Goal: Information Seeking & Learning: Learn about a topic

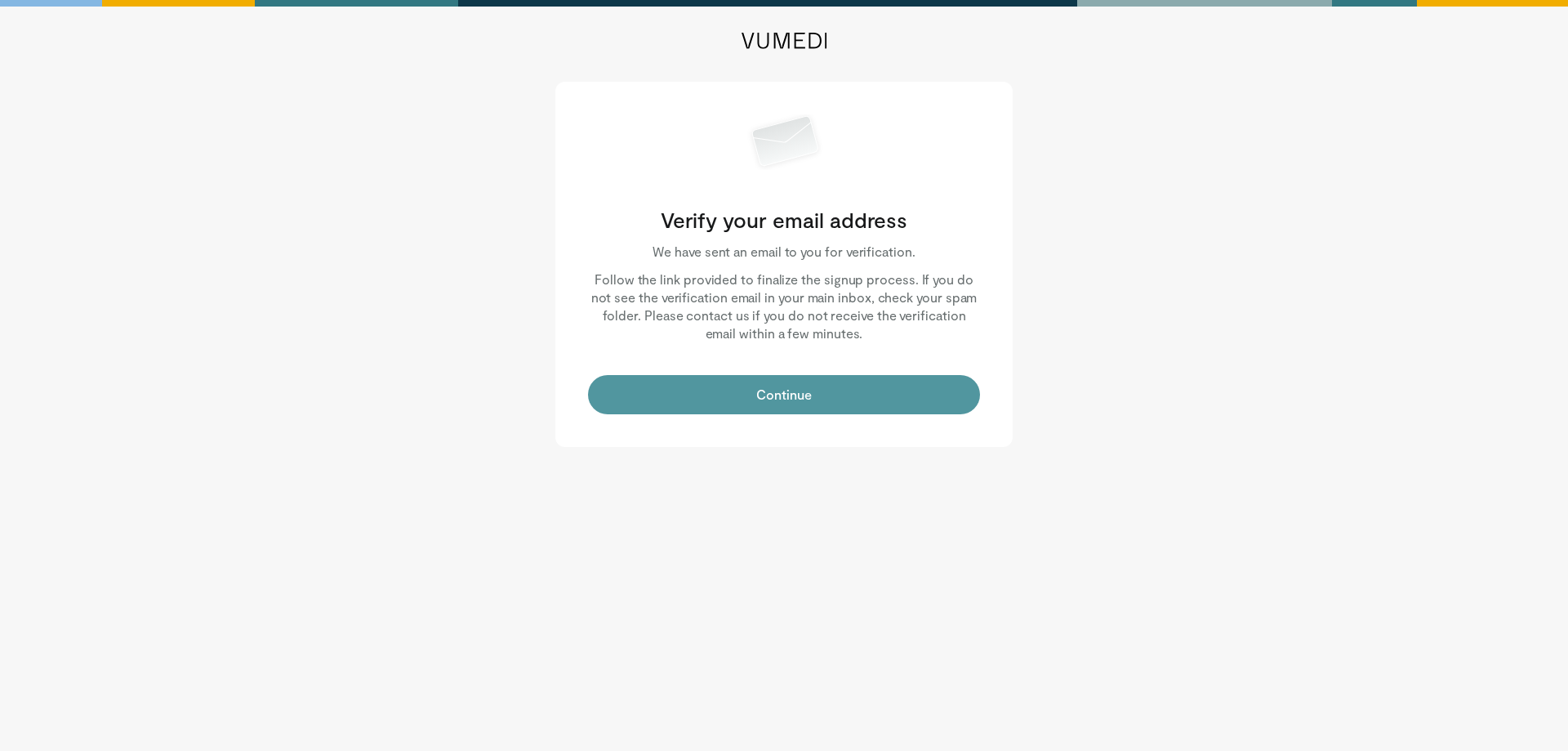
click at [744, 397] on button "Continue" at bounding box center [784, 394] width 392 height 39
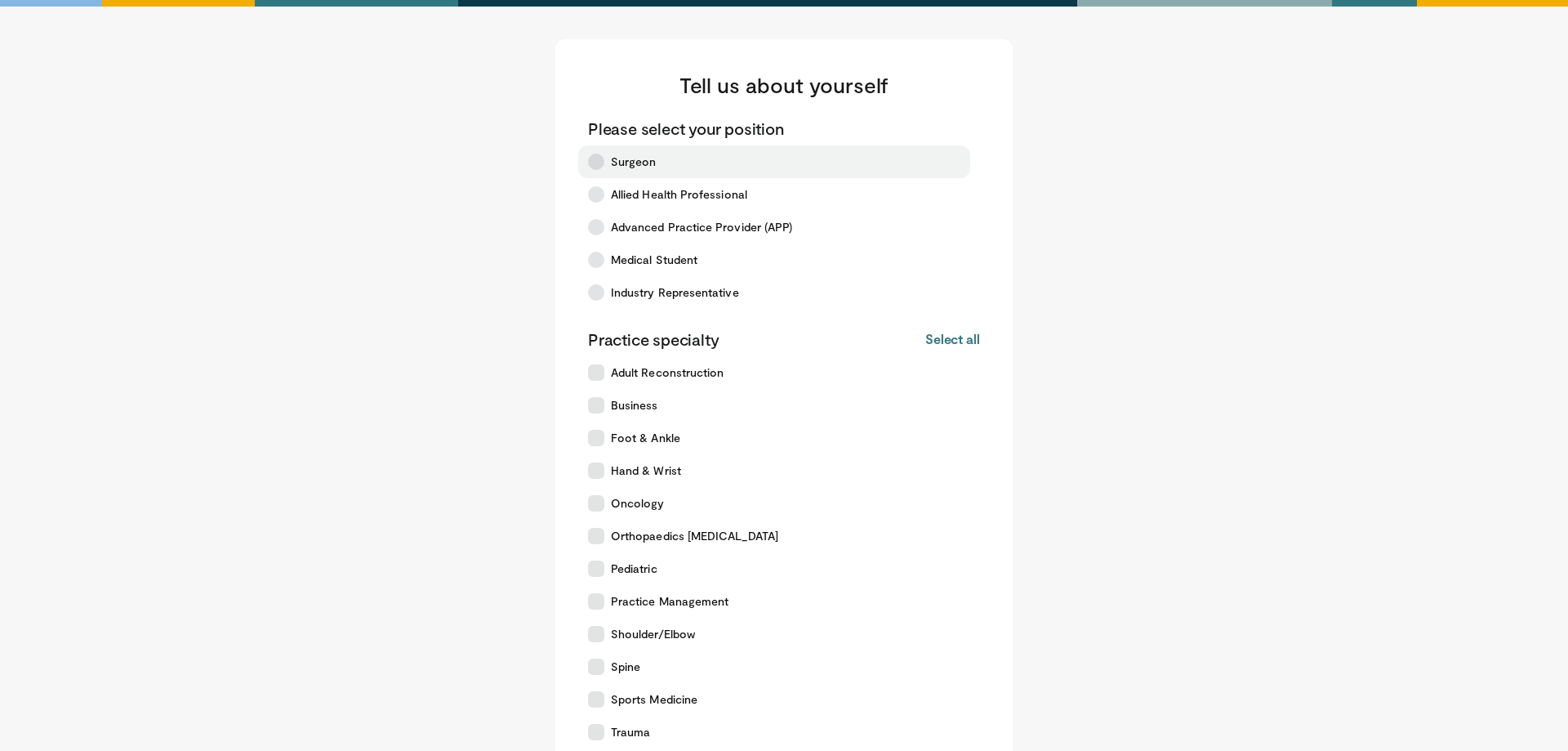
click at [593, 166] on icon at bounding box center [595, 161] width 16 height 16
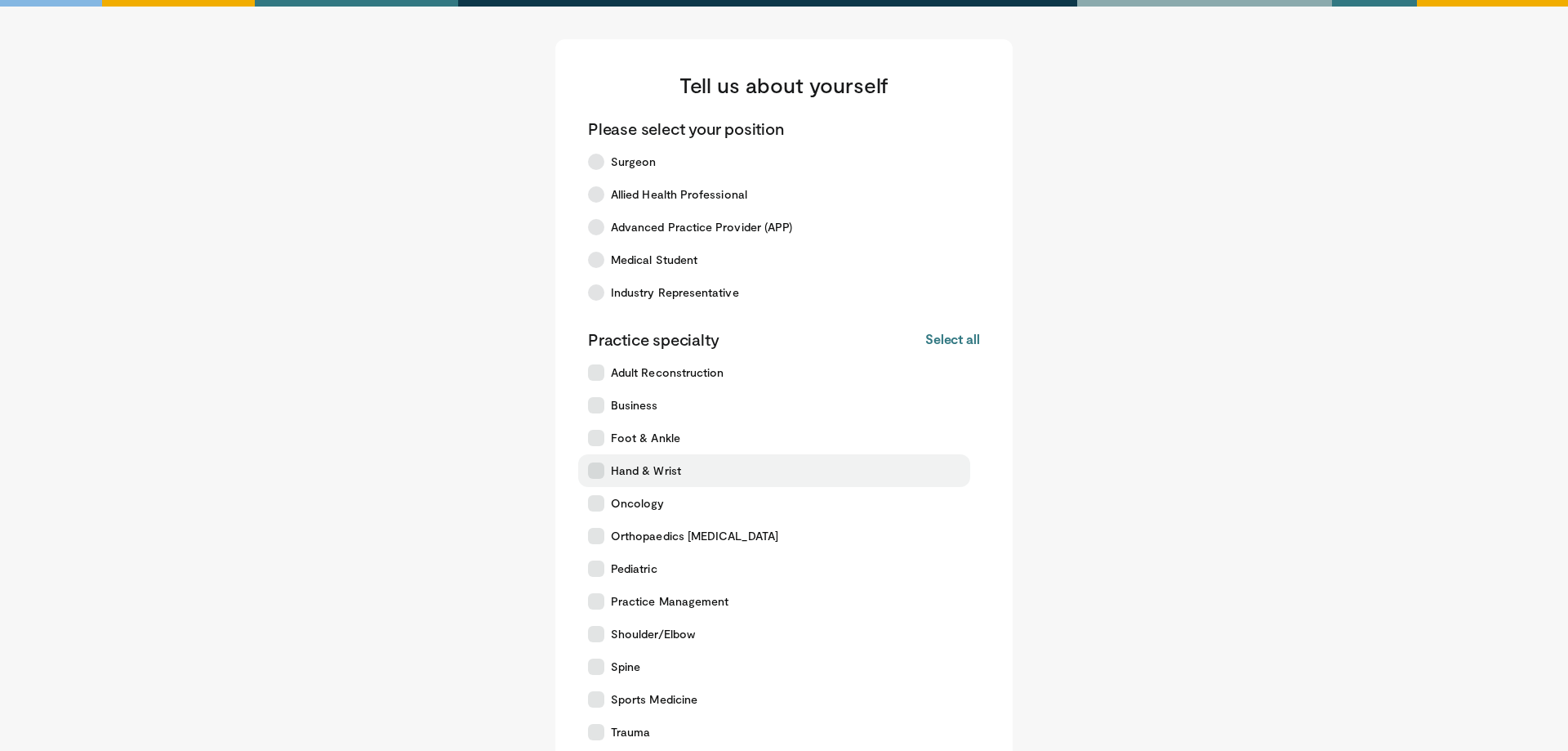
click at [604, 473] on label "Hand & Wrist" at bounding box center [773, 470] width 392 height 33
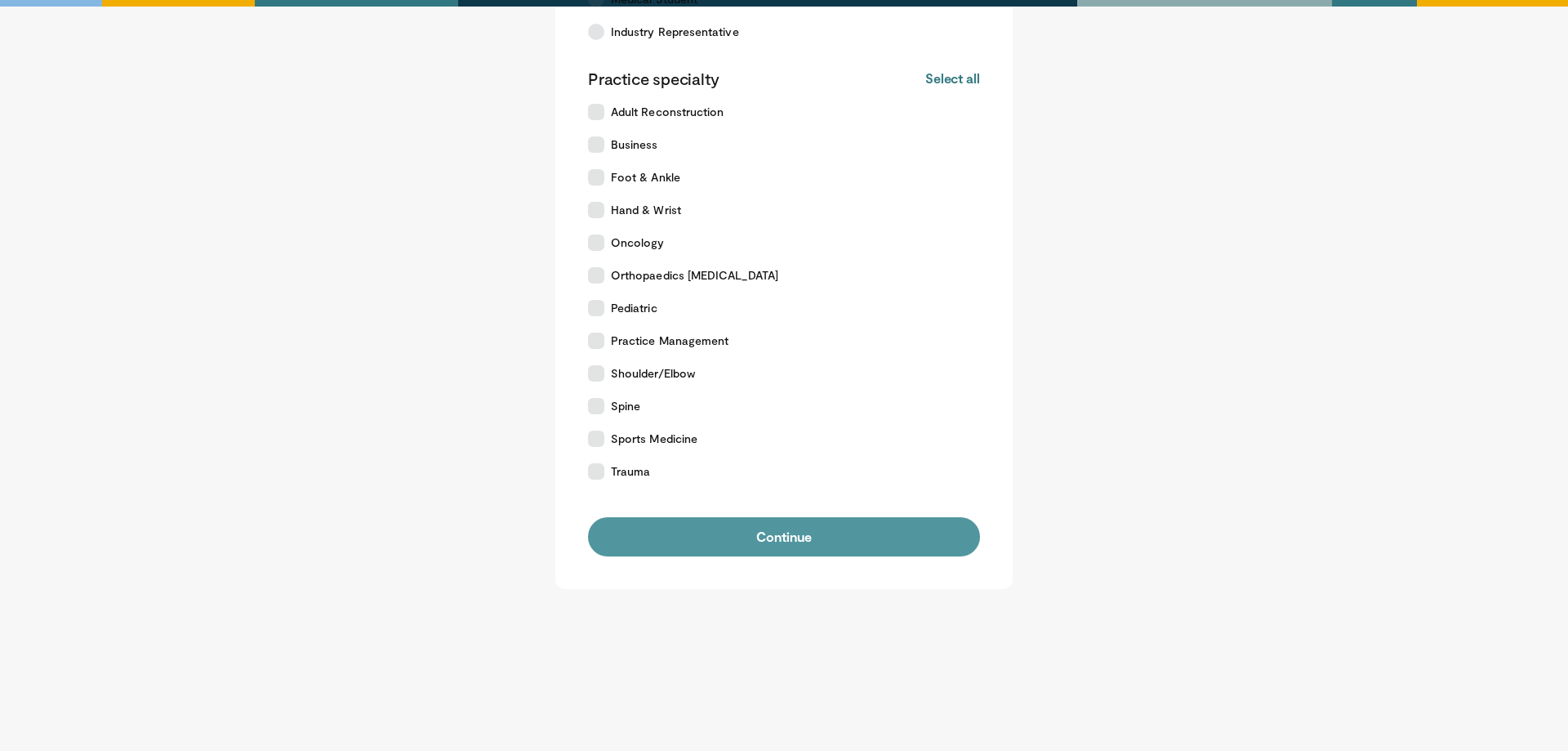
click at [833, 548] on button "Continue" at bounding box center [784, 537] width 392 height 39
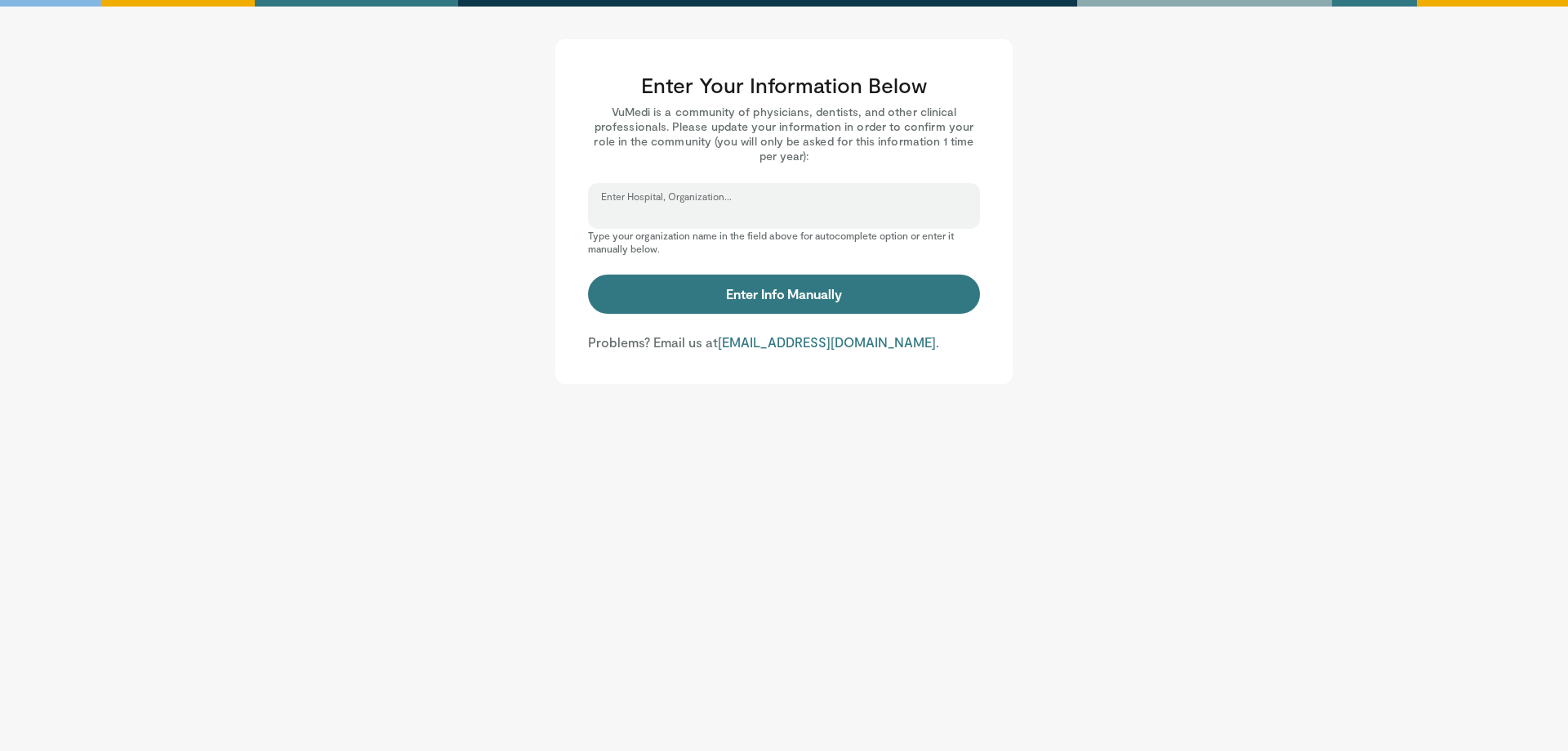
click at [717, 208] on input "Enter Hospital, Organization..." at bounding box center [784, 213] width 366 height 18
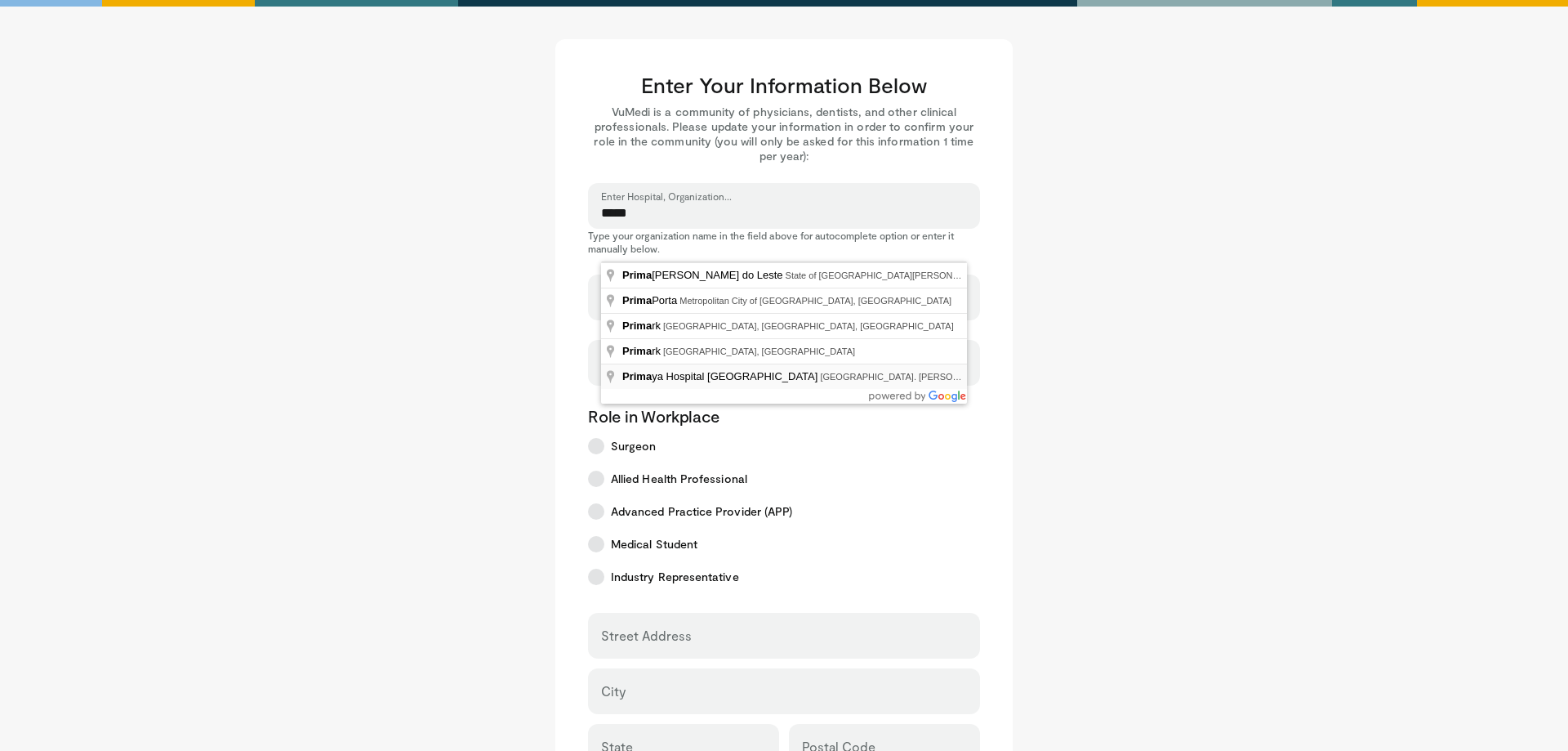
type input "**********"
select select "**"
type input "**********"
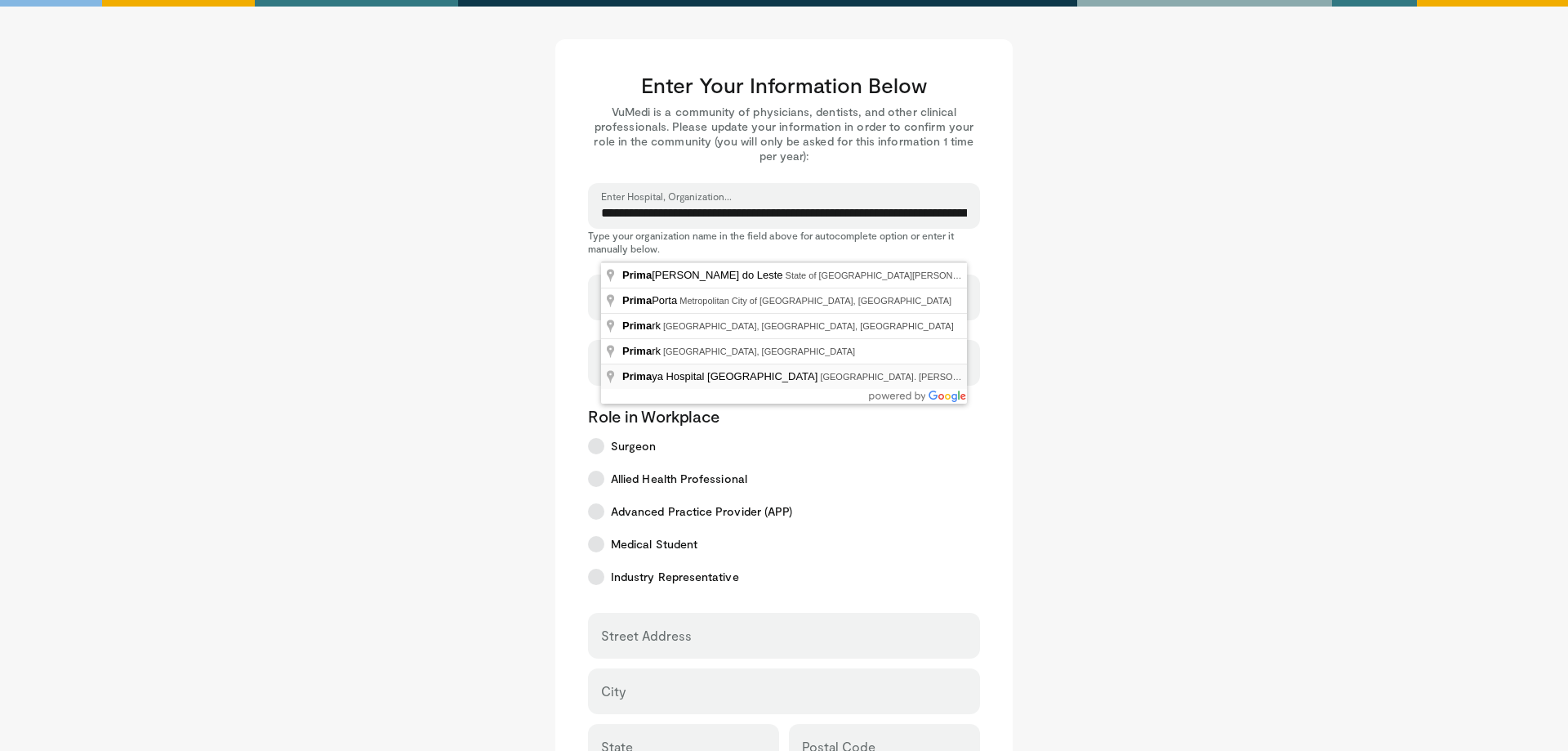
type input "*****"
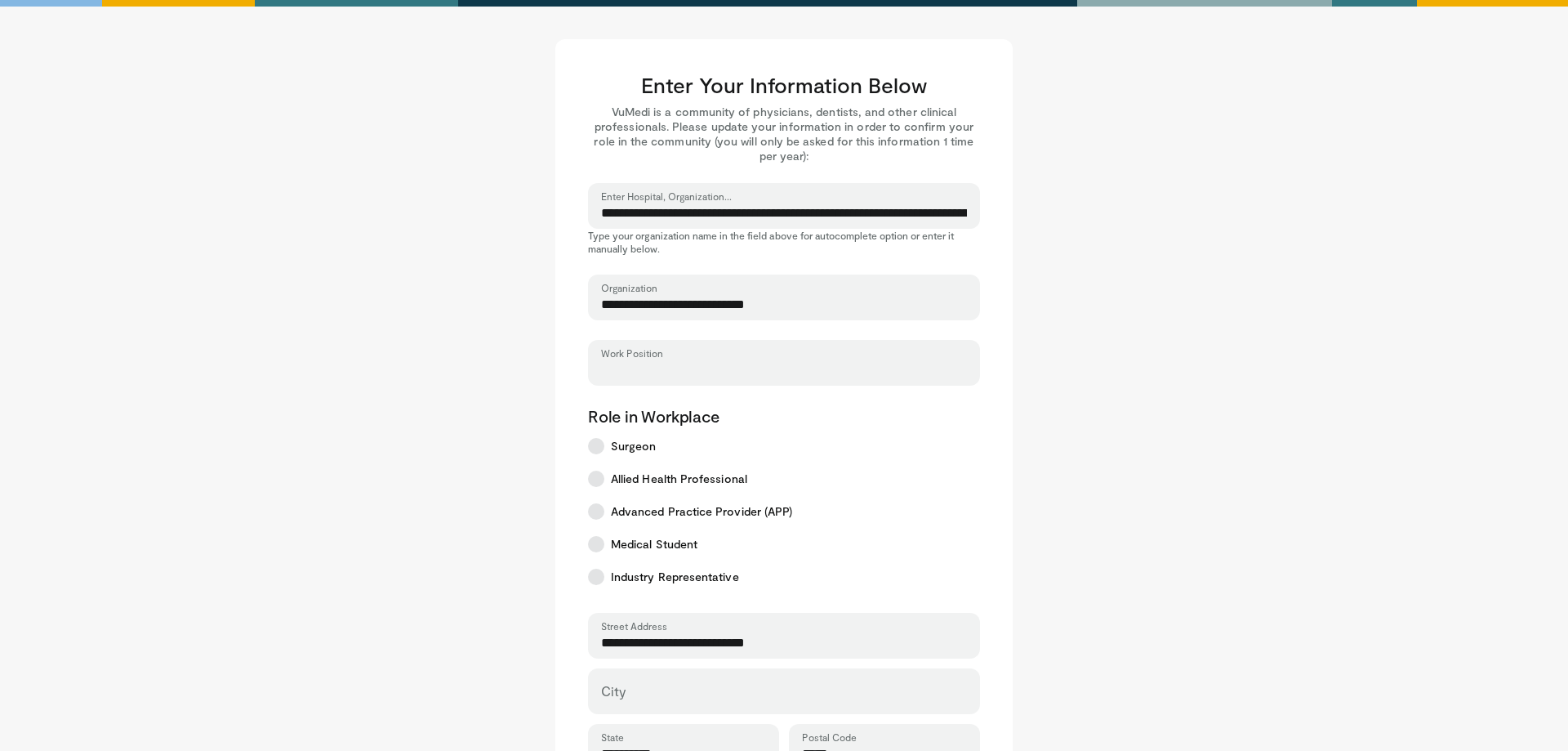
click at [677, 366] on input "Work Position" at bounding box center [784, 370] width 366 height 18
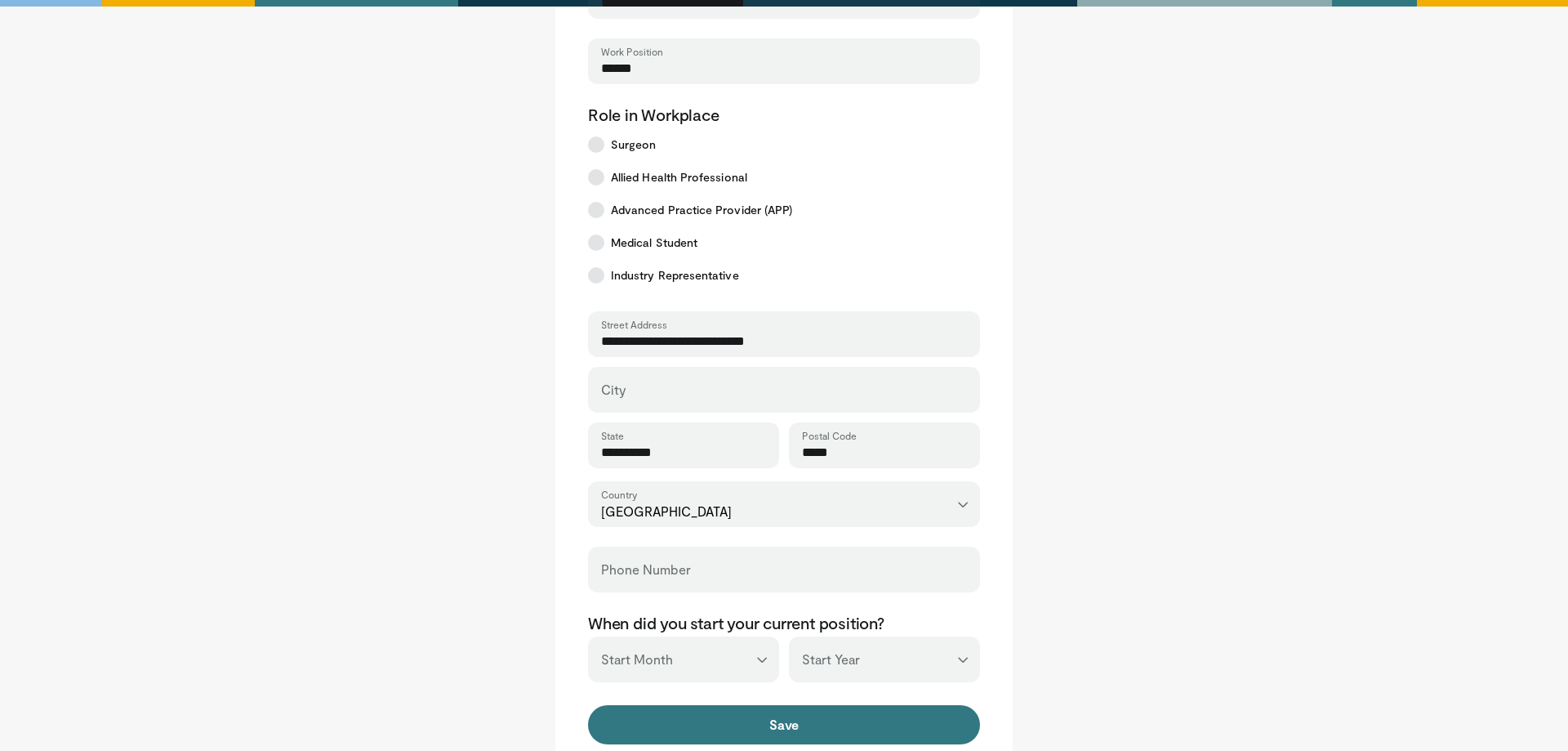
scroll to position [333, 0]
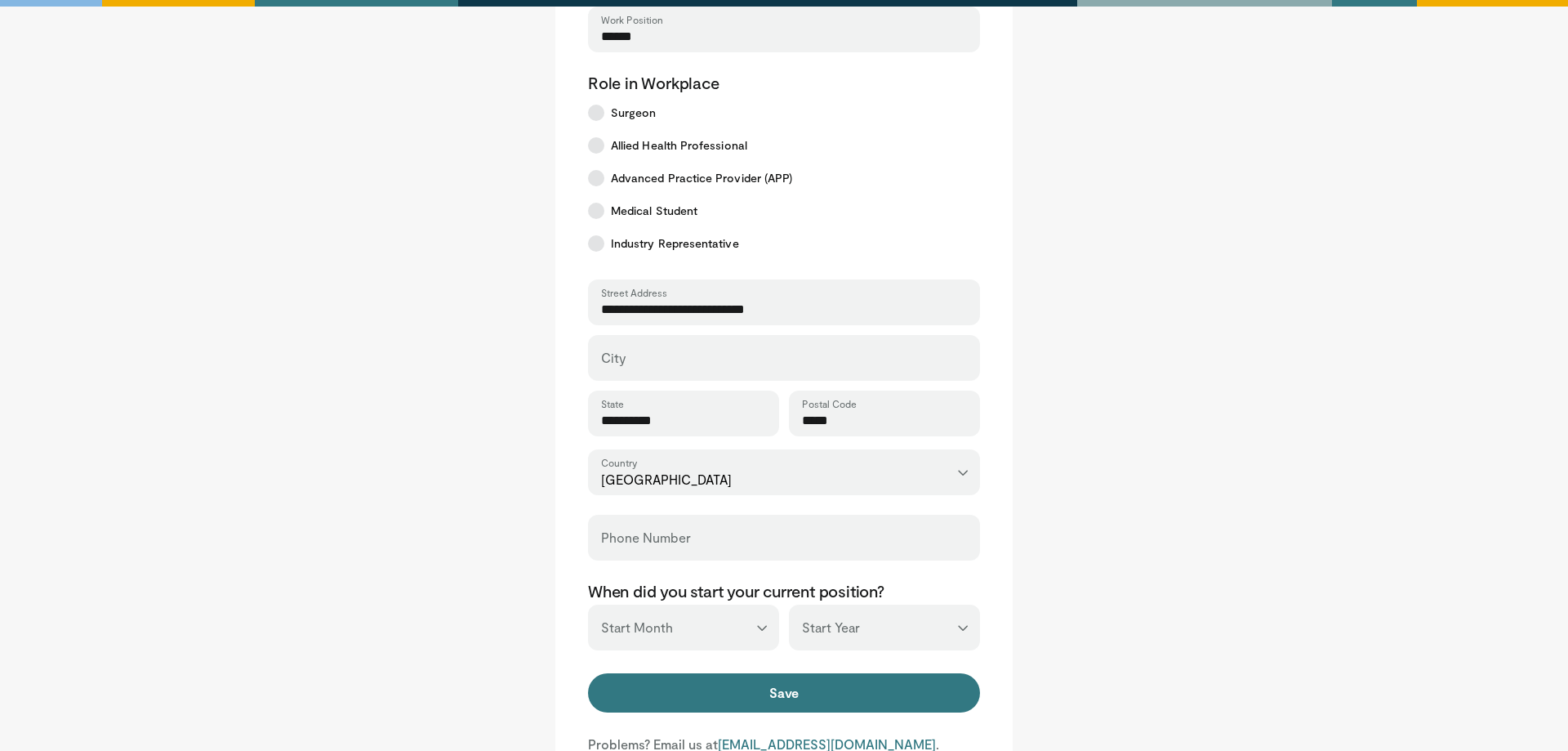
type input "******"
click at [681, 533] on div "Phone Number" at bounding box center [784, 538] width 392 height 46
click at [671, 548] on input "Phone Number" at bounding box center [784, 544] width 366 height 18
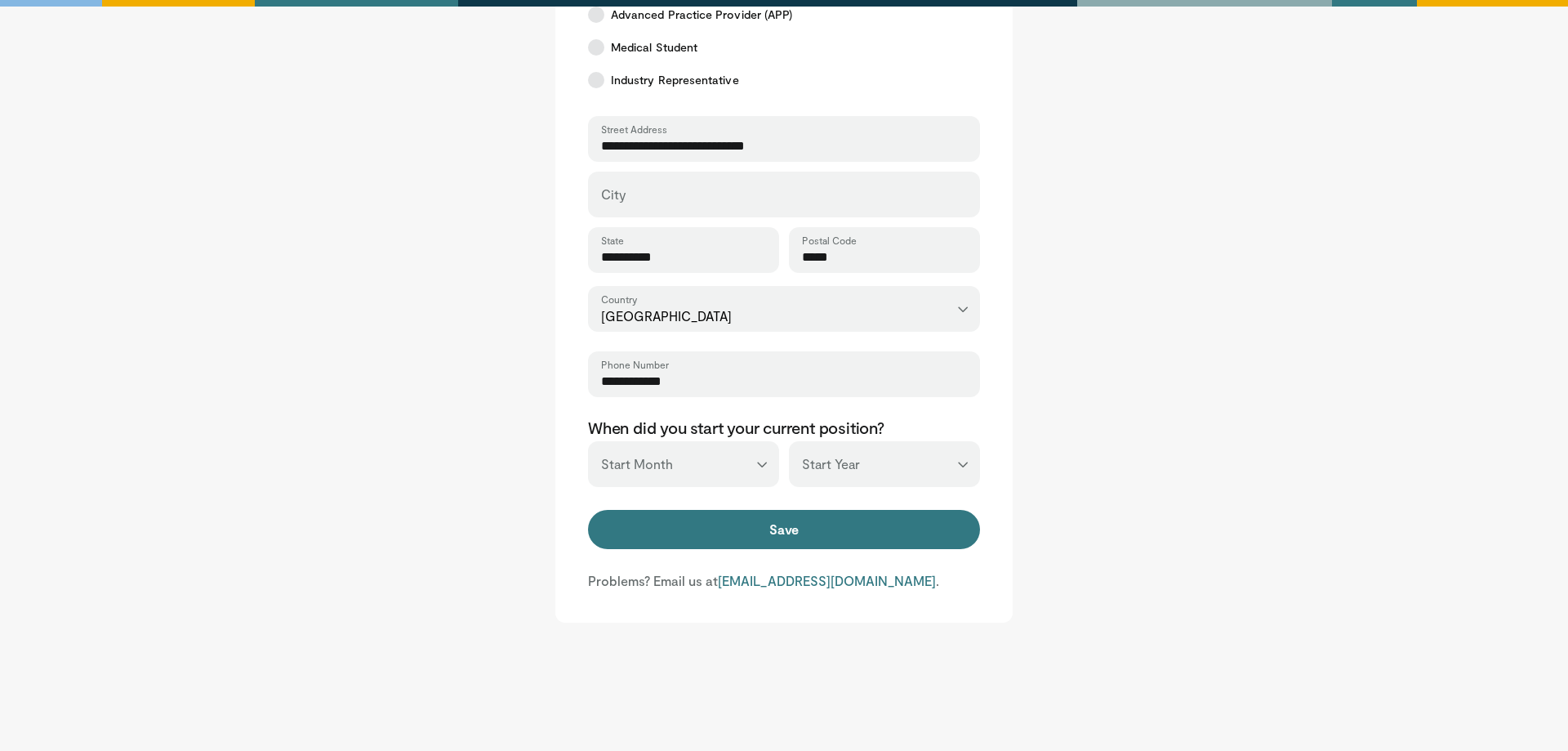
scroll to position [500, 0]
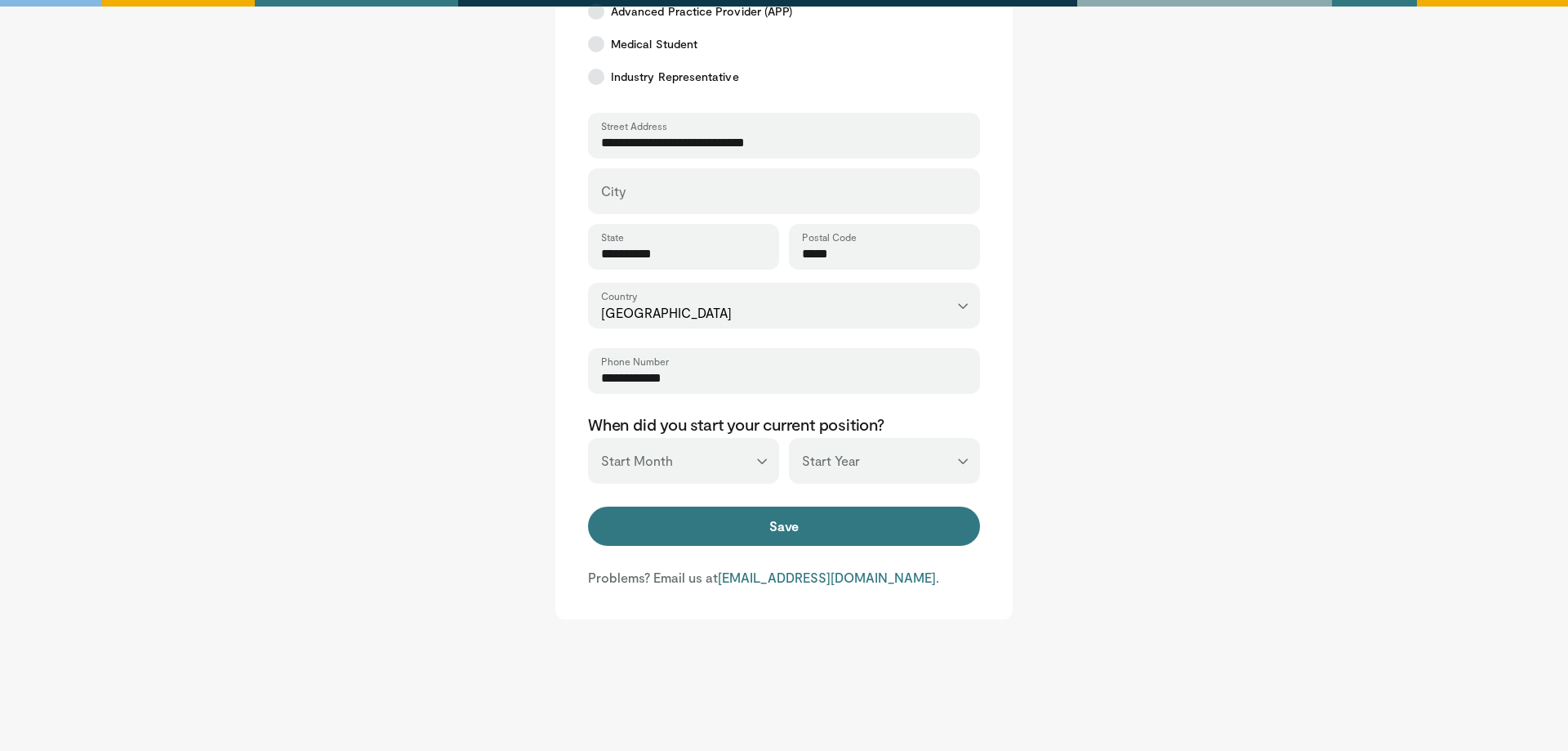
type input "**********"
click at [588, 438] on select "*** ******* ******** ***** ***** *** **** **** ****** ********* ******* *******…" at bounding box center [683, 461] width 191 height 46
select select "*"
click option "****" at bounding box center [0, 0] width 0 height 0
click at [789, 438] on select "*** **** **** **** **** **** **** **** **** **** **** **** **** **** **** **** …" at bounding box center [884, 461] width 191 height 46
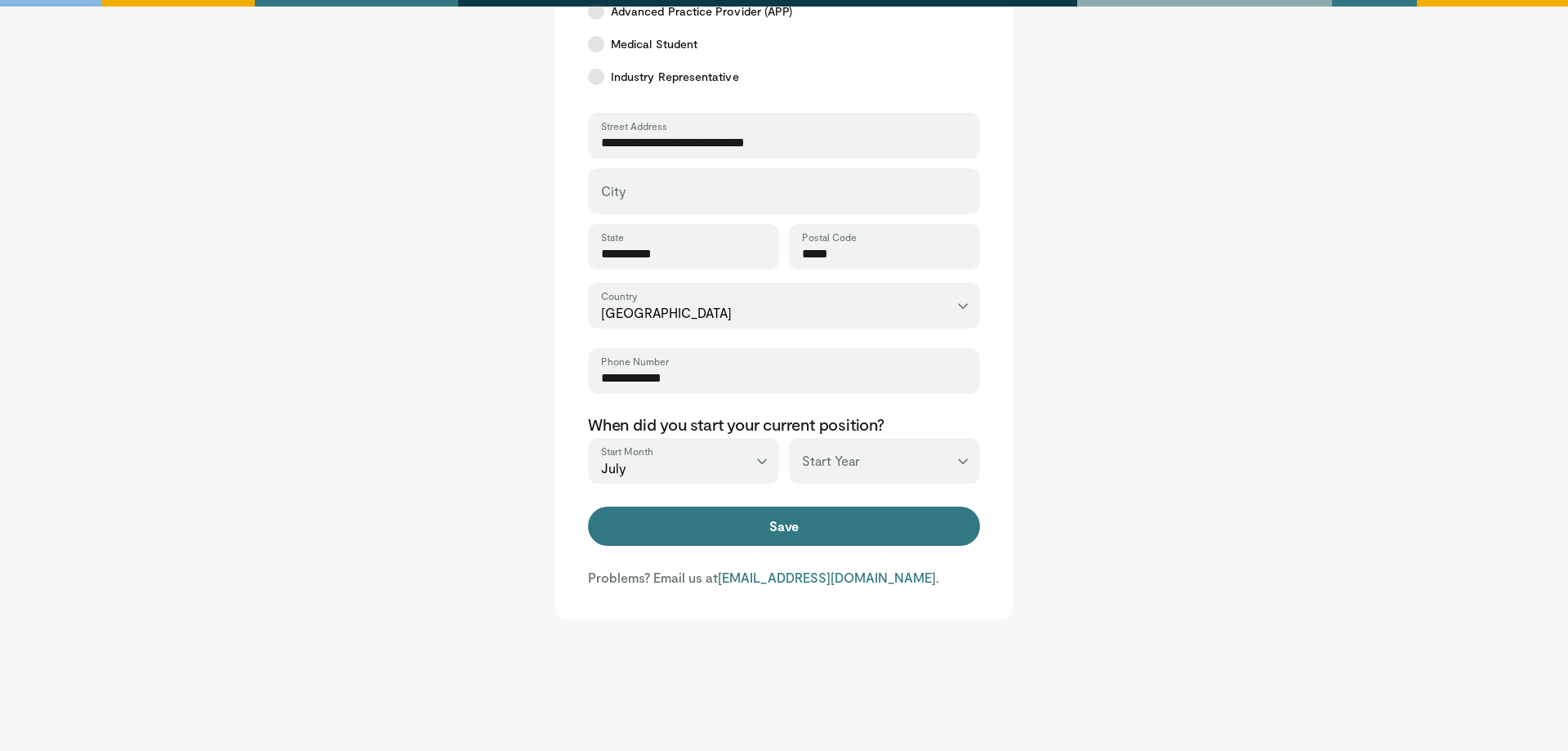
select select "****"
click option "****" at bounding box center [0, 0] width 0 height 0
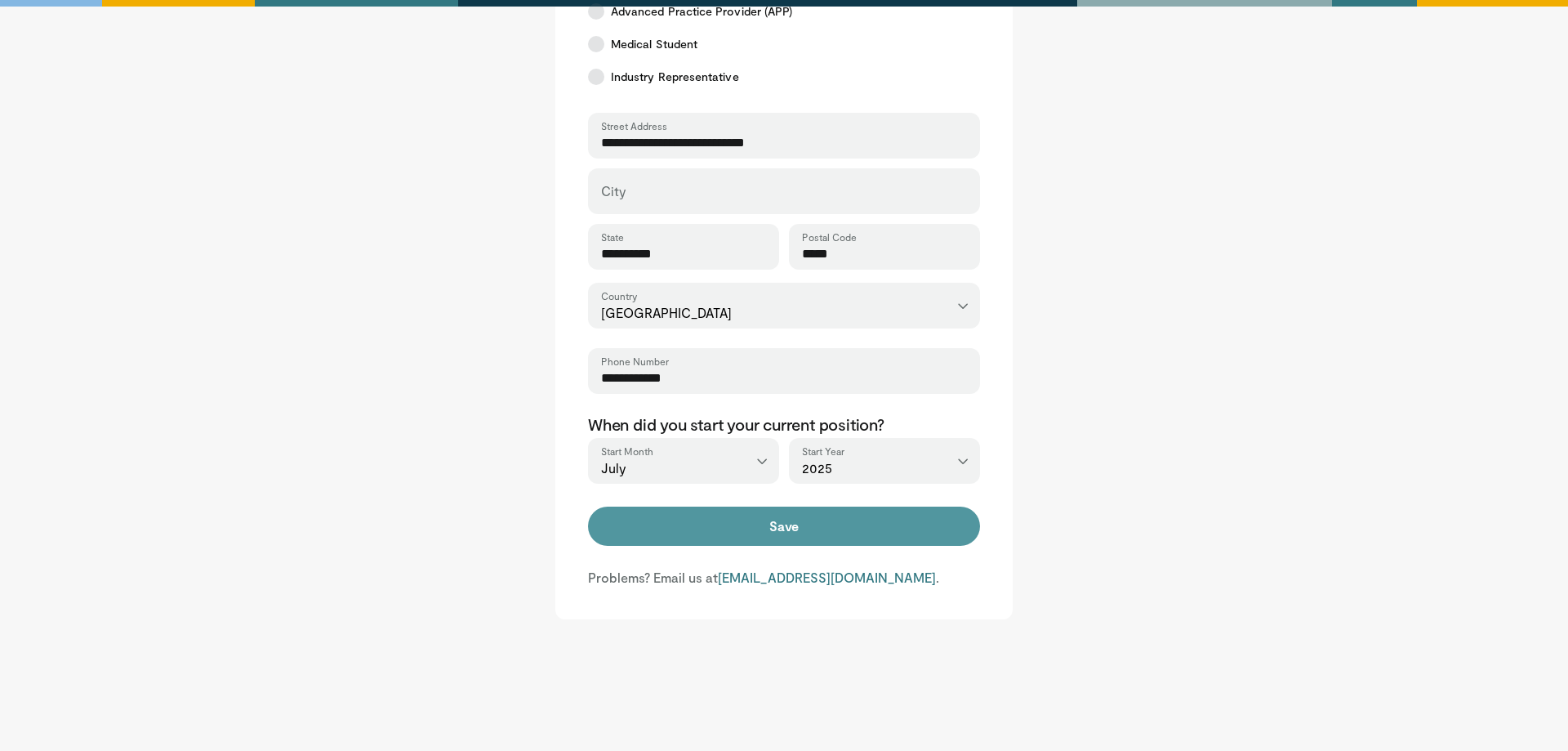
click at [754, 543] on button "Save" at bounding box center [784, 526] width 392 height 39
click at [750, 537] on button "Save" at bounding box center [784, 526] width 392 height 39
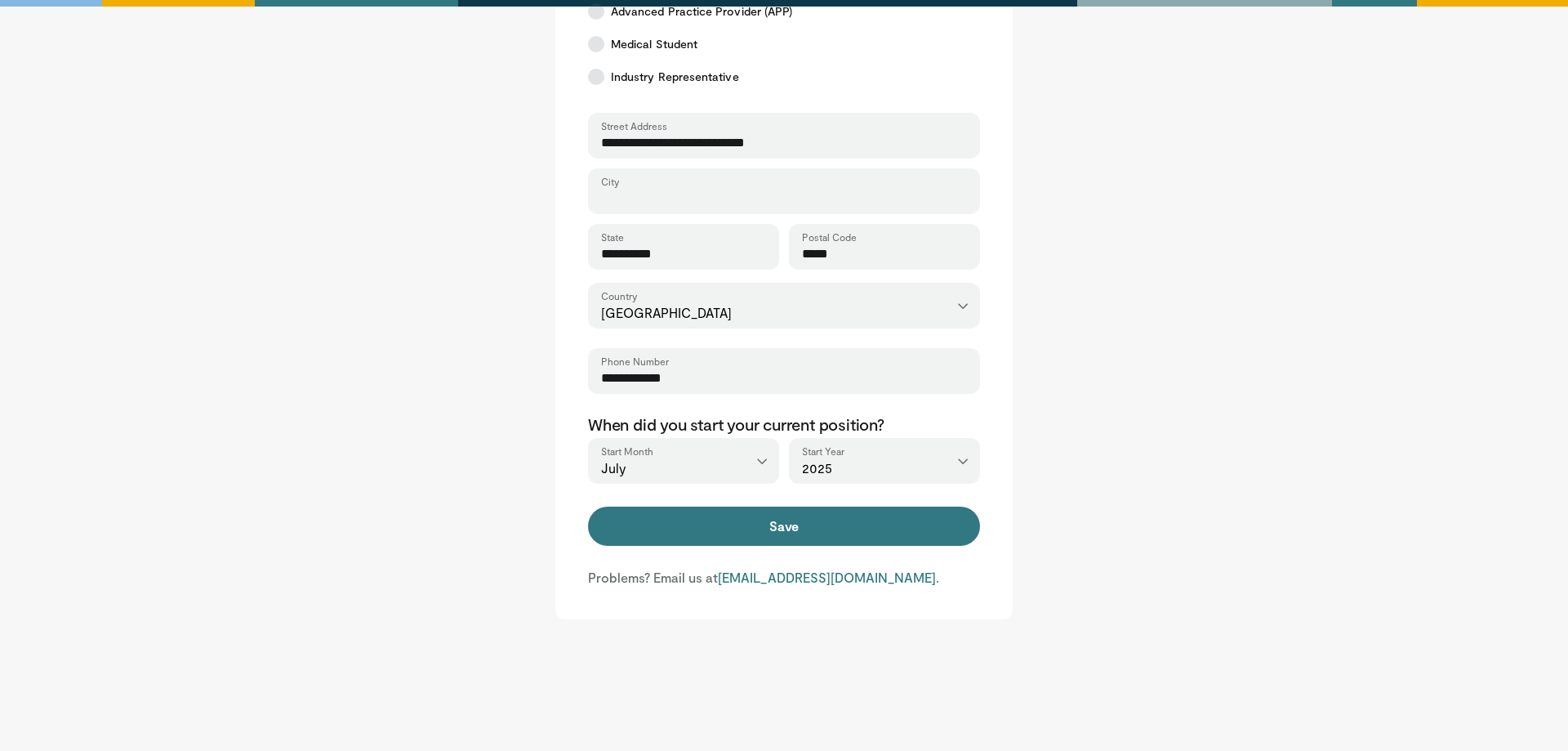
click at [652, 199] on input "City" at bounding box center [784, 198] width 366 height 18
type input "*"
click at [601, 204] on input "****" at bounding box center [784, 198] width 366 height 18
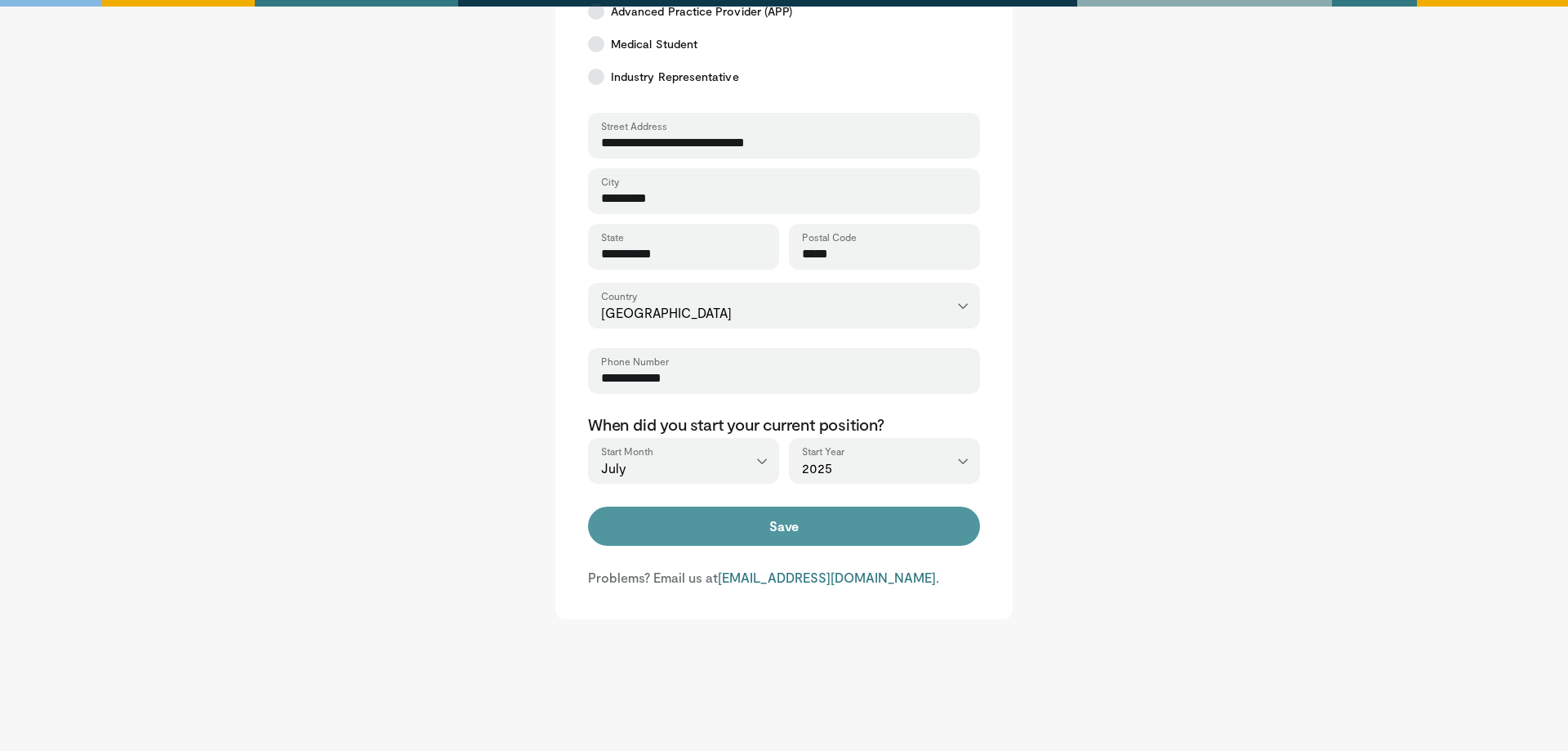
type input "*********"
click at [725, 538] on button "Save" at bounding box center [784, 526] width 392 height 39
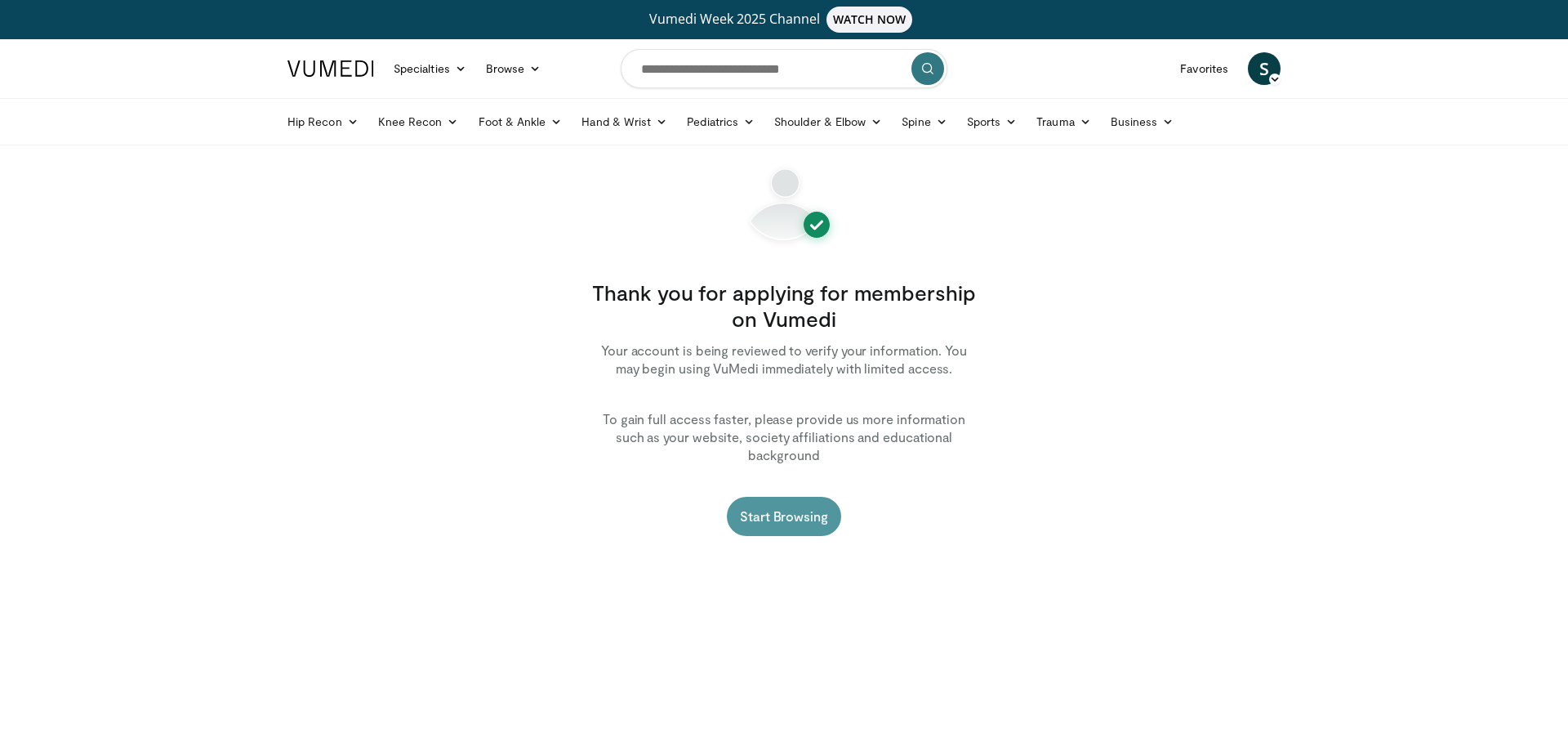
click at [771, 505] on link "Start Browsing" at bounding box center [784, 516] width 115 height 39
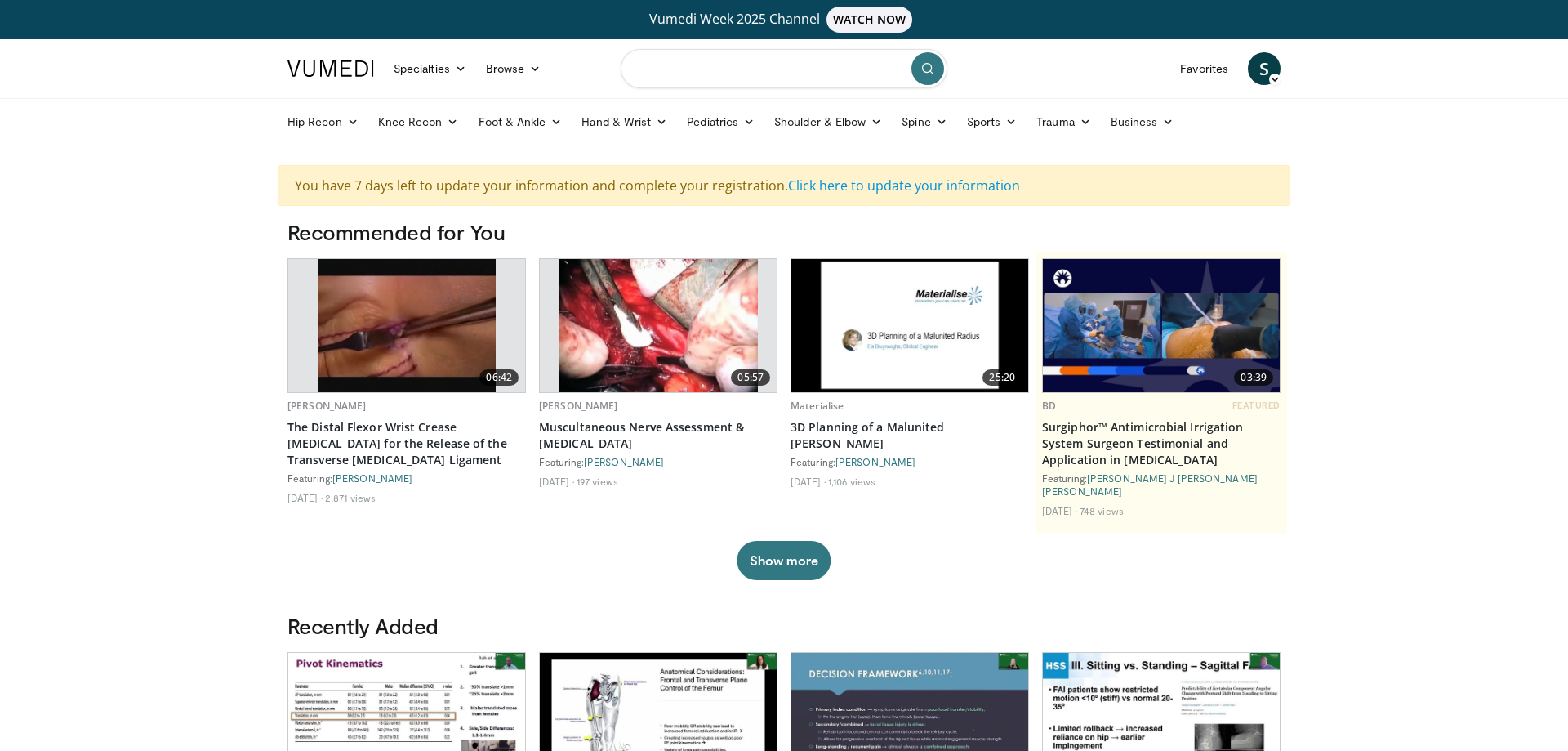
click at [749, 68] on input "Search topics, interventions" at bounding box center [784, 68] width 326 height 39
type input "**********"
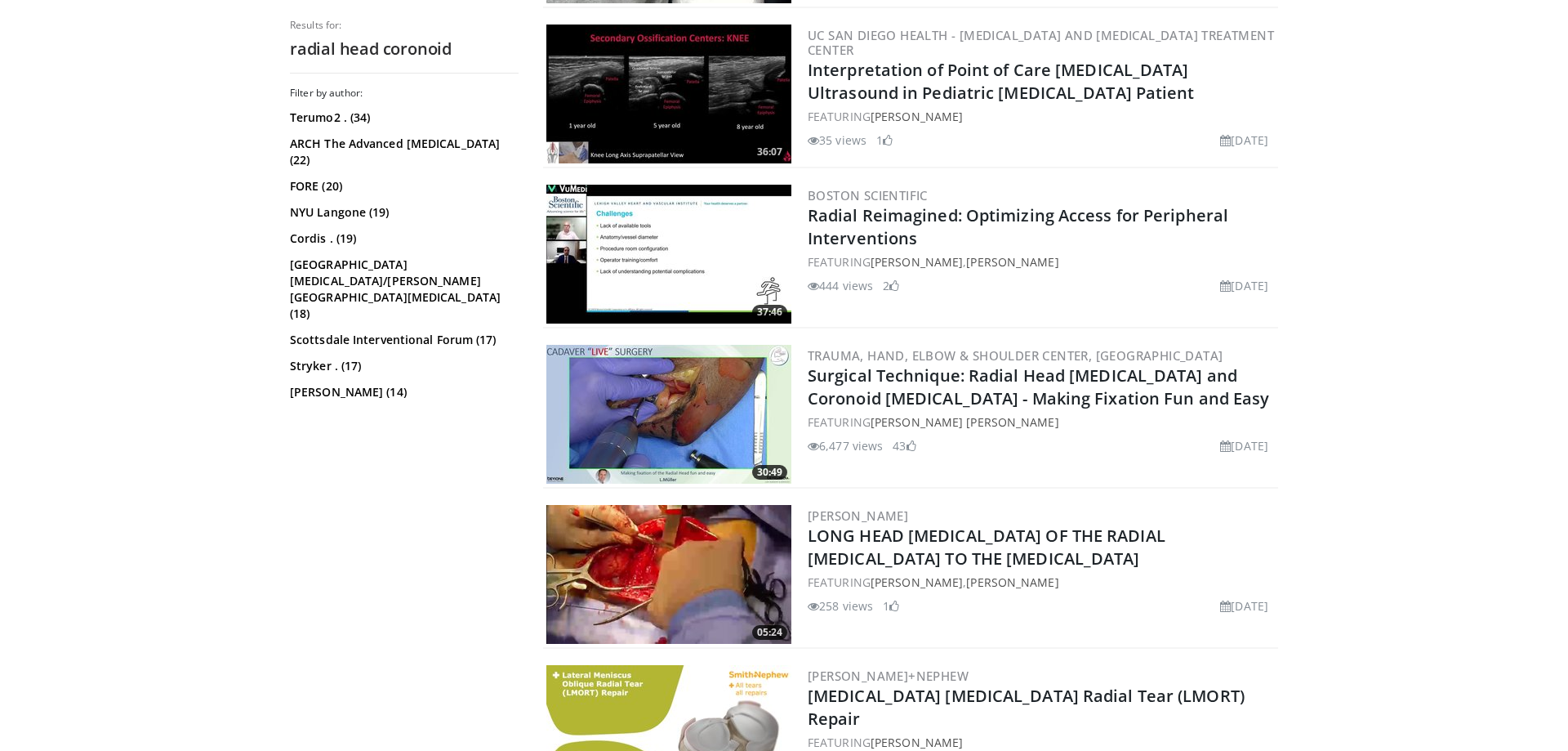
scroll to position [3499, 0]
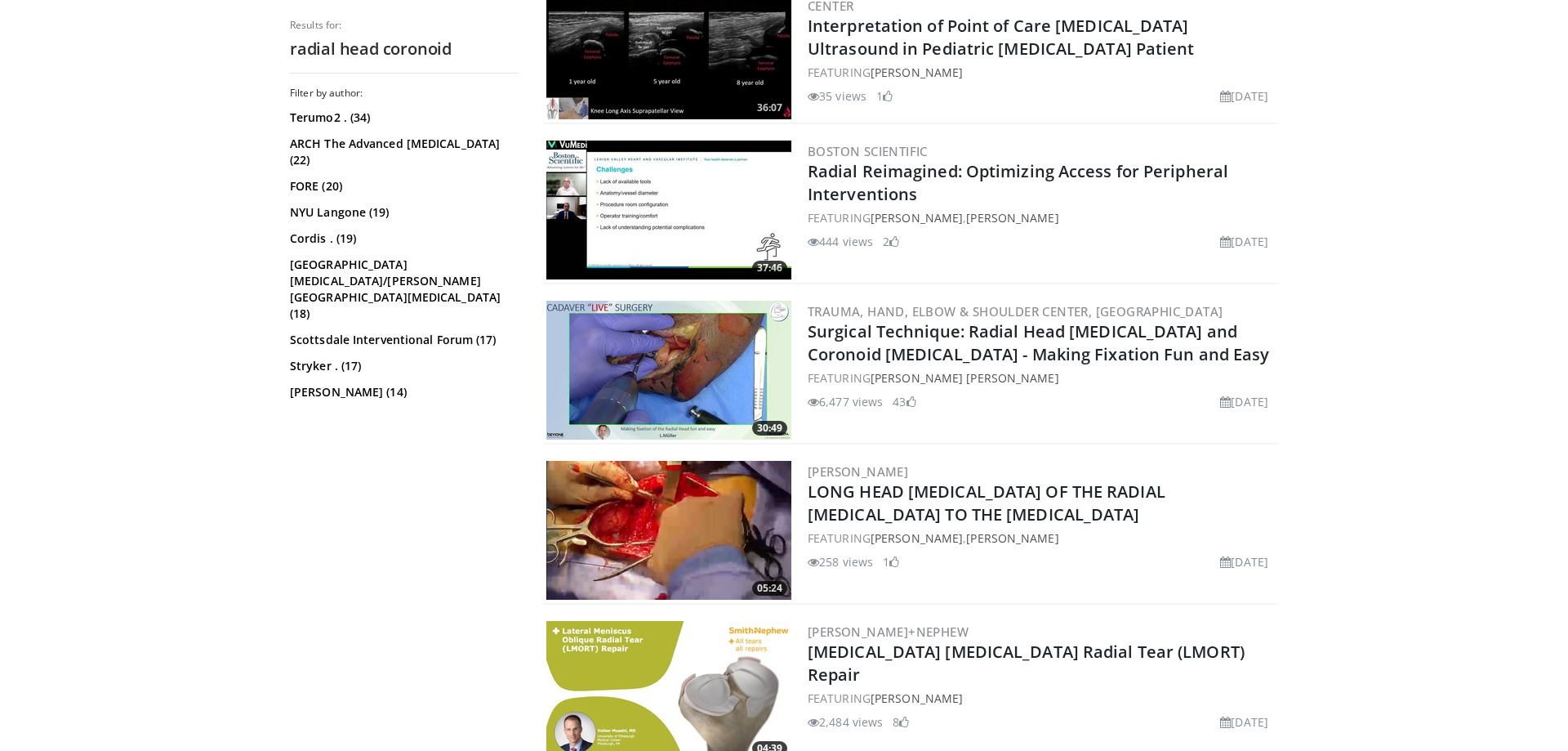
click at [714, 390] on img at bounding box center [669, 370] width 245 height 139
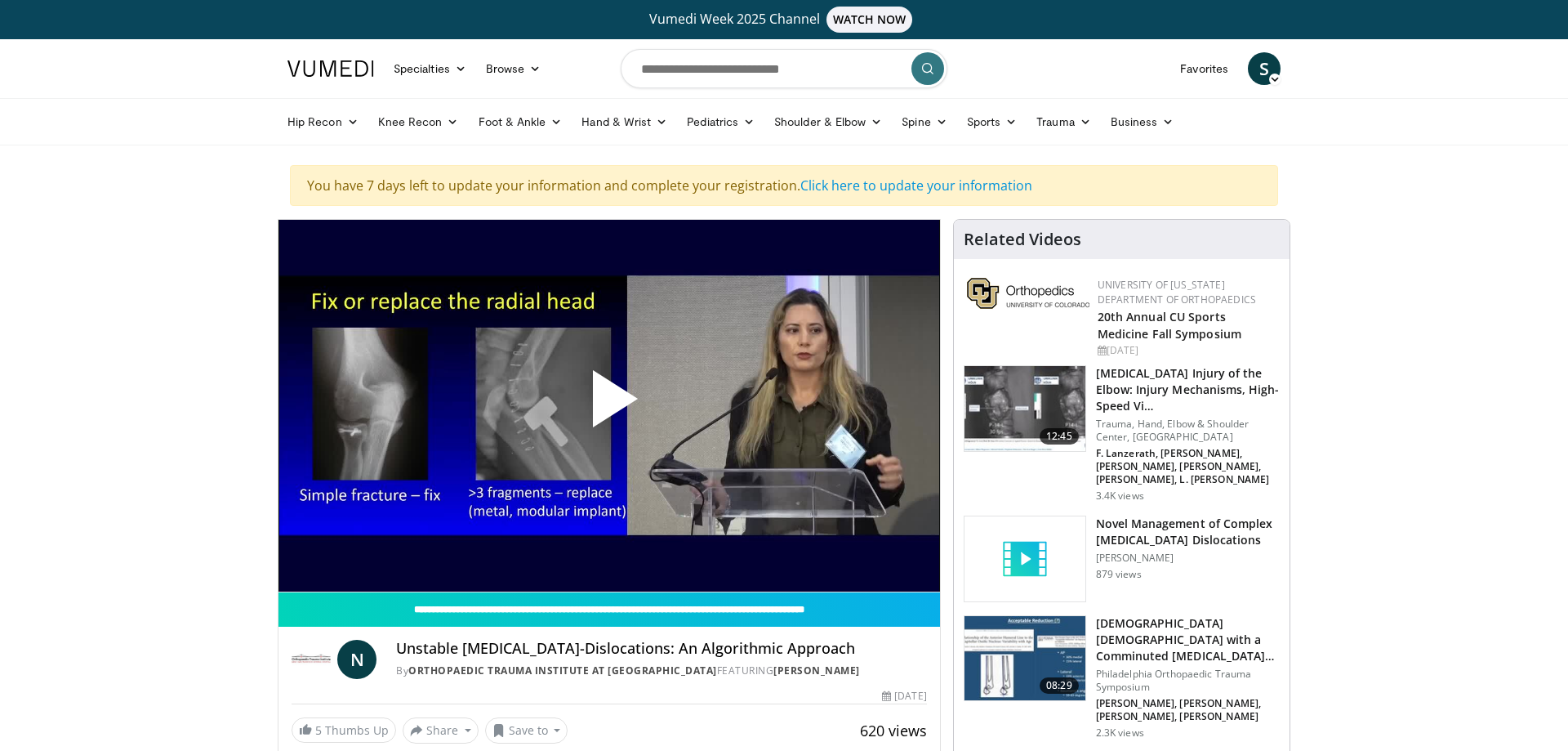
click at [609, 405] on span "Video Player" at bounding box center [609, 405] width 0 height 0
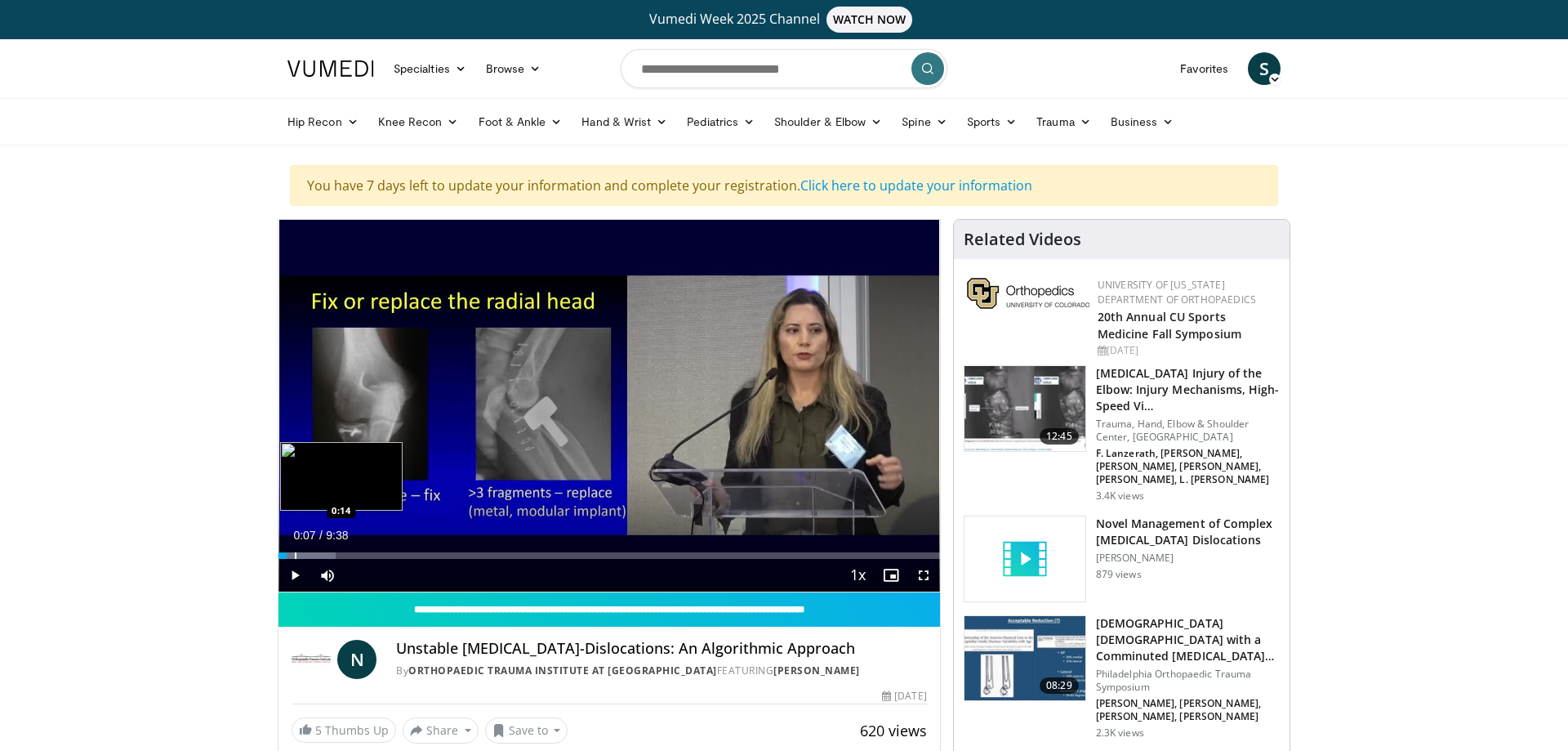
click at [294, 557] on div "Progress Bar" at bounding box center [295, 555] width 2 height 7
click at [303, 554] on div "Progress Bar" at bounding box center [303, 555] width 2 height 7
click at [315, 554] on div "Progress Bar" at bounding box center [316, 555] width 2 height 7
click at [332, 558] on div "Progress Bar" at bounding box center [333, 555] width 2 height 7
click at [371, 555] on div "Progress Bar" at bounding box center [372, 555] width 2 height 7
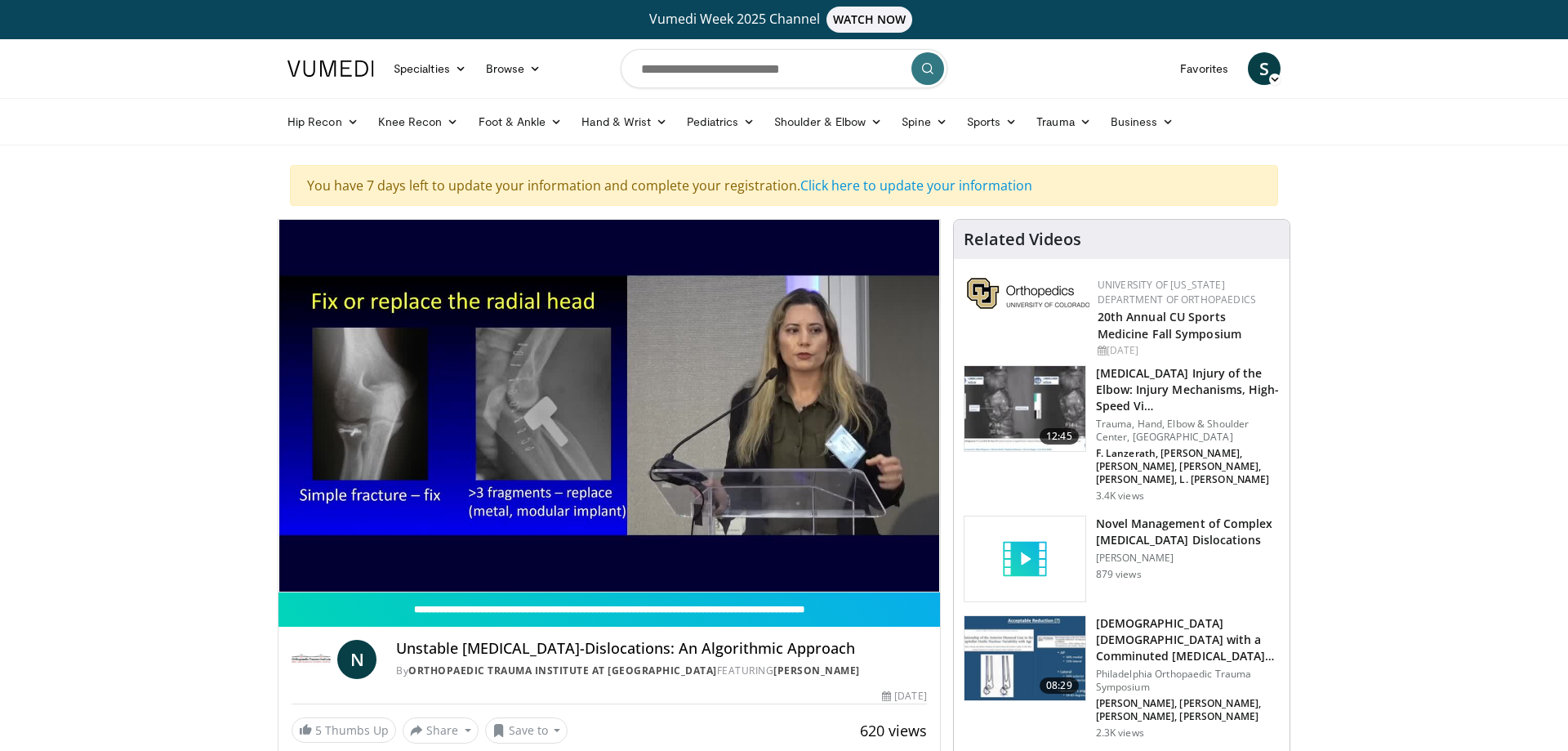
click at [386, 554] on div "10 seconds Tap to unmute" at bounding box center [609, 405] width 661 height 371
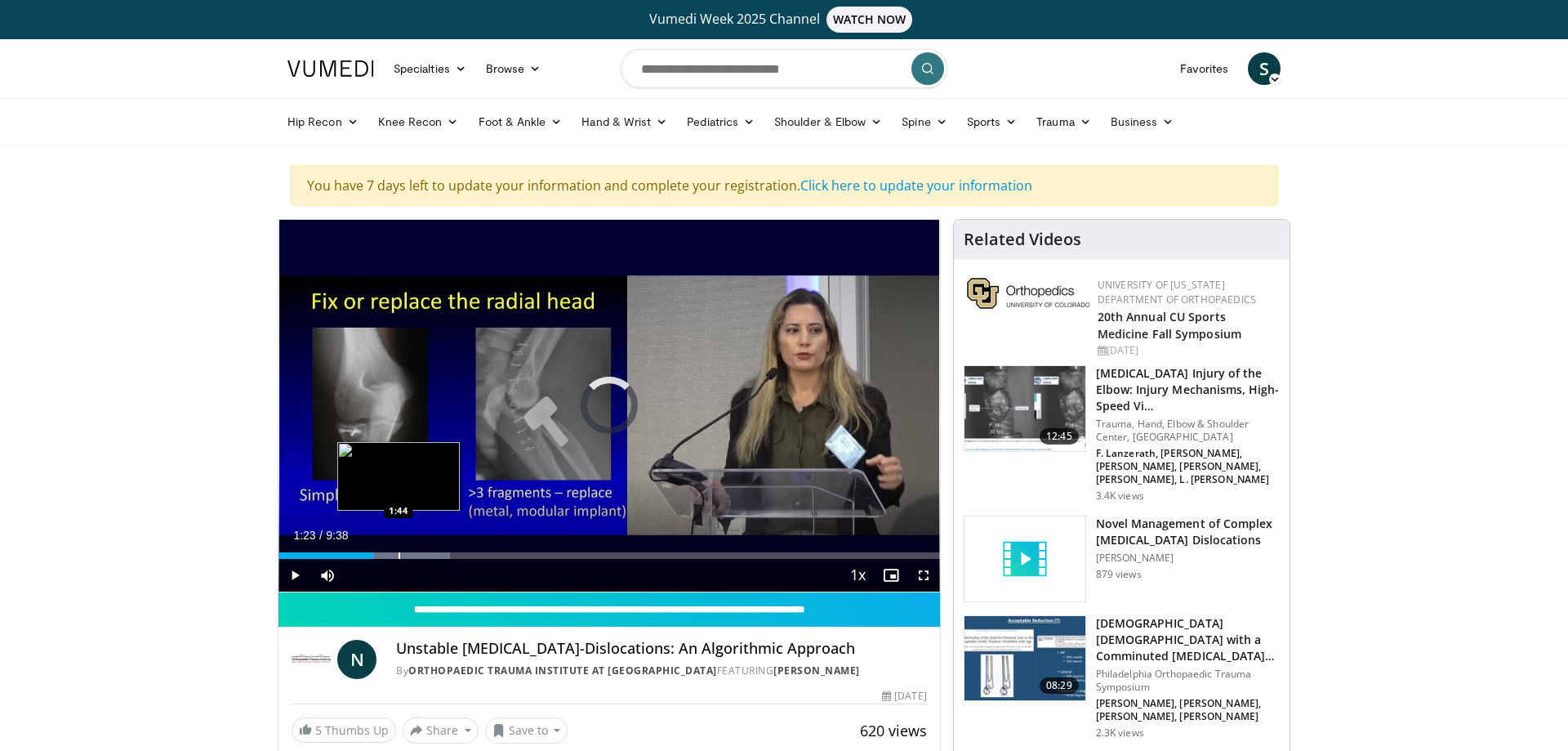
click at [398, 549] on div "Loaded : 25.89% 1:23 1:44" at bounding box center [609, 551] width 661 height 15
click at [414, 549] on div "Loaded : 27.70% 1:44 1:58" at bounding box center [609, 551] width 661 height 15
click at [295, 579] on span "Video Player" at bounding box center [294, 575] width 33 height 33
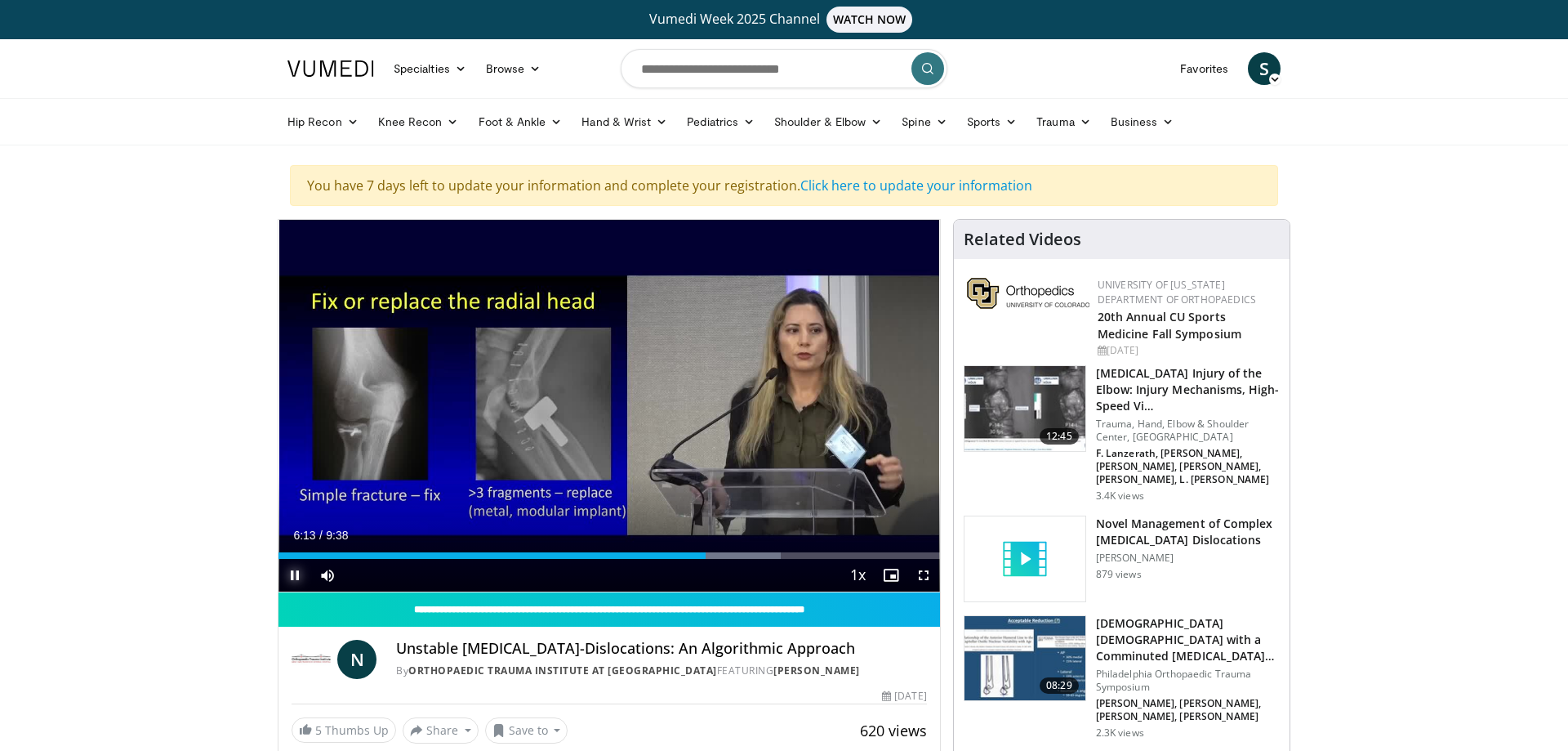
click at [299, 576] on span "Video Player" at bounding box center [294, 575] width 33 height 33
click at [295, 583] on span "Video Player" at bounding box center [294, 575] width 33 height 33
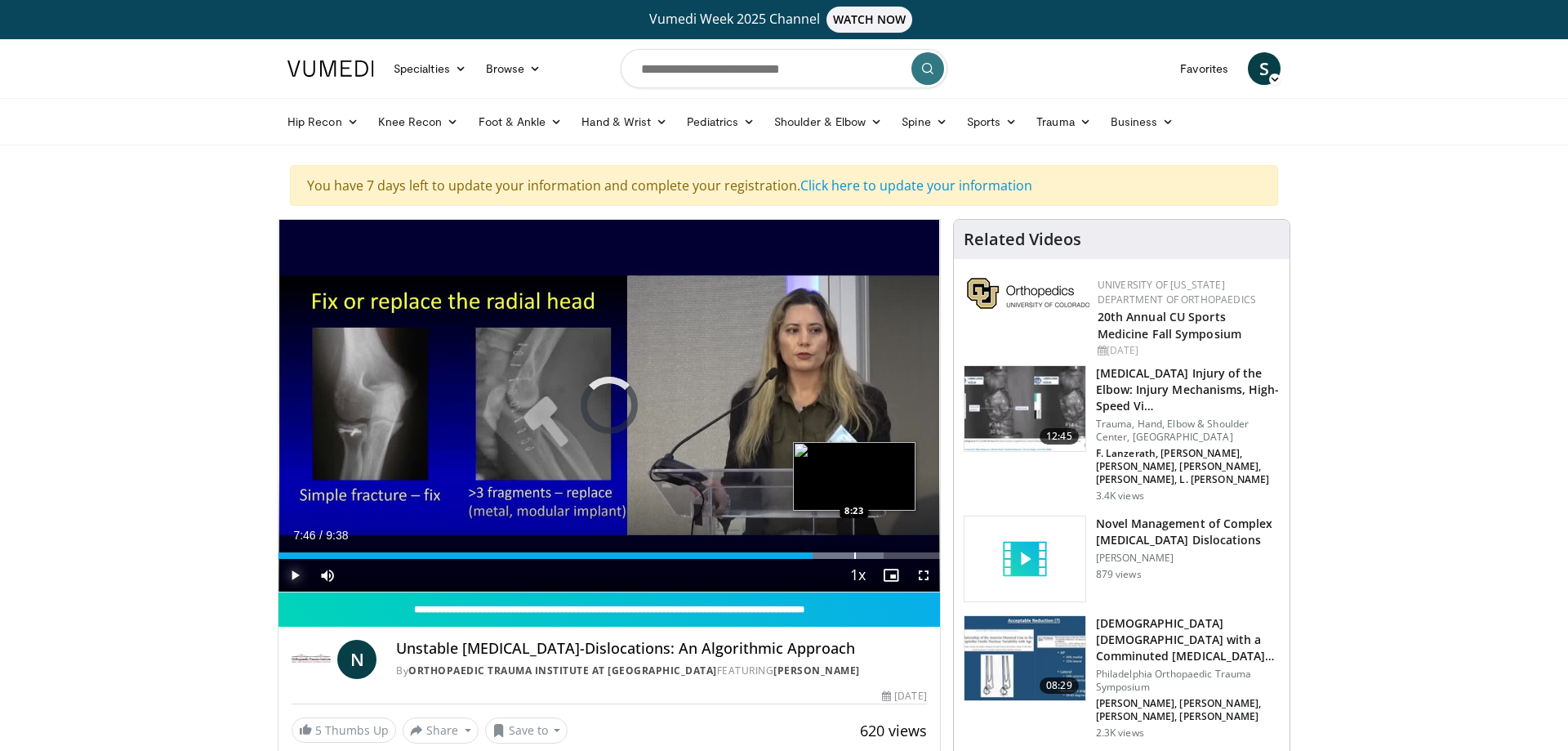
click at [854, 552] on div "Progress Bar" at bounding box center [855, 555] width 2 height 7
click at [844, 553] on div "Progress Bar" at bounding box center [845, 555] width 2 height 7
click at [837, 554] on div "Progress Bar" at bounding box center [838, 555] width 2 height 7
click at [879, 556] on div "Progress Bar" at bounding box center [880, 555] width 2 height 7
click at [850, 557] on div "Progress Bar" at bounding box center [851, 555] width 2 height 7
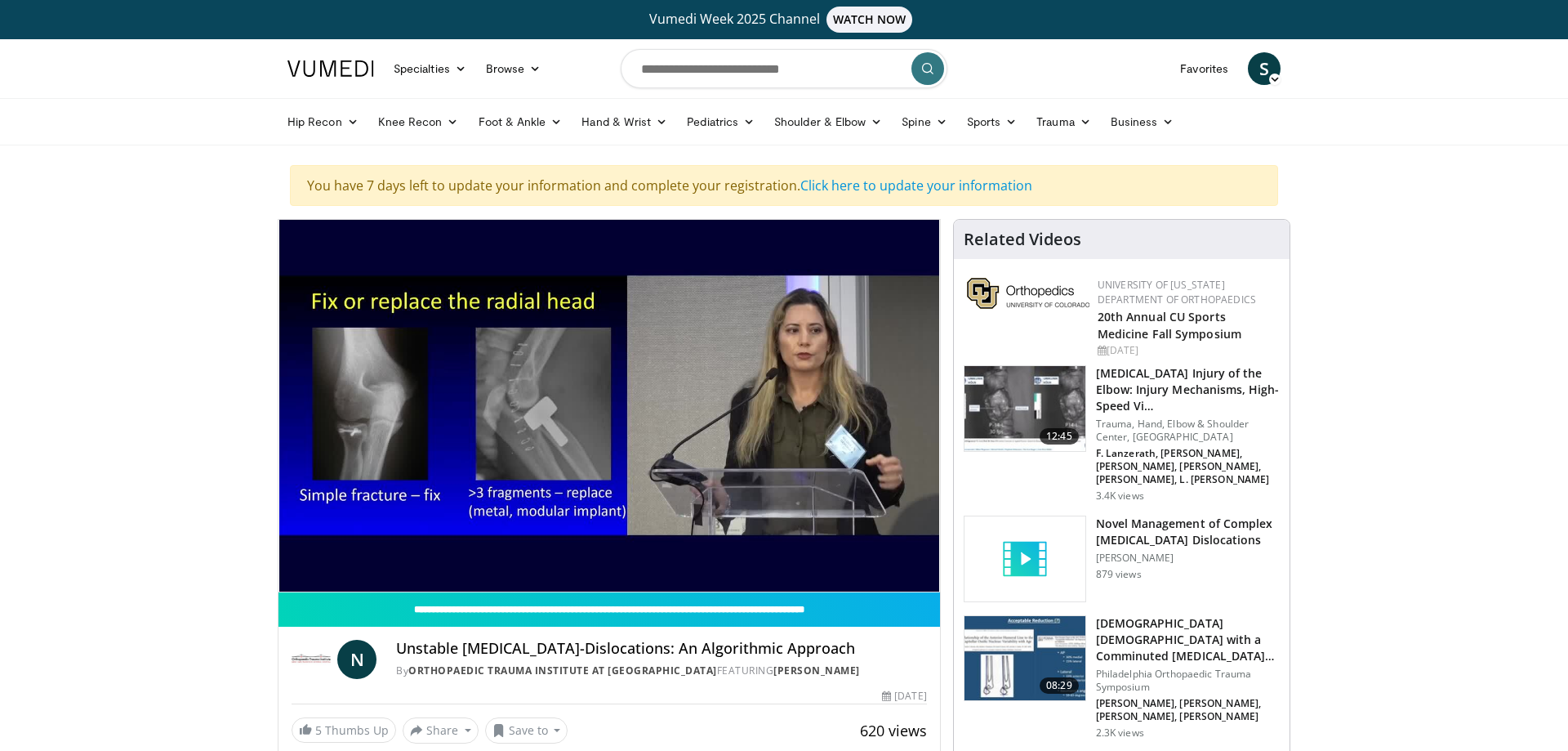
click at [856, 555] on video-js "**********" at bounding box center [609, 405] width 661 height 372
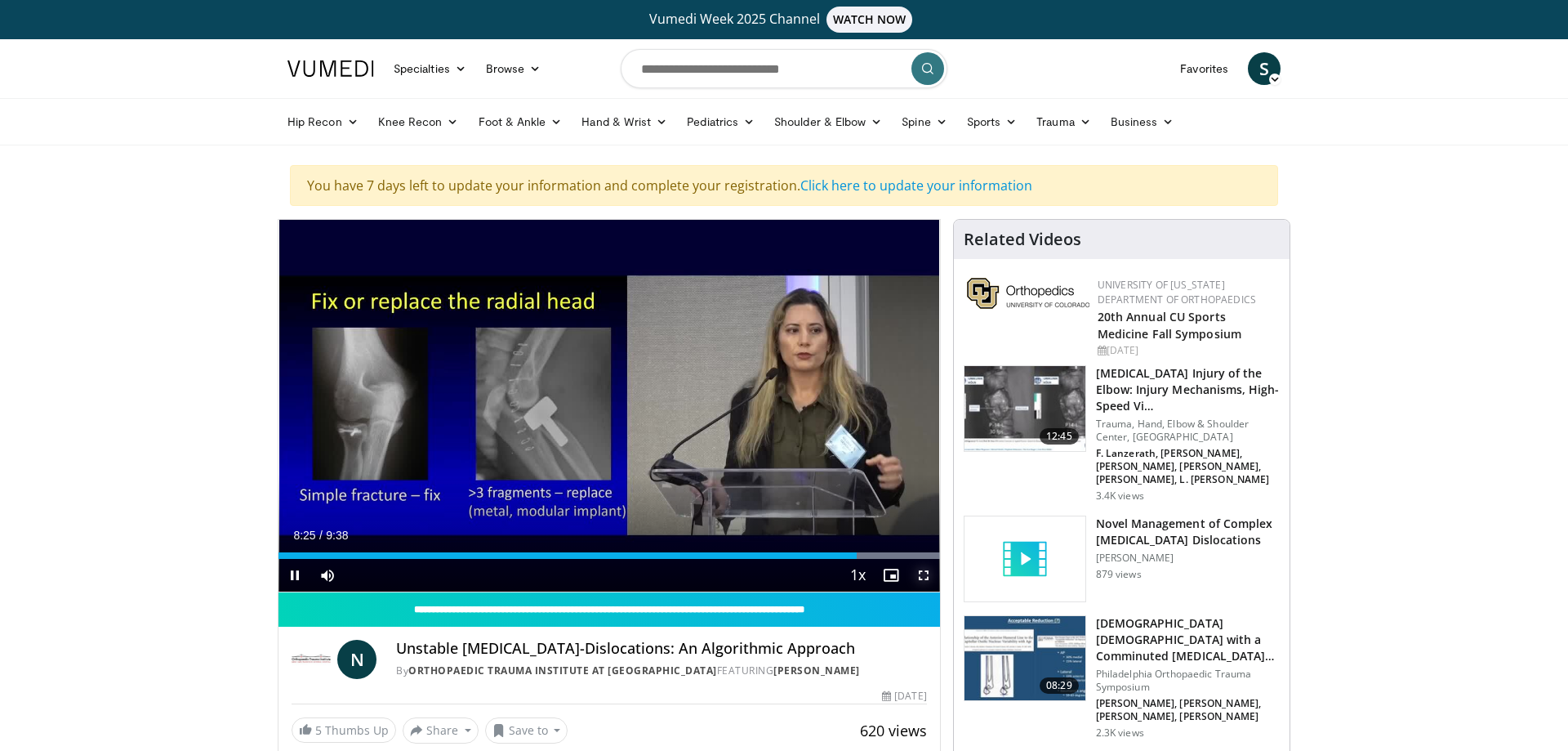
click at [920, 581] on span "Video Player" at bounding box center [923, 575] width 33 height 33
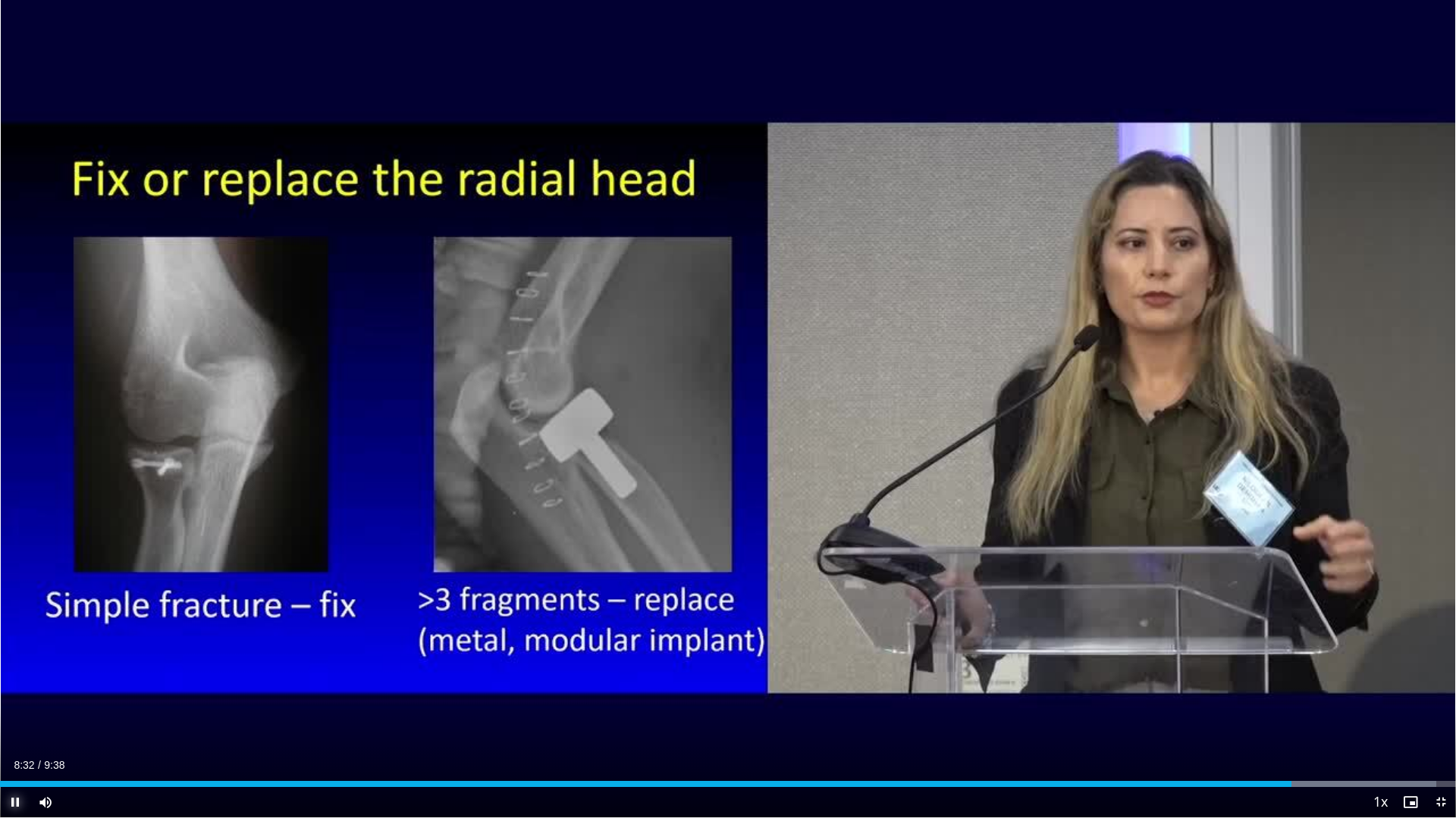
click at [13, 696] on video-js "**********" at bounding box center [728, 409] width 1456 height 818
click at [16, 696] on span "Video Player" at bounding box center [15, 802] width 31 height 31
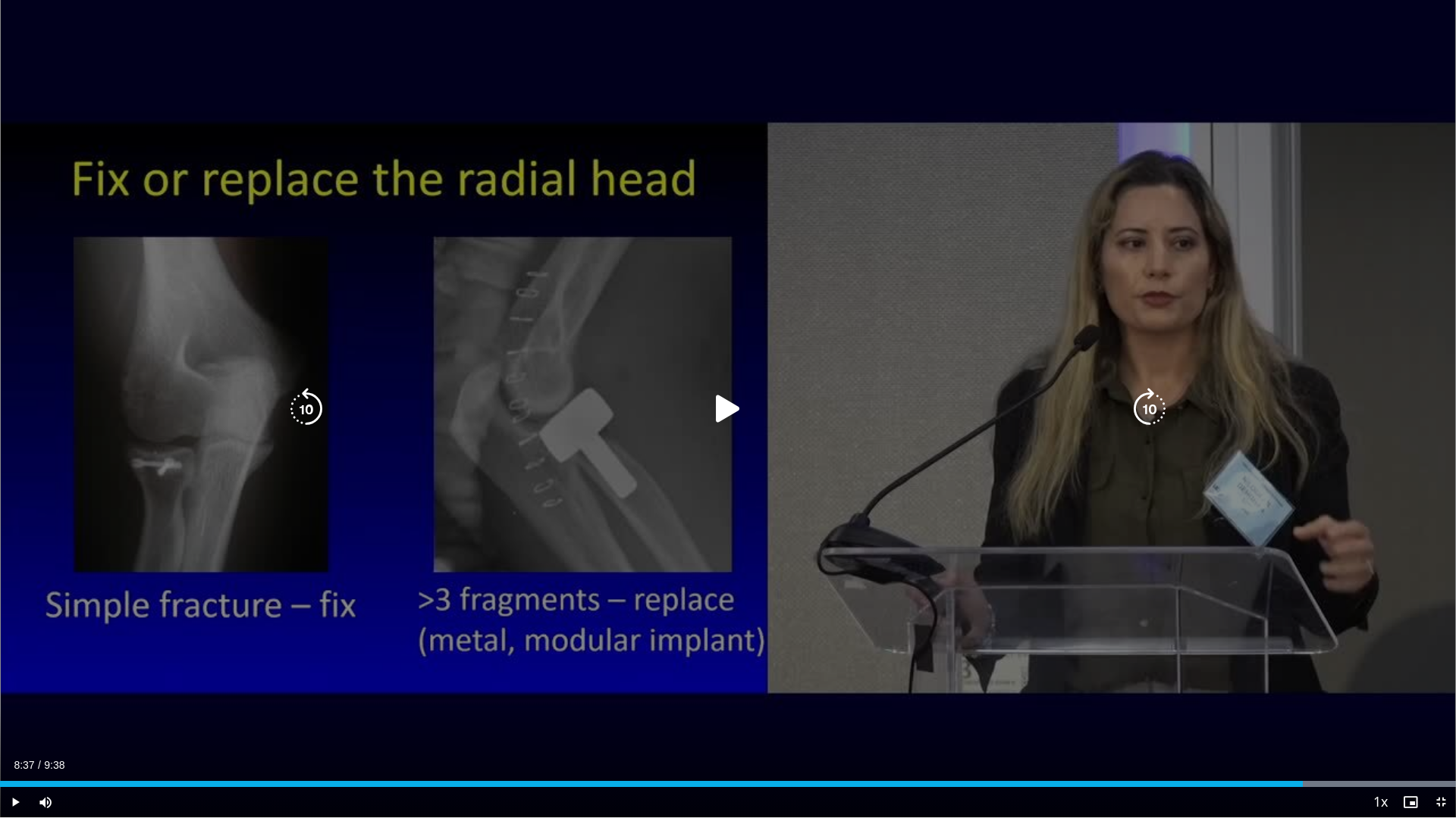
click at [717, 409] on icon "Video Player" at bounding box center [728, 409] width 42 height 42
click at [732, 413] on icon "Video Player" at bounding box center [728, 409] width 42 height 42
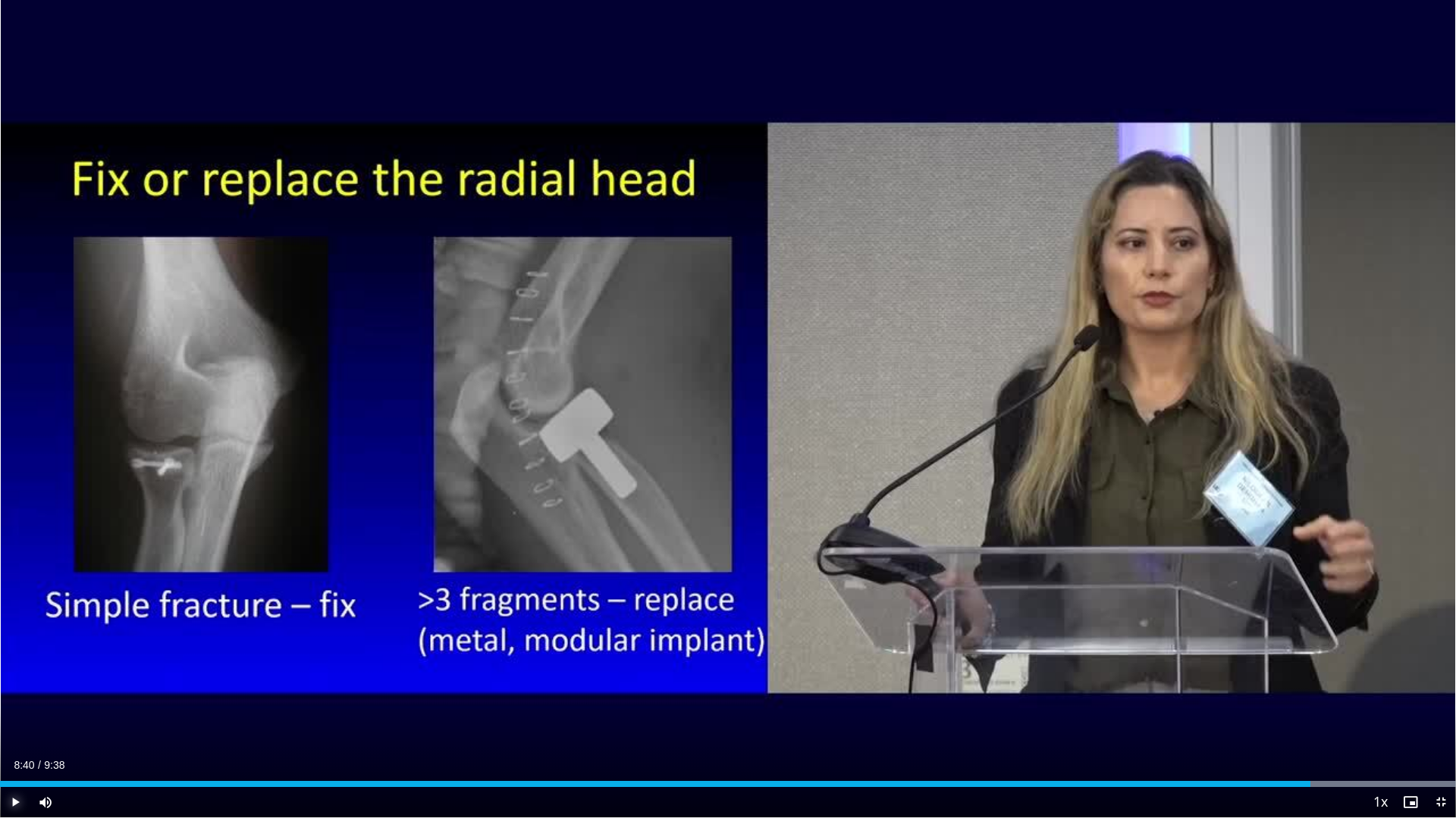
click at [8, 696] on span "Video Player" at bounding box center [15, 802] width 31 height 31
click at [15, 696] on span "Video Player" at bounding box center [15, 802] width 31 height 31
click at [10, 696] on span "Video Player" at bounding box center [15, 802] width 31 height 31
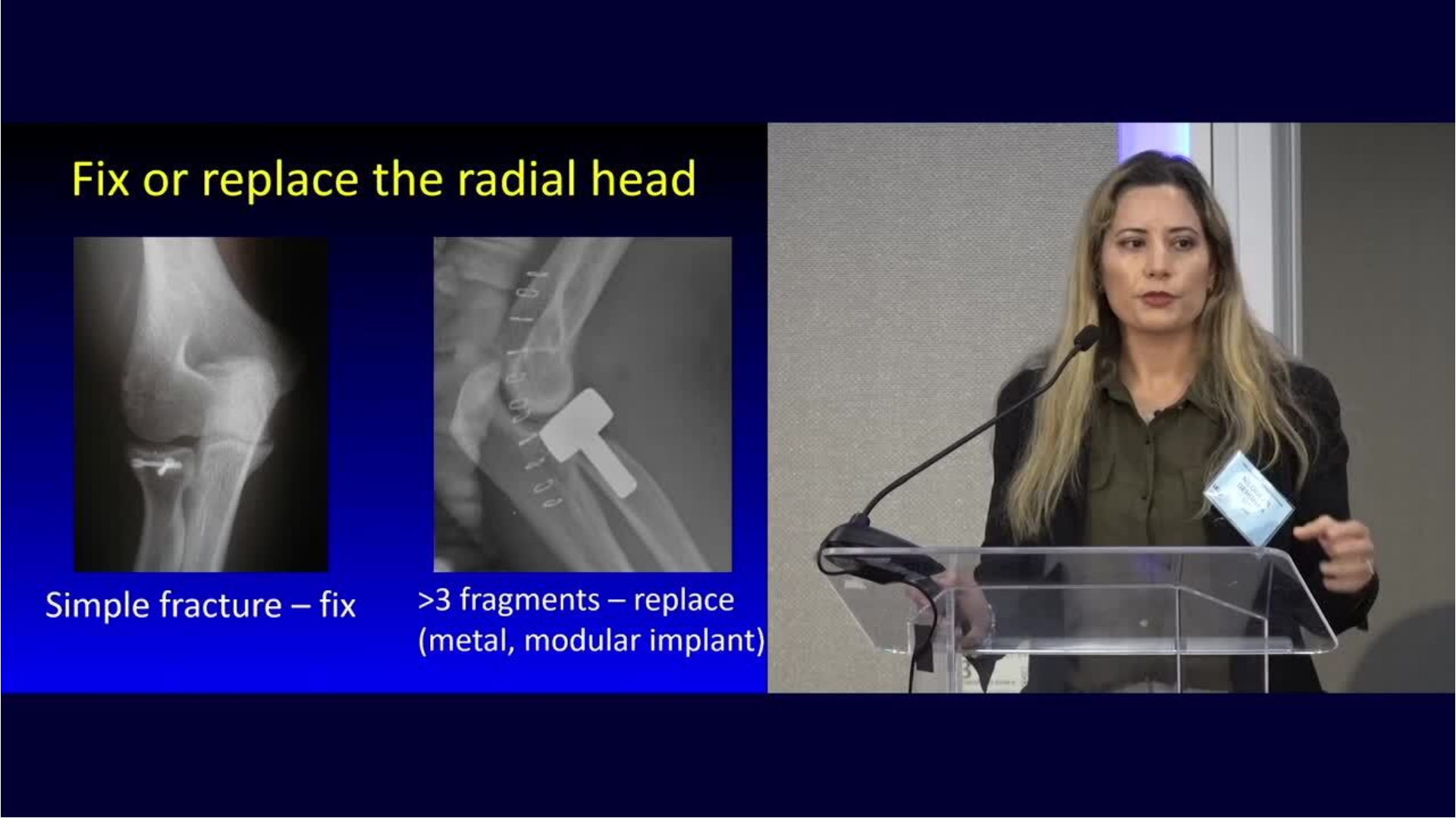
click at [16, 696] on div "10 seconds Tap to unmute" at bounding box center [728, 409] width 1456 height 818
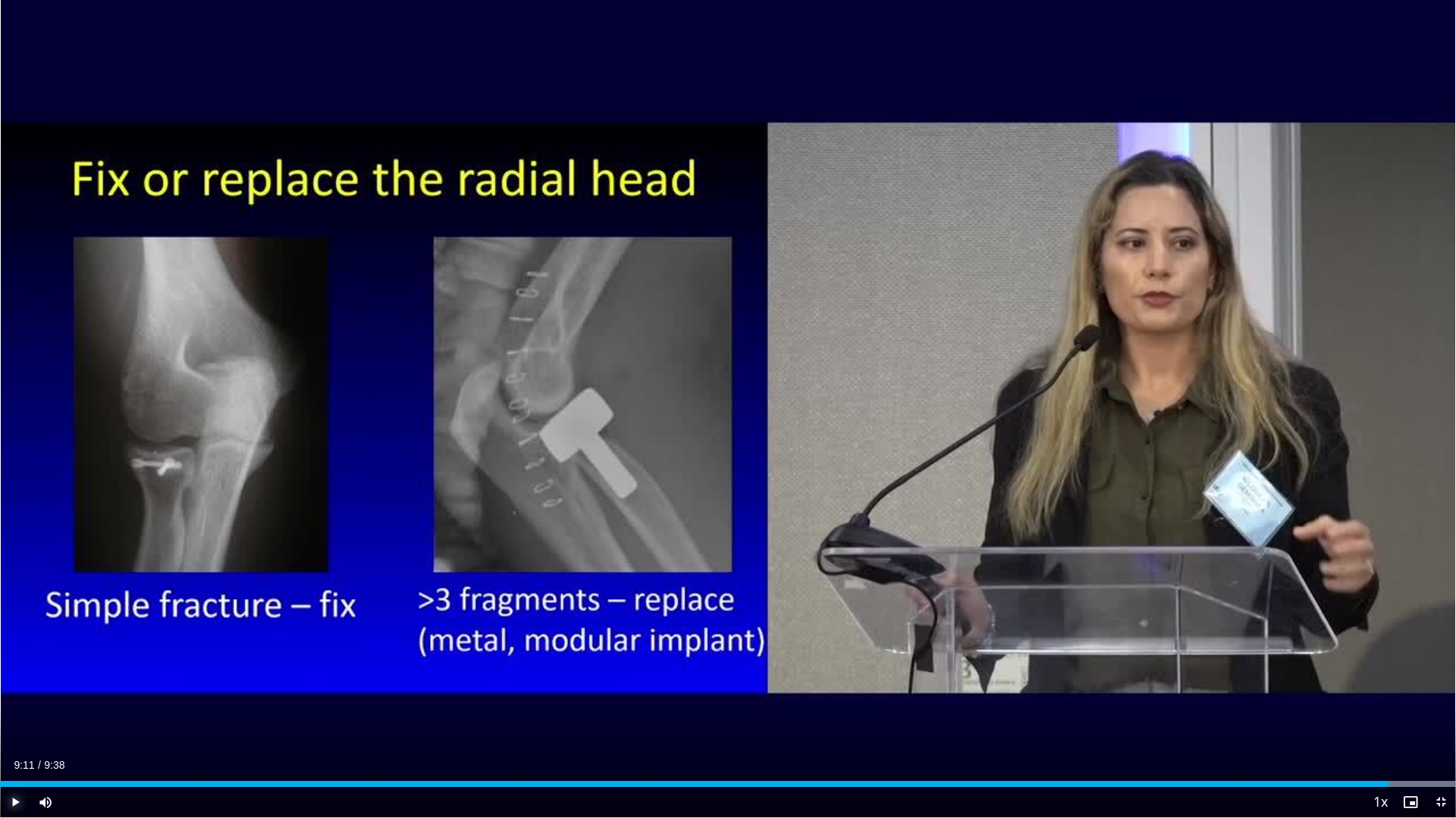
click at [9, 696] on span "Video Player" at bounding box center [15, 802] width 31 height 31
click at [1440, 696] on div "Progress Bar" at bounding box center [1440, 784] width 2 height 6
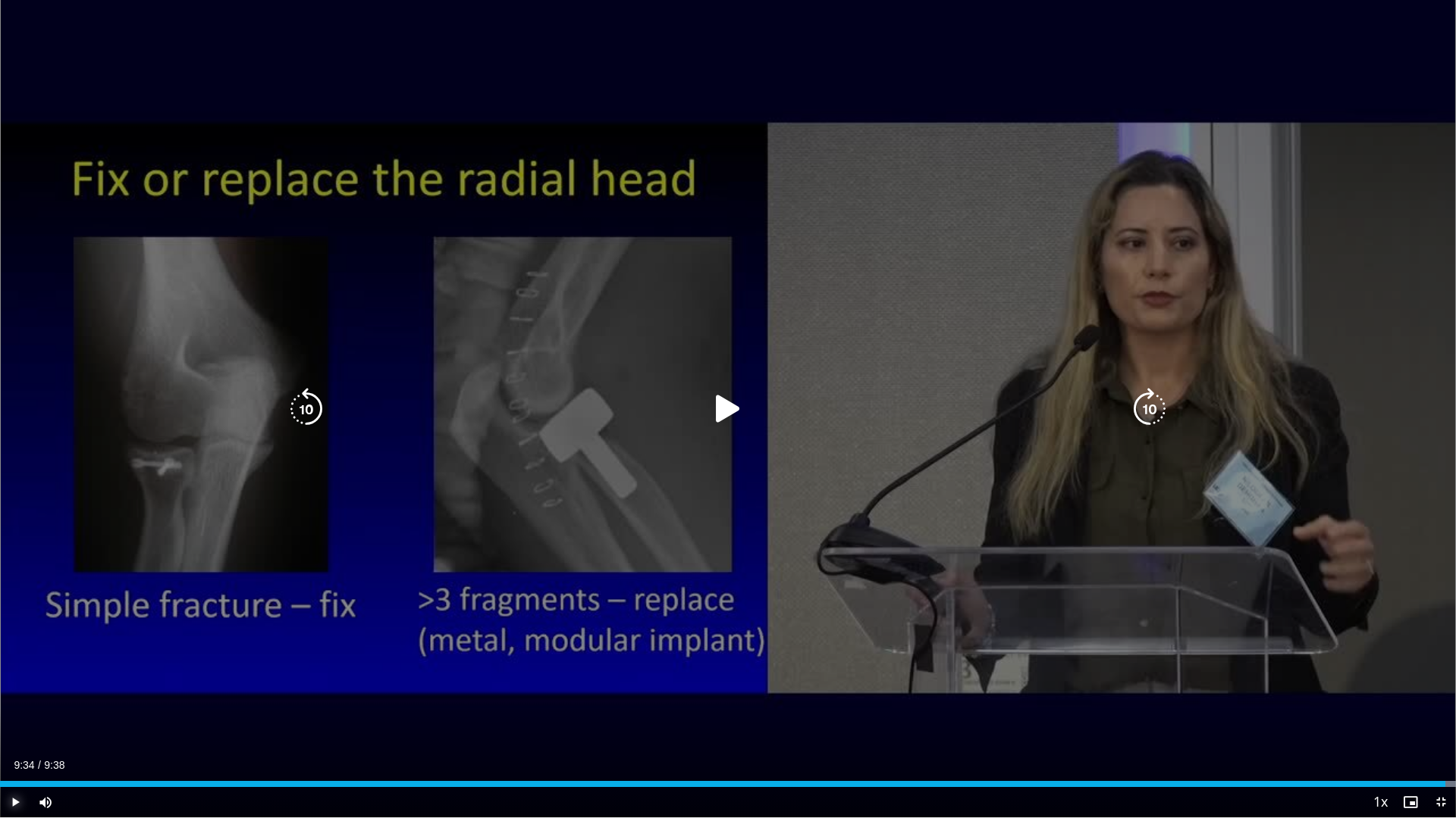
click at [32, 696] on div "Current Time 9:34 / Duration 9:38 Play Skip Backward Skip Forward Mute 0% Loade…" at bounding box center [728, 802] width 1456 height 31
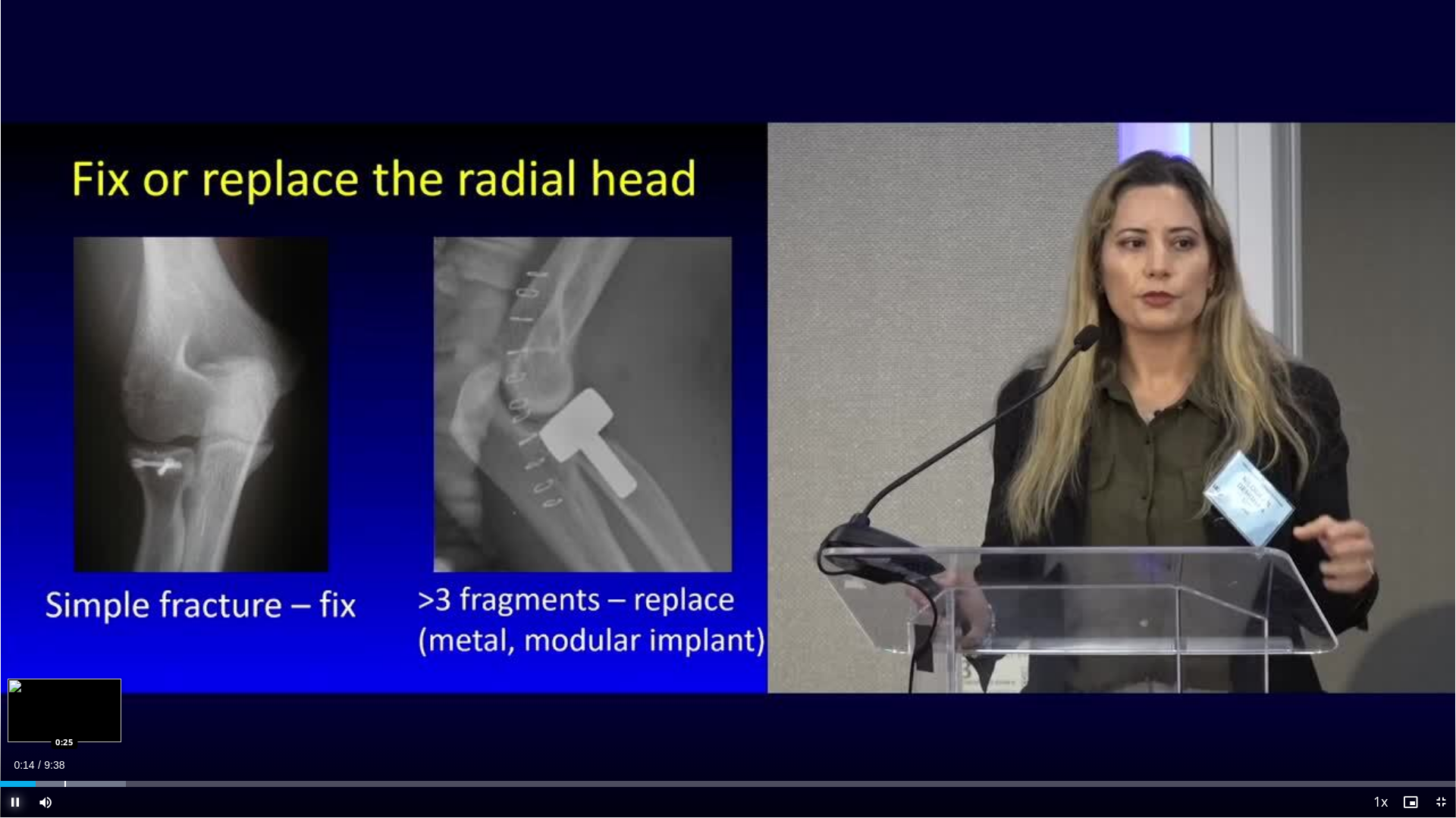
click at [66, 696] on div "Progress Bar" at bounding box center [65, 784] width 2 height 6
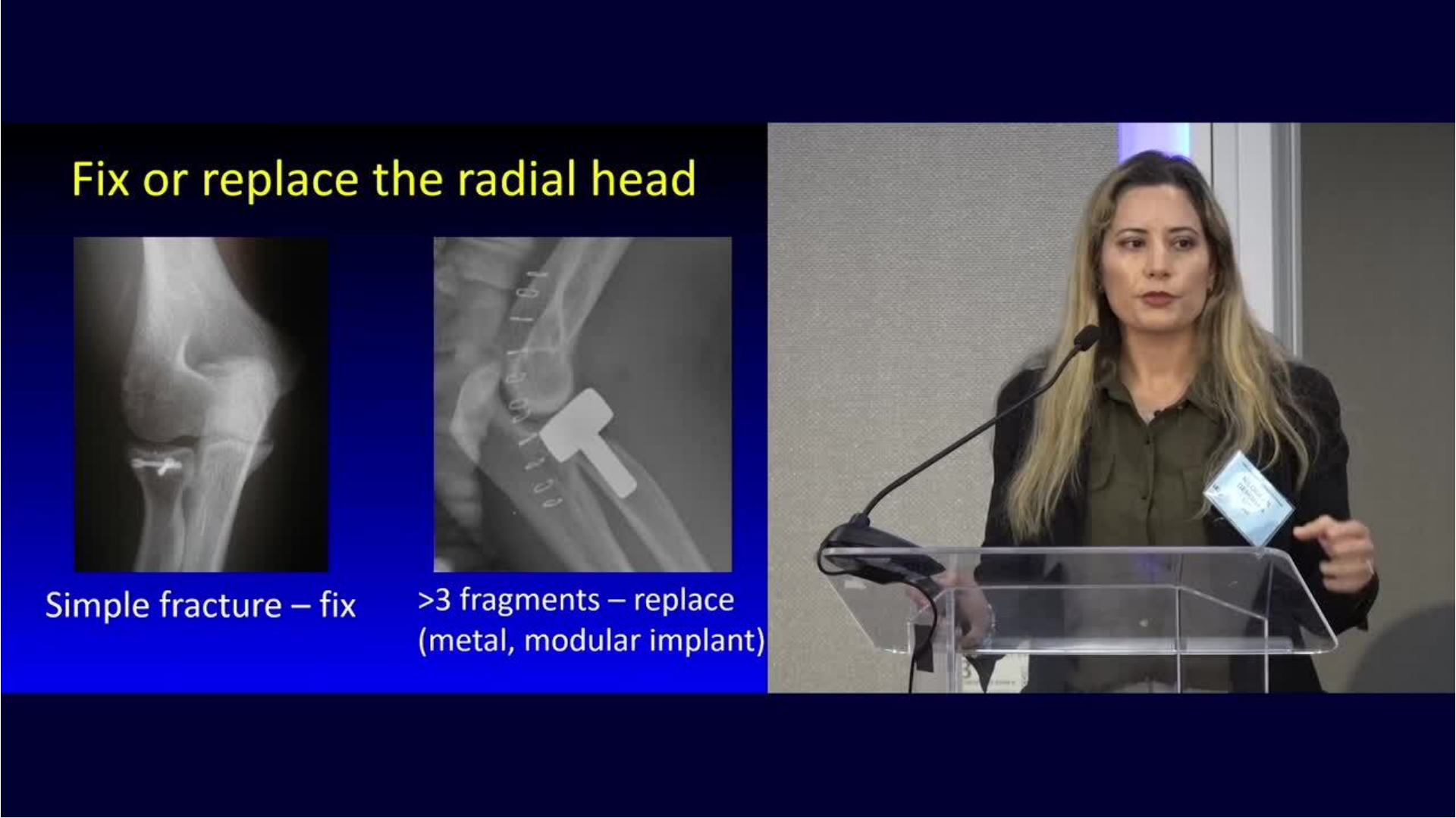
click at [92, 696] on video-js "**********" at bounding box center [728, 409] width 1456 height 818
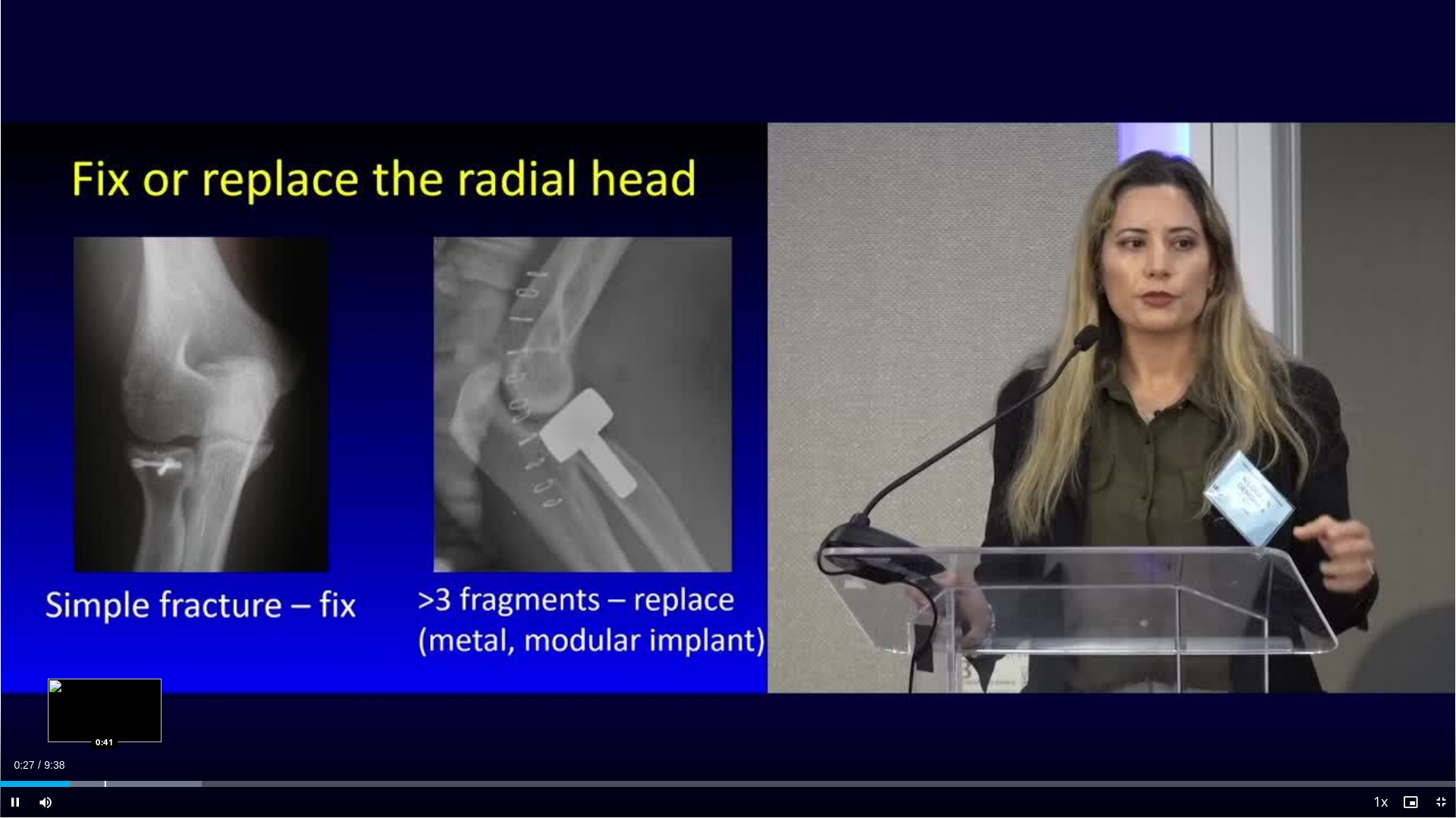
click at [105, 696] on div "Progress Bar" at bounding box center [106, 784] width 2 height 6
click at [130, 696] on div "Progress Bar" at bounding box center [131, 784] width 2 height 6
click at [159, 696] on div "Progress Bar" at bounding box center [159, 784] width 2 height 6
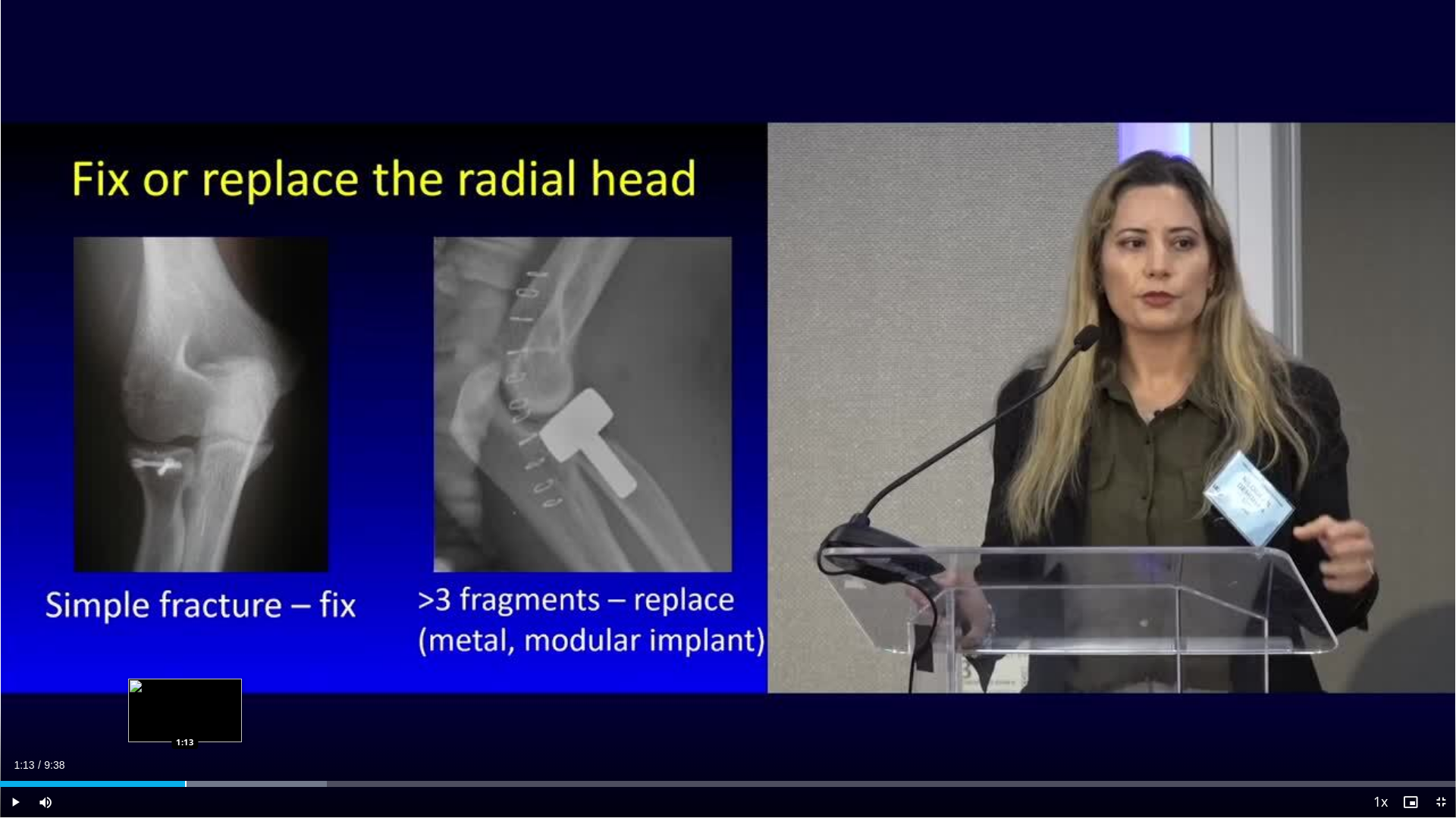
click at [185, 696] on div "Progress Bar" at bounding box center [186, 784] width 2 height 6
click at [210, 696] on div "Progress Bar" at bounding box center [211, 784] width 2 height 6
click at [226, 696] on div "Progress Bar" at bounding box center [227, 784] width 2 height 6
click at [245, 696] on div "Progress Bar" at bounding box center [246, 784] width 2 height 6
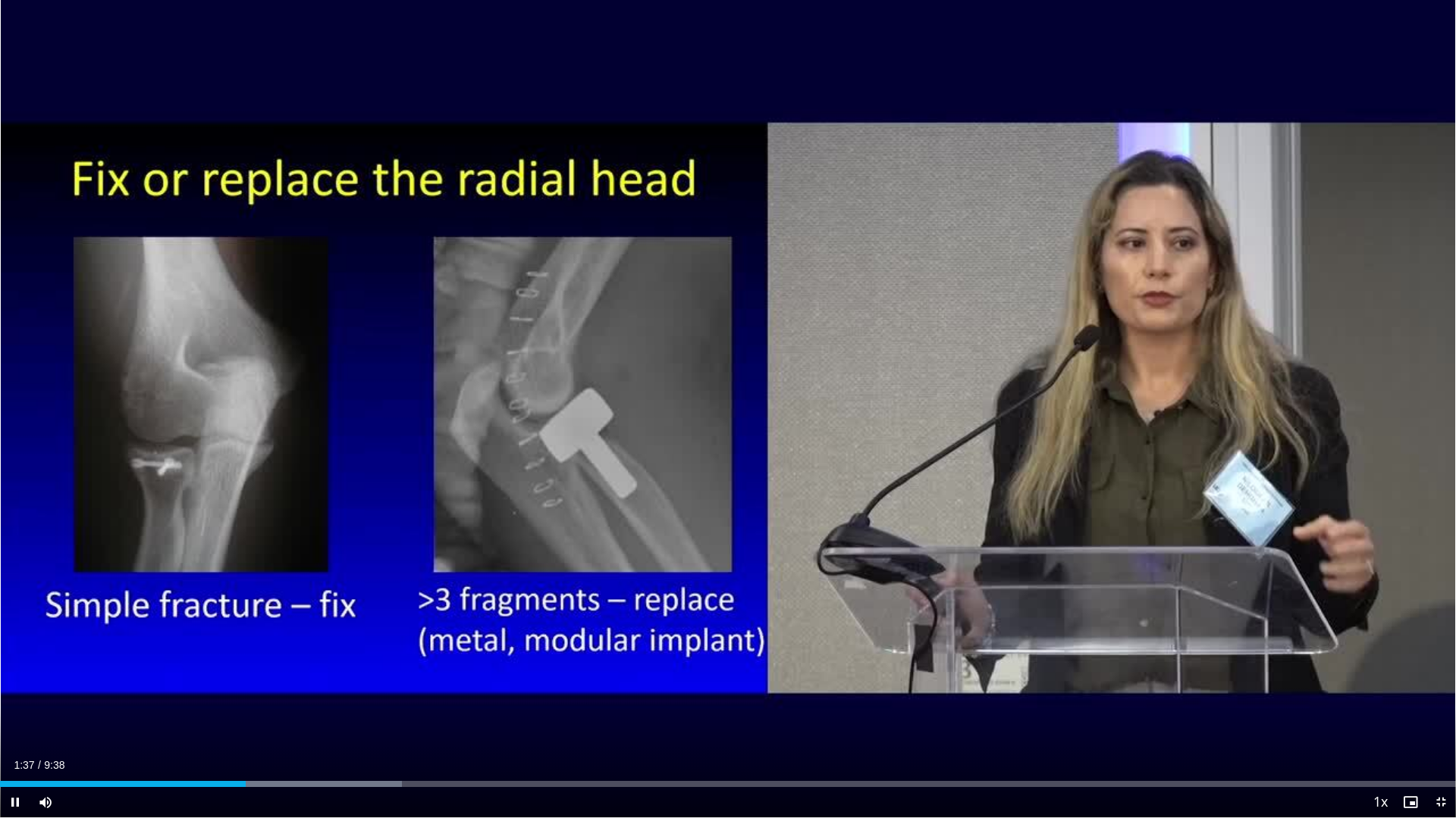
click at [273, 696] on div "Current Time 1:37 / Duration 9:38 Pause Skip Backward Skip Forward Mute 0% Load…" at bounding box center [728, 802] width 1456 height 31
click at [278, 696] on div "Progress Bar" at bounding box center [278, 784] width 2 height 6
click at [294, 696] on div "Progress Bar" at bounding box center [294, 784] width 2 height 6
click at [315, 696] on div "Progress Bar" at bounding box center [316, 784] width 2 height 6
click at [345, 696] on div "Progress Bar" at bounding box center [345, 784] width 2 height 6
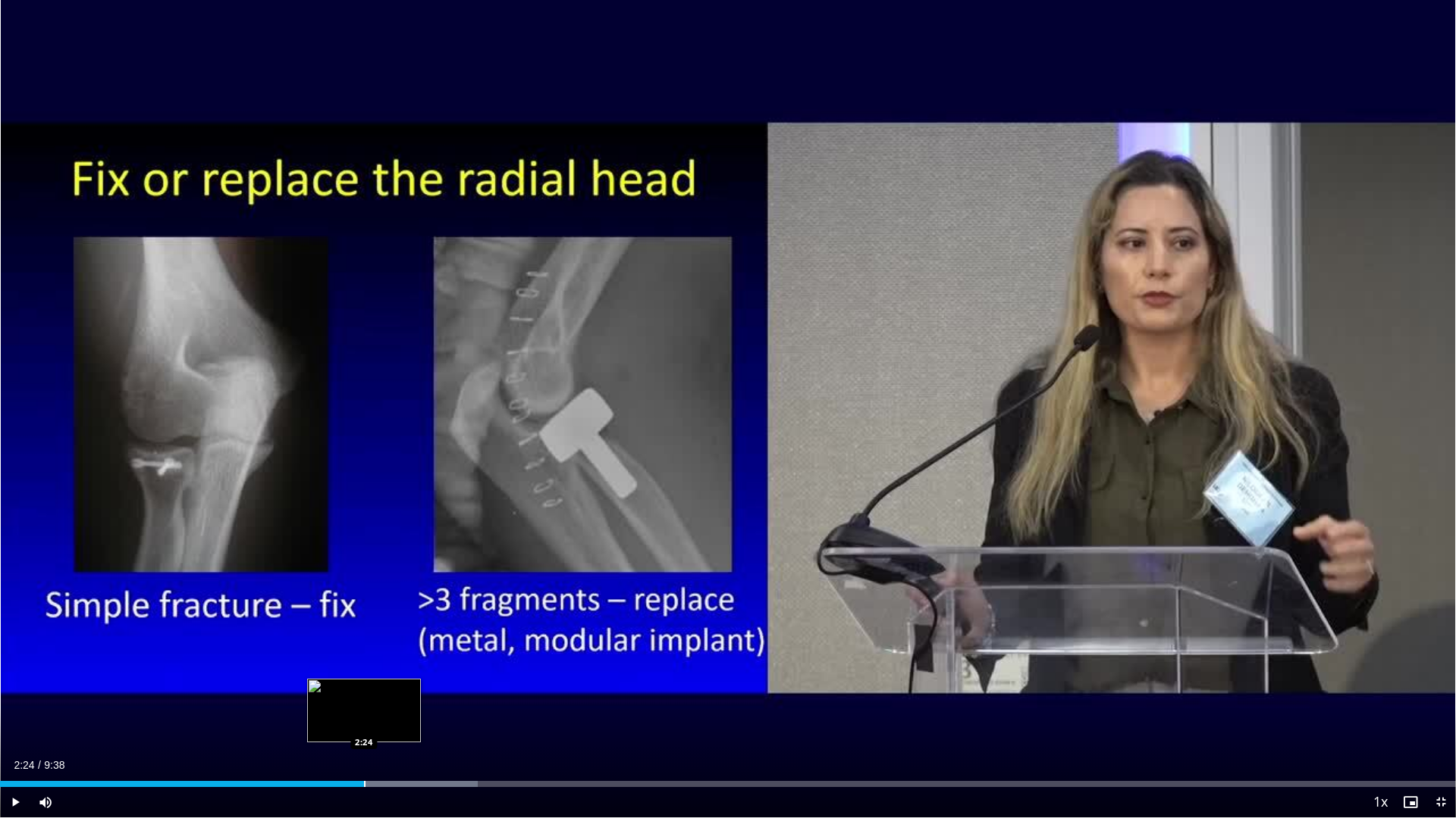
click at [364, 696] on div "Progress Bar" at bounding box center [365, 784] width 2 height 6
click at [385, 696] on div "Progress Bar" at bounding box center [385, 784] width 2 height 6
click at [409, 696] on div "Progress Bar" at bounding box center [408, 784] width 2 height 6
click at [432, 696] on div "Current Time 2:43 / Duration 9:38 Pause Skip Backward Skip Forward Mute 0% Load…" at bounding box center [728, 802] width 1456 height 31
click at [429, 696] on div "Progress Bar" at bounding box center [429, 784] width 2 height 6
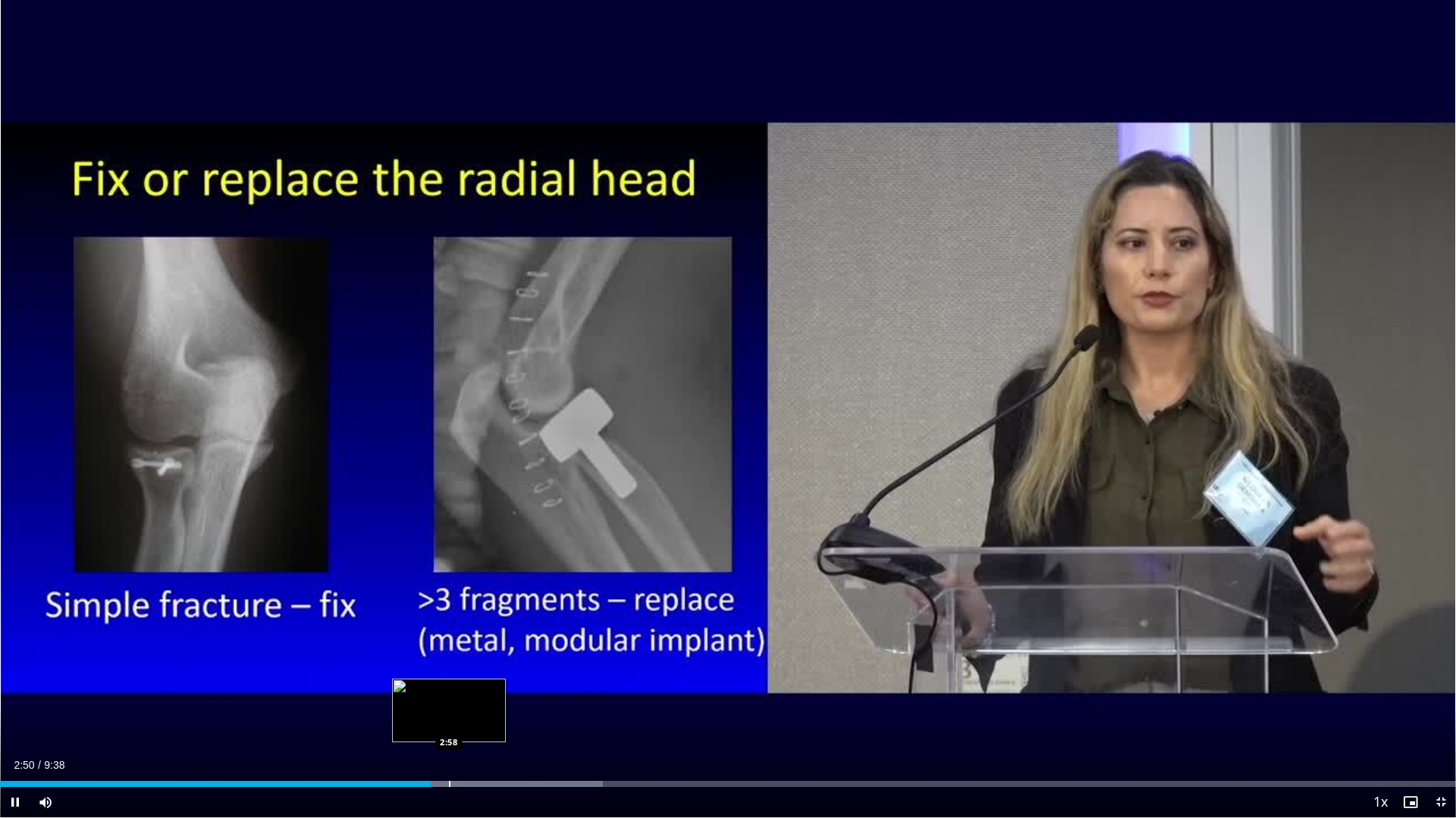
click at [450, 696] on div "Progress Bar" at bounding box center [450, 784] width 2 height 6
click at [473, 696] on div "Progress Bar" at bounding box center [474, 784] width 2 height 6
click at [449, 696] on div "Progress Bar" at bounding box center [450, 784] width 2 height 6
click at [435, 696] on div "Progress Bar" at bounding box center [436, 784] width 2 height 6
click at [18, 696] on span "Video Player" at bounding box center [15, 802] width 31 height 31
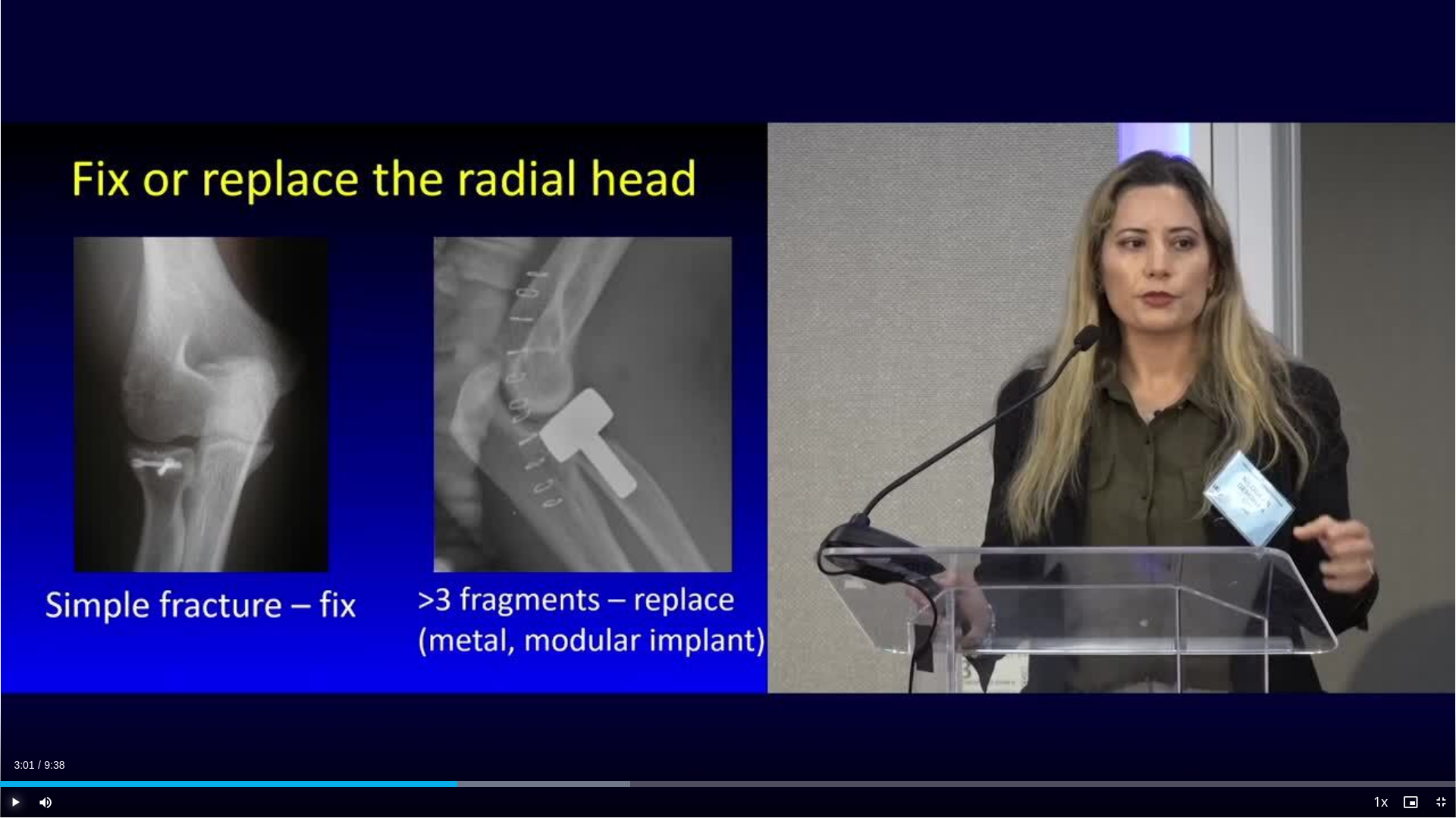
click at [16, 696] on span "Video Player" at bounding box center [15, 802] width 31 height 31
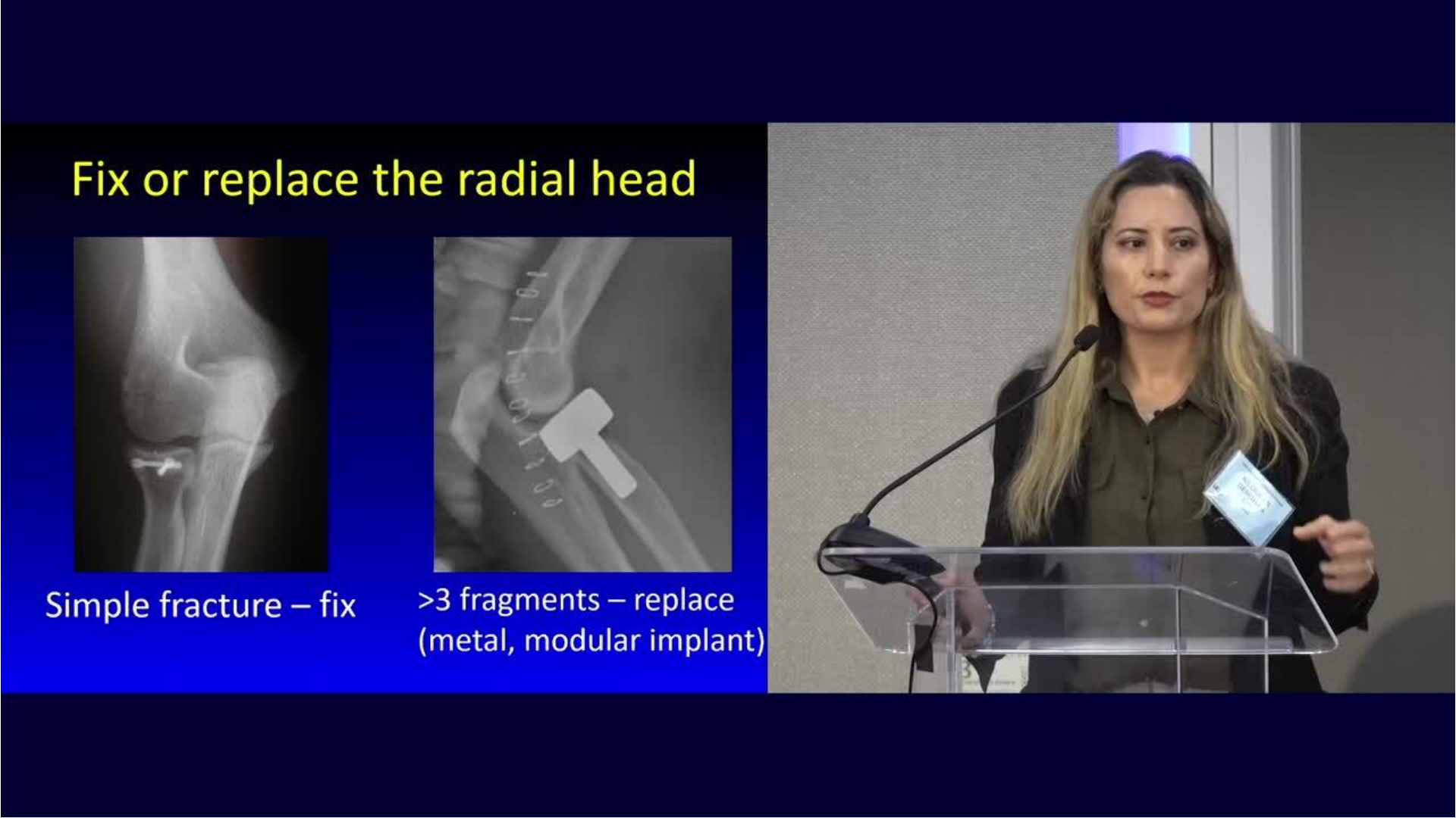
click at [13, 696] on video-js "**********" at bounding box center [728, 409] width 1456 height 818
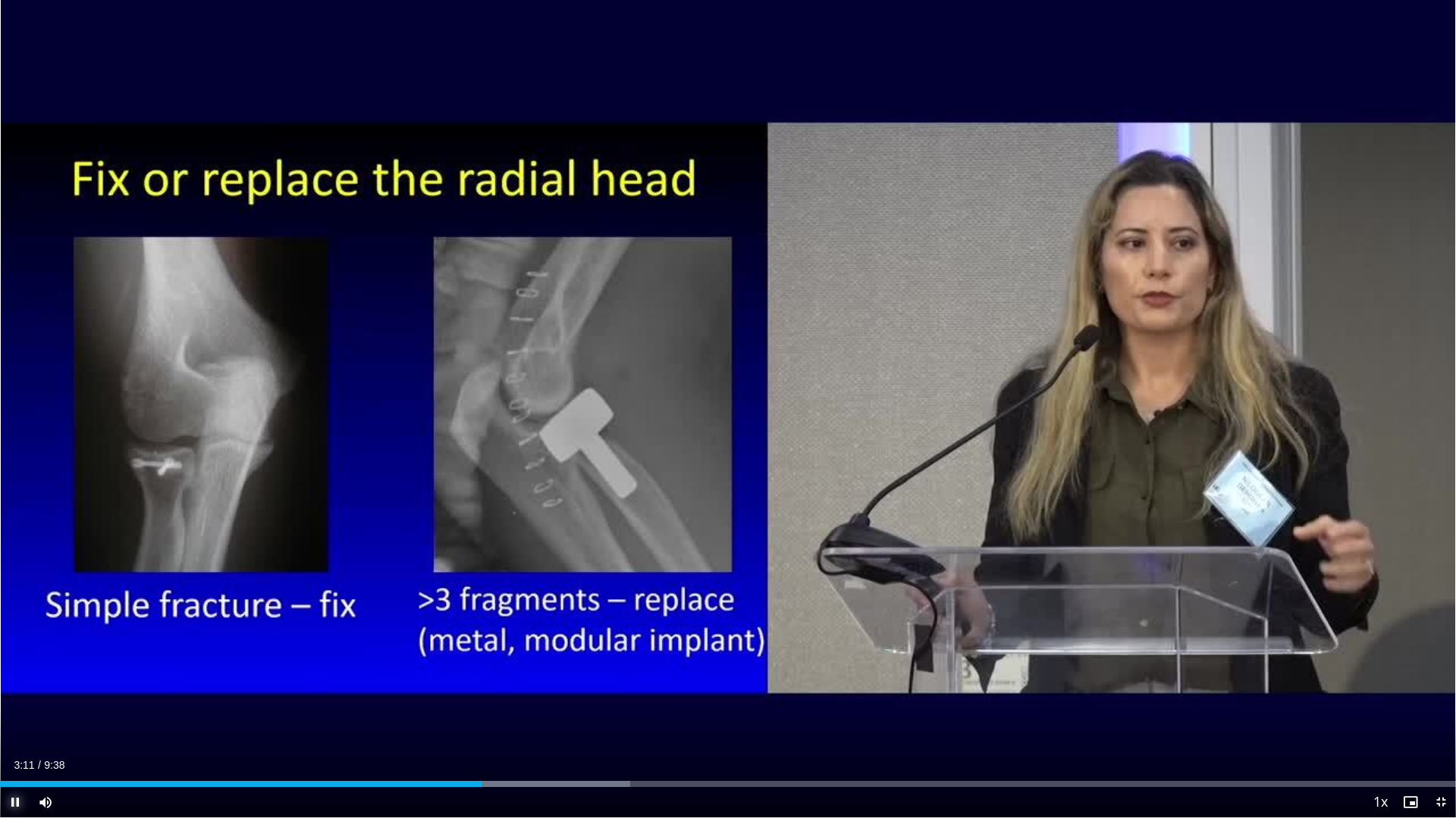
click at [6, 696] on span "Video Player" at bounding box center [15, 802] width 31 height 31
click at [13, 696] on span "Video Player" at bounding box center [15, 802] width 31 height 31
click at [500, 696] on div "Progress Bar" at bounding box center [501, 784] width 2 height 6
click at [509, 696] on div "Progress Bar" at bounding box center [510, 784] width 2 height 6
click at [516, 696] on div "Progress Bar" at bounding box center [517, 784] width 2 height 6
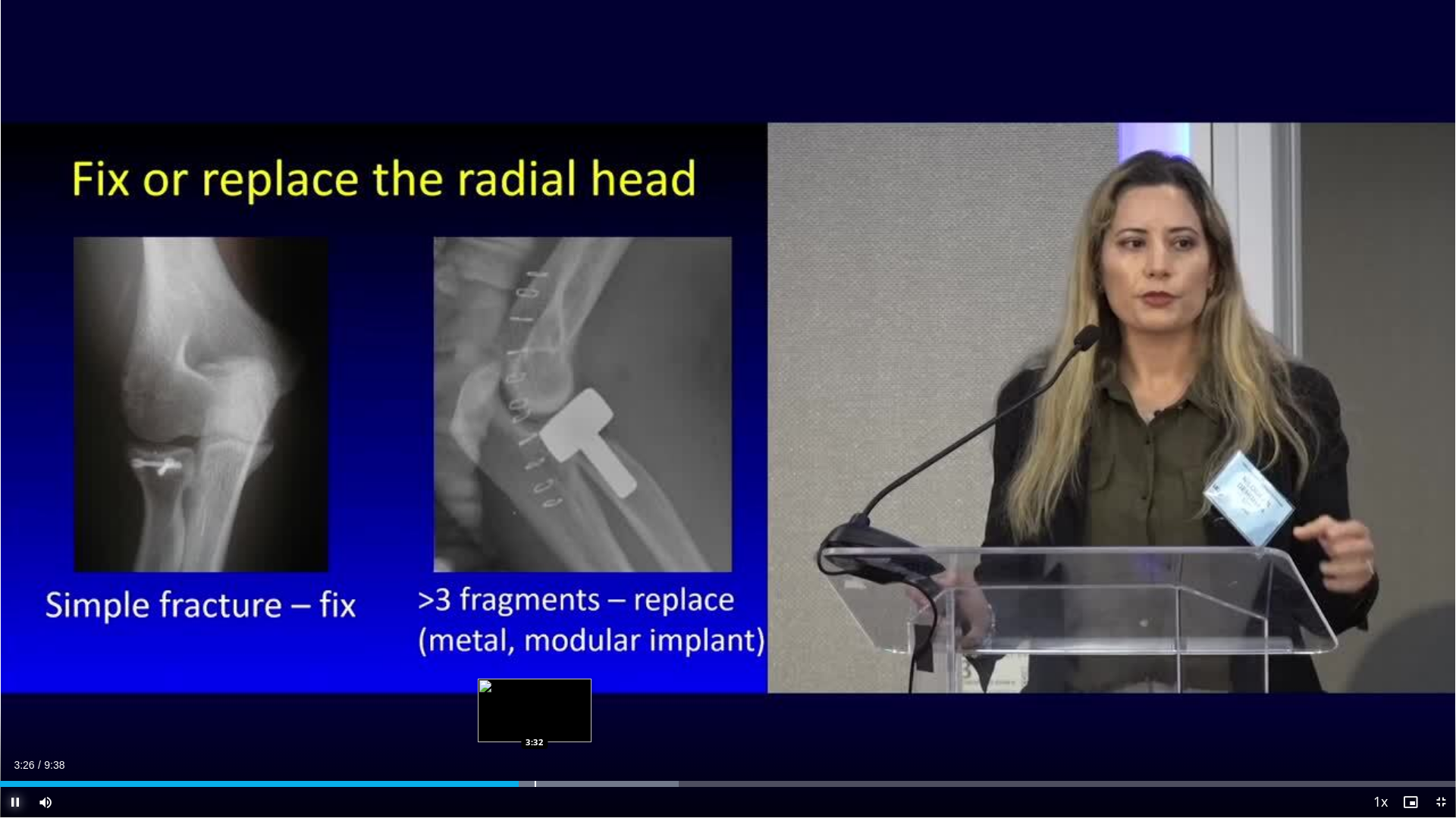
click at [534, 696] on div "Progress Bar" at bounding box center [535, 784] width 2 height 6
click at [541, 696] on div "Progress Bar" at bounding box center [540, 784] width 2 height 6
click at [562, 696] on div "Progress Bar" at bounding box center [562, 784] width 2 height 6
click at [11, 696] on span "Video Player" at bounding box center [15, 802] width 31 height 31
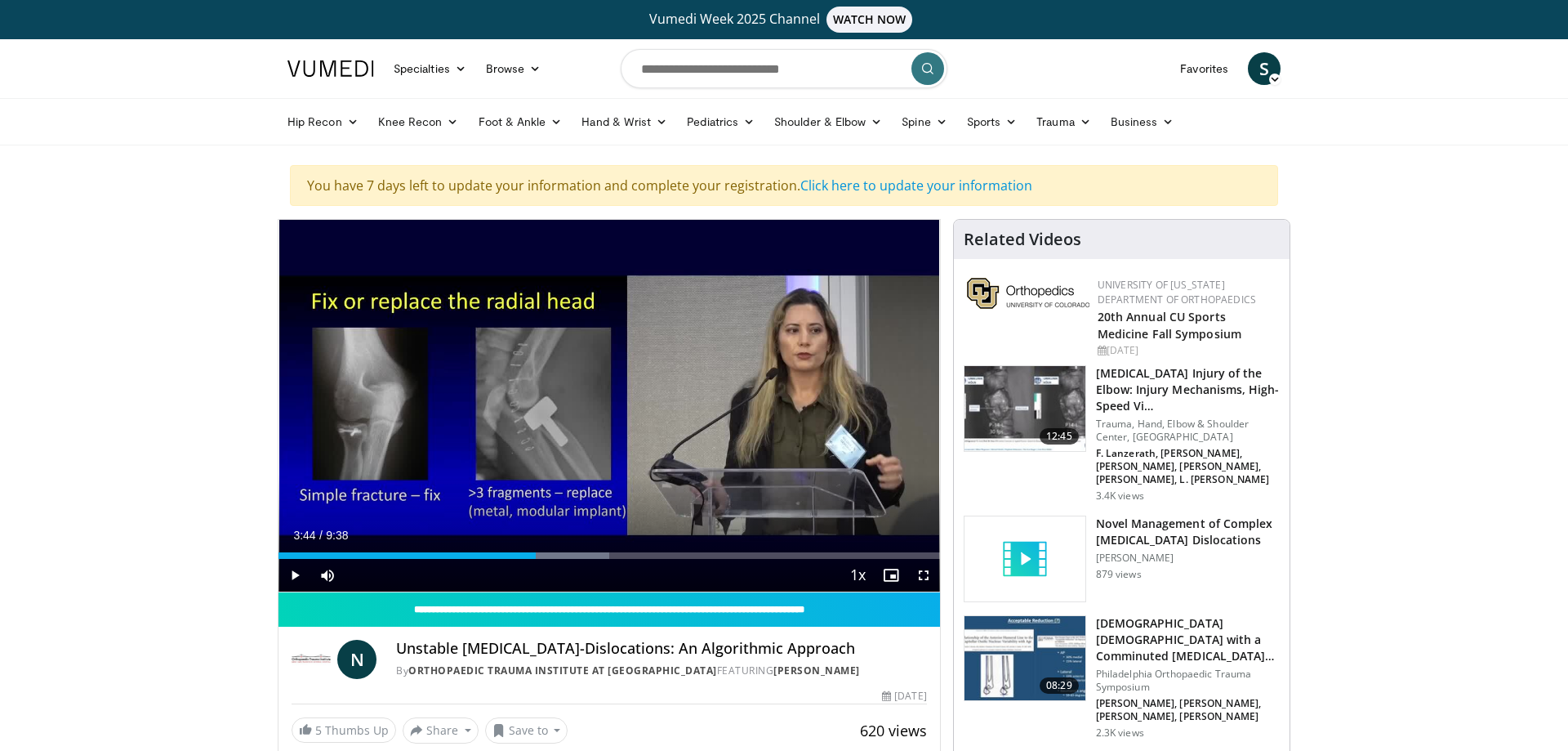
click at [1274, 73] on span "S" at bounding box center [1264, 68] width 33 height 33
click at [1148, 224] on link "Logout" at bounding box center [1181, 225] width 194 height 26
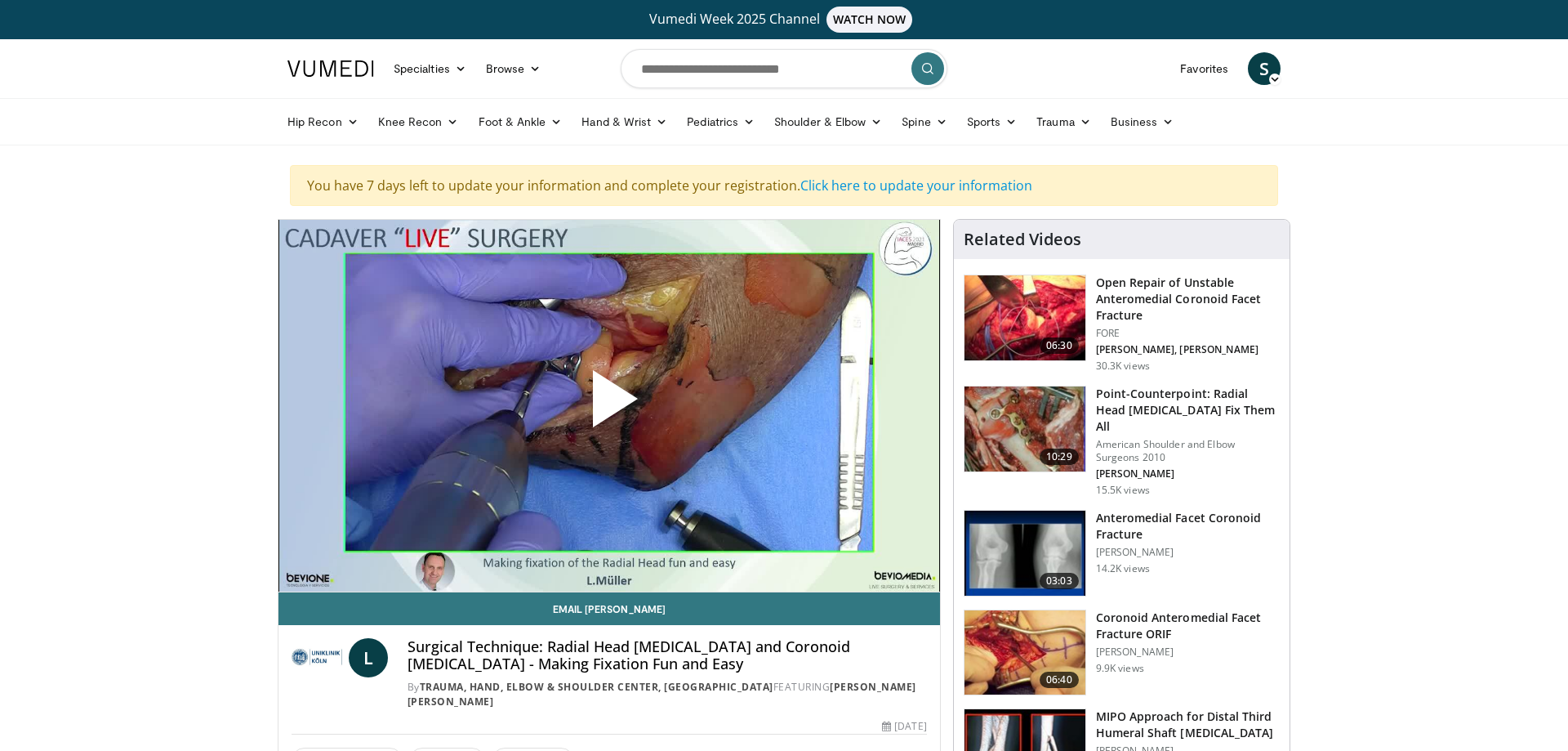
click at [609, 405] on span "Video Player" at bounding box center [609, 405] width 0 height 0
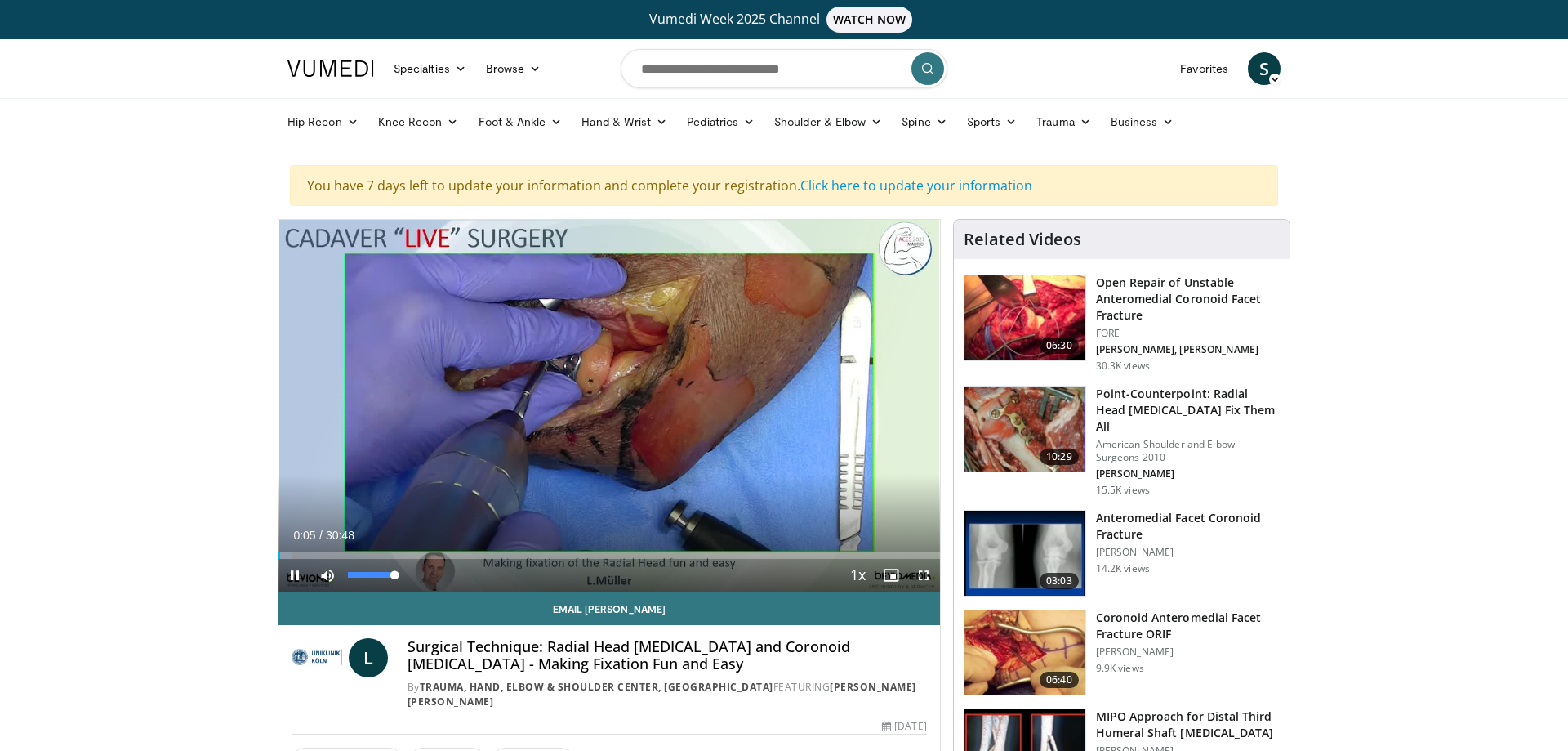
drag, startPoint x: 396, startPoint y: 577, endPoint x: 409, endPoint y: 577, distance: 13.0
click at [409, 577] on div "Mute 100%" at bounding box center [369, 575] width 115 height 33
click at [301, 554] on div "Loaded : 3.22% 00:14 01:06" at bounding box center [609, 555] width 661 height 7
click at [315, 554] on div "Progress Bar" at bounding box center [316, 555] width 2 height 7
click at [328, 554] on div "Progress Bar" at bounding box center [329, 555] width 35 height 7
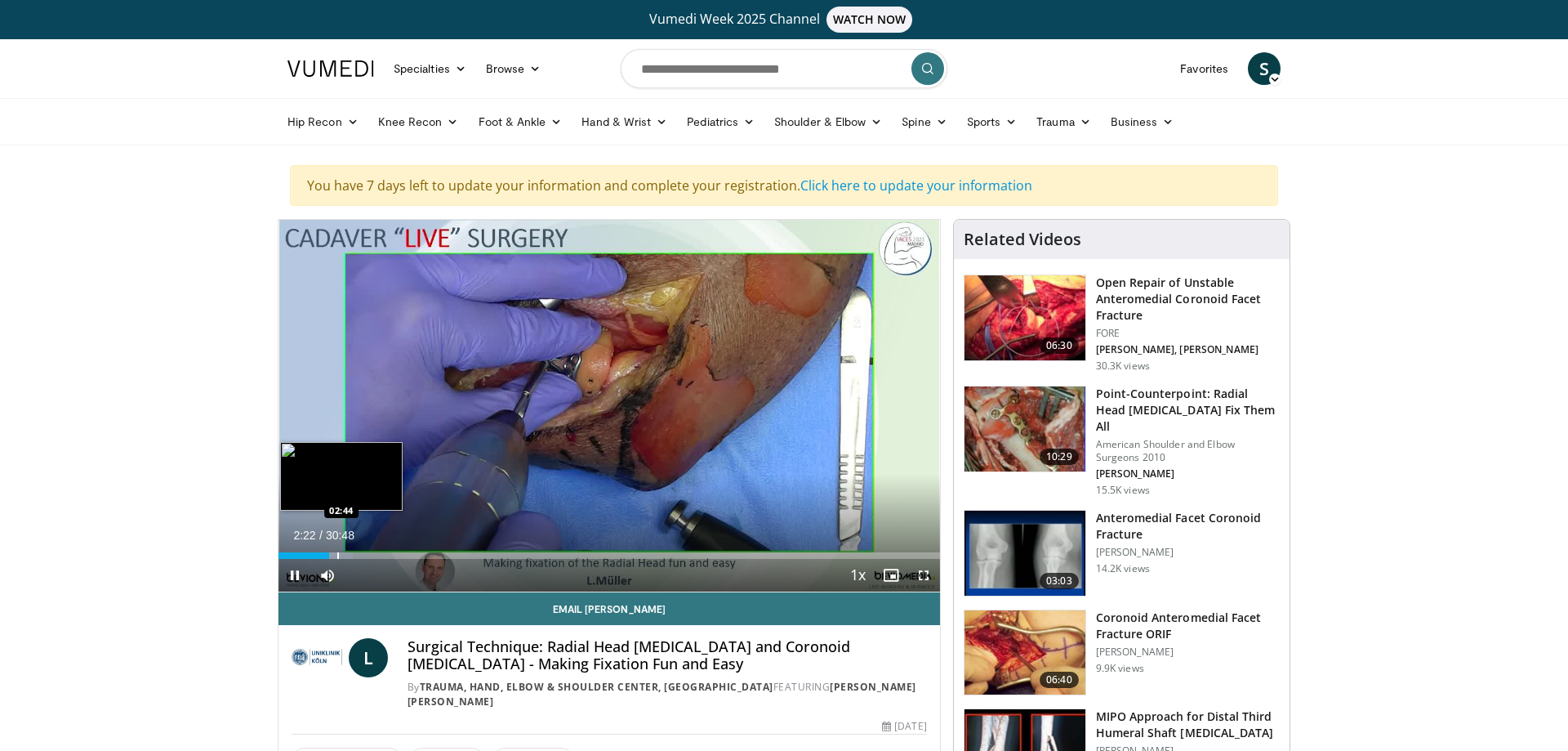
click at [337, 554] on div "Progress Bar" at bounding box center [338, 555] width 2 height 7
click at [345, 555] on video-js "**********" at bounding box center [609, 405] width 661 height 372
click at [356, 556] on div "Progress Bar" at bounding box center [357, 555] width 2 height 7
click at [374, 552] on div "Progress Bar" at bounding box center [374, 555] width 2 height 7
click at [382, 555] on div "Progress Bar" at bounding box center [382, 555] width 2 height 7
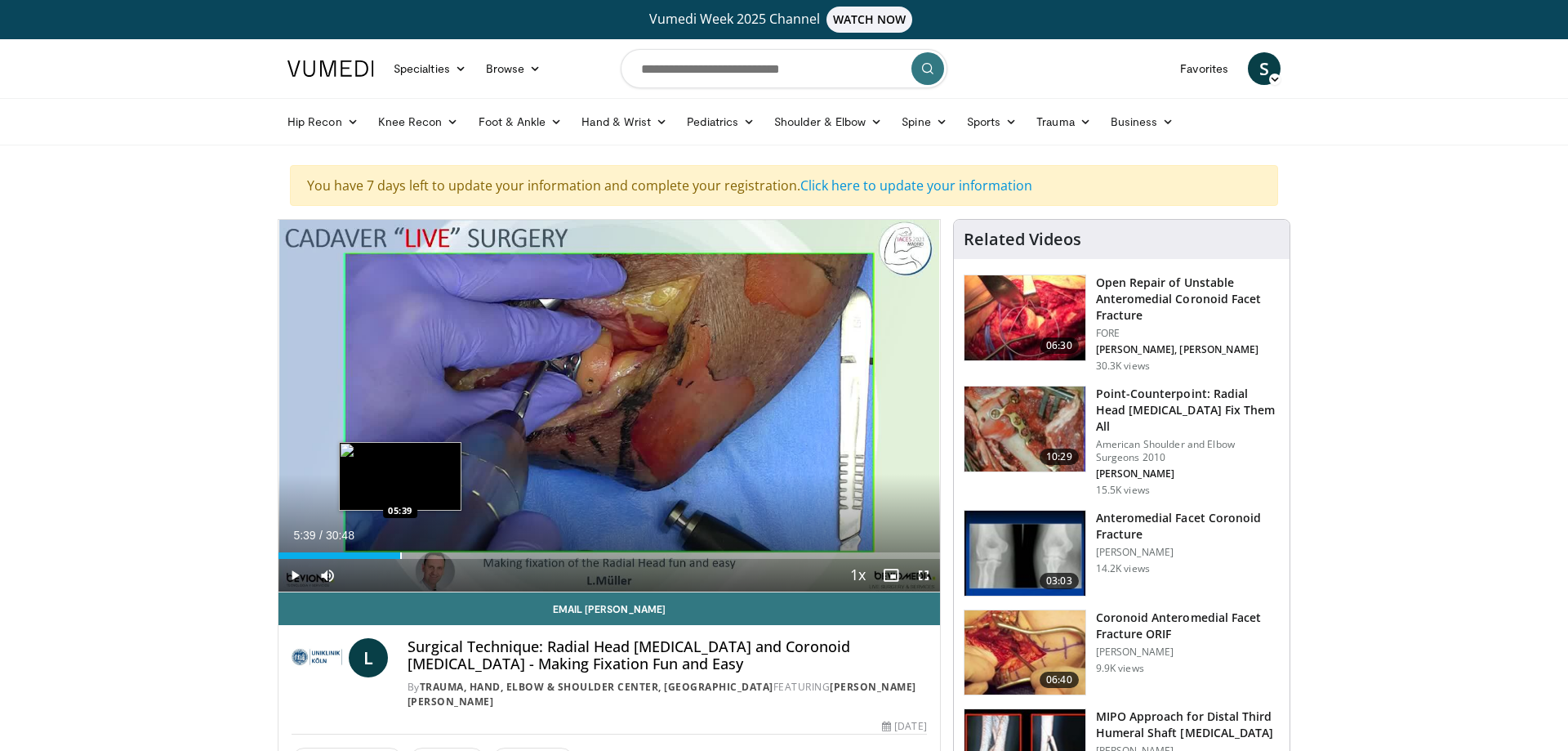
click at [400, 557] on div "Progress Bar" at bounding box center [401, 555] width 2 height 7
click at [385, 555] on div "Progress Bar" at bounding box center [385, 555] width 2 height 7
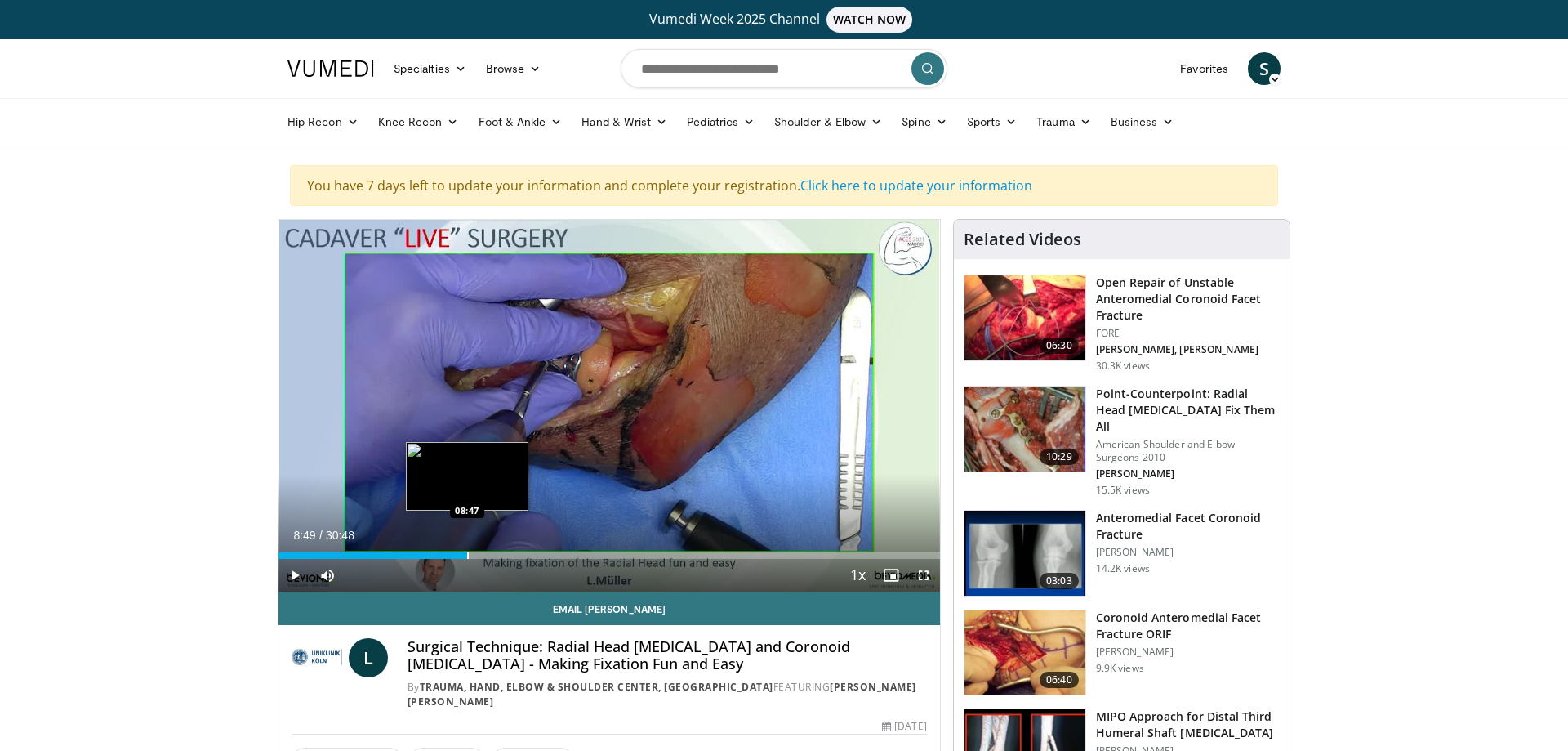
click at [468, 552] on div "Progress Bar" at bounding box center [468, 555] width 2 height 7
click at [447, 554] on div "Progress Bar" at bounding box center [448, 555] width 2 height 7
click at [480, 559] on div "Current Time 7:55 / Duration 30:48 Pause Skip Backward Skip Forward Mute 0% Loa…" at bounding box center [609, 575] width 661 height 33
click at [488, 552] on div "Progress Bar" at bounding box center [489, 555] width 2 height 7
click at [506, 554] on video-js "**********" at bounding box center [609, 405] width 661 height 372
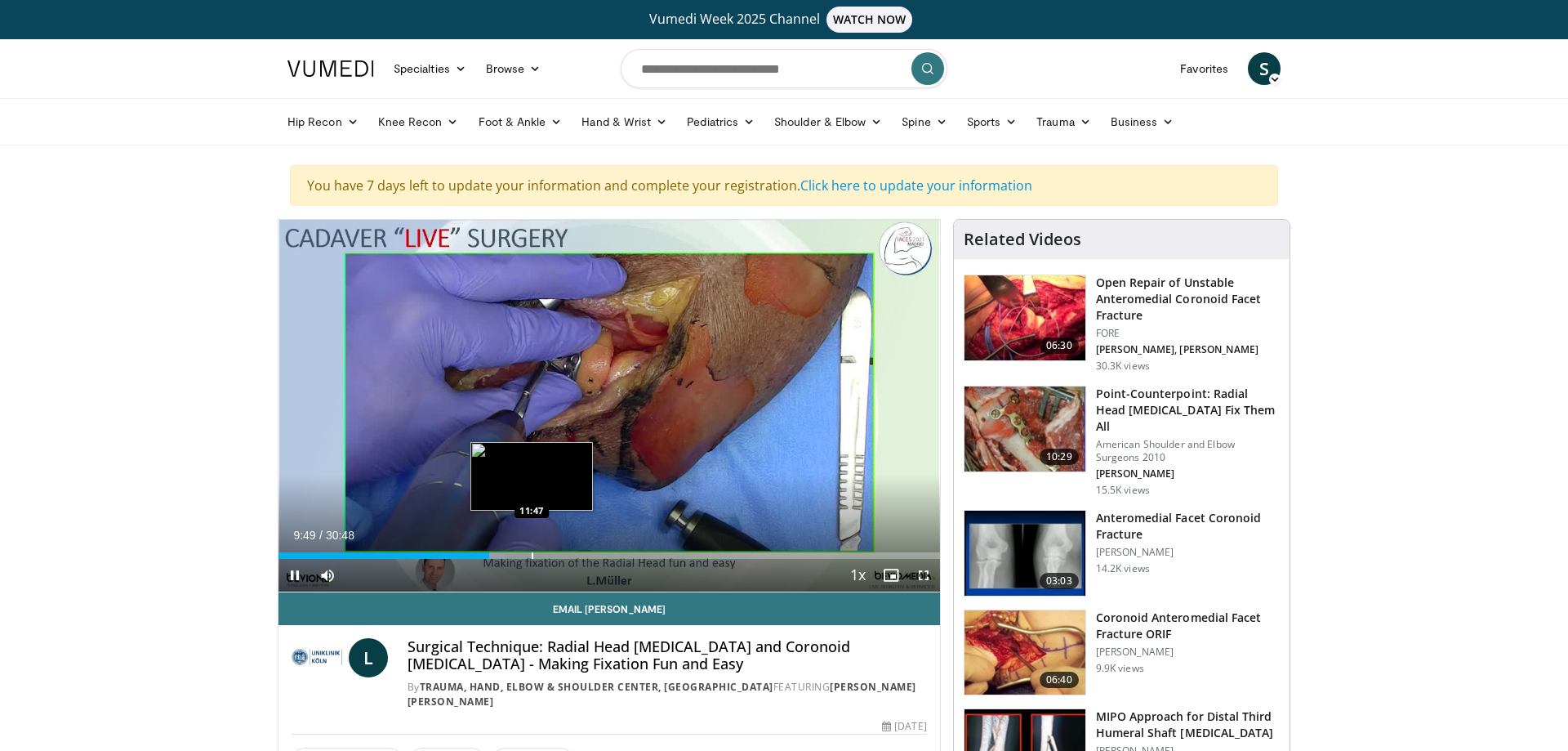
click at [531, 554] on div "Progress Bar" at bounding box center [532, 555] width 2 height 7
click at [568, 554] on div "Progress Bar" at bounding box center [568, 555] width 2 height 7
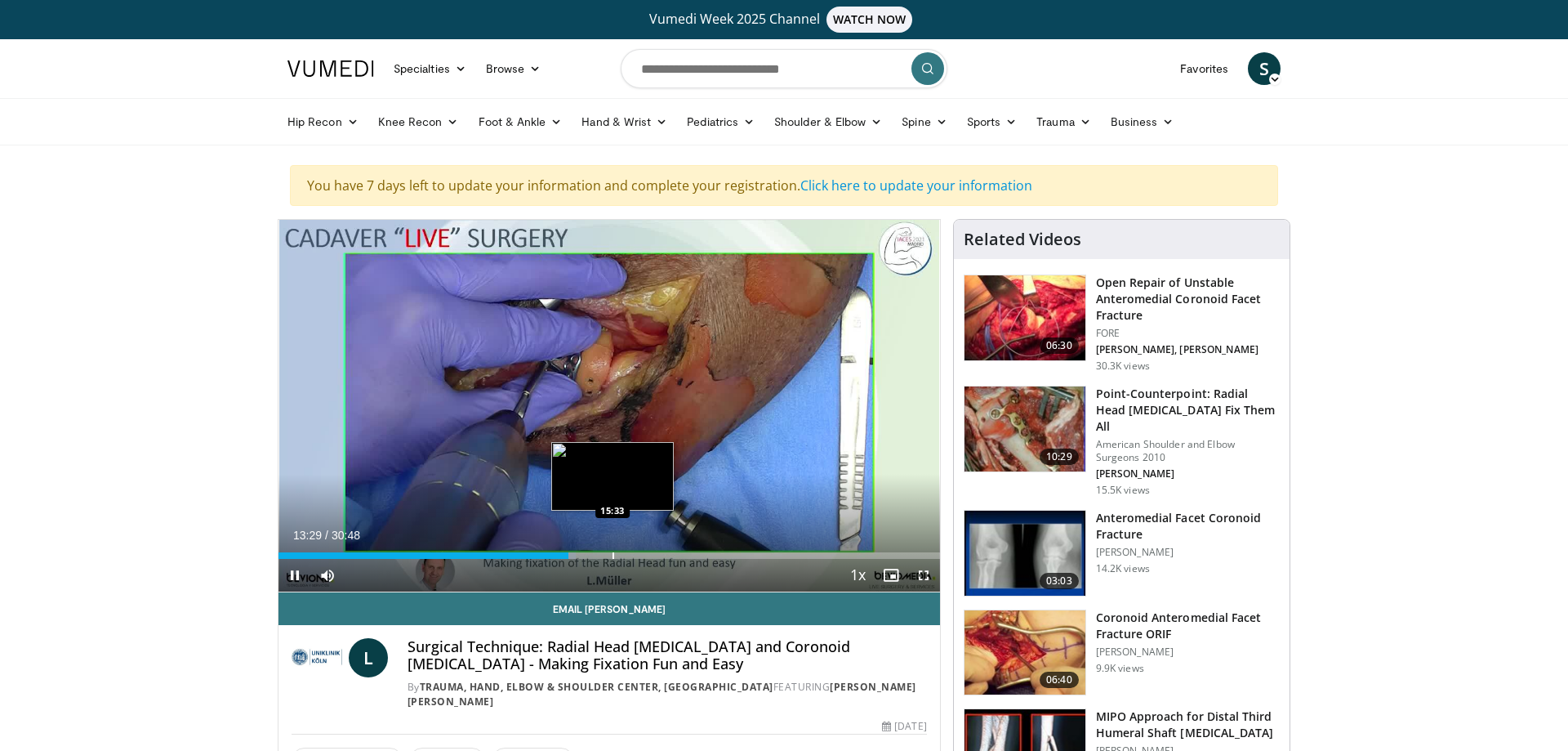
click at [612, 554] on div "Progress Bar" at bounding box center [613, 555] width 2 height 7
click at [626, 554] on div "Progress Bar" at bounding box center [627, 555] width 2 height 7
click at [662, 555] on div "Progress Bar" at bounding box center [663, 555] width 2 height 7
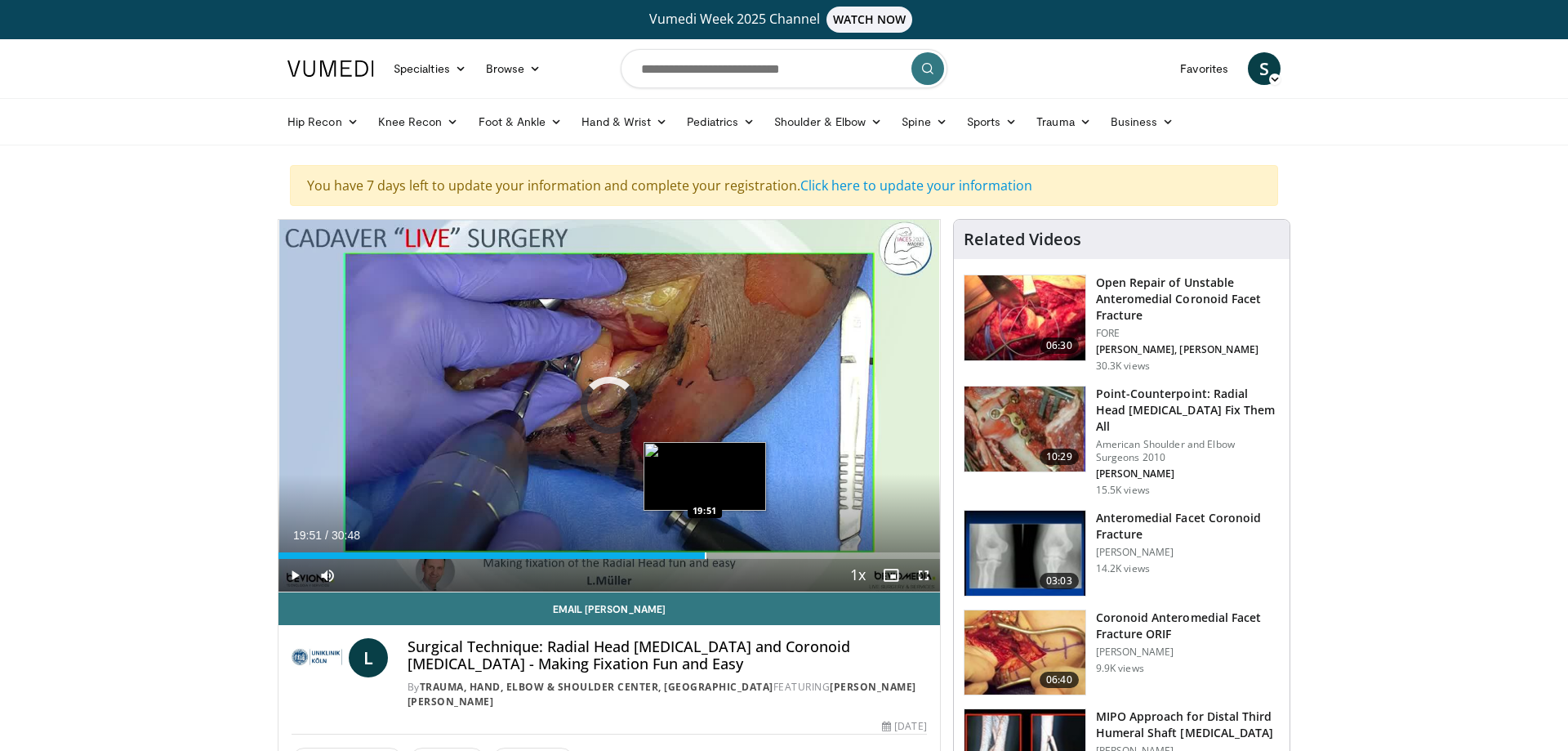
click at [704, 554] on div "Progress Bar" at bounding box center [705, 555] width 2 height 7
click at [741, 555] on div "Progress Bar" at bounding box center [741, 555] width 2 height 7
click at [700, 556] on div "19:37" at bounding box center [512, 555] width 467 height 7
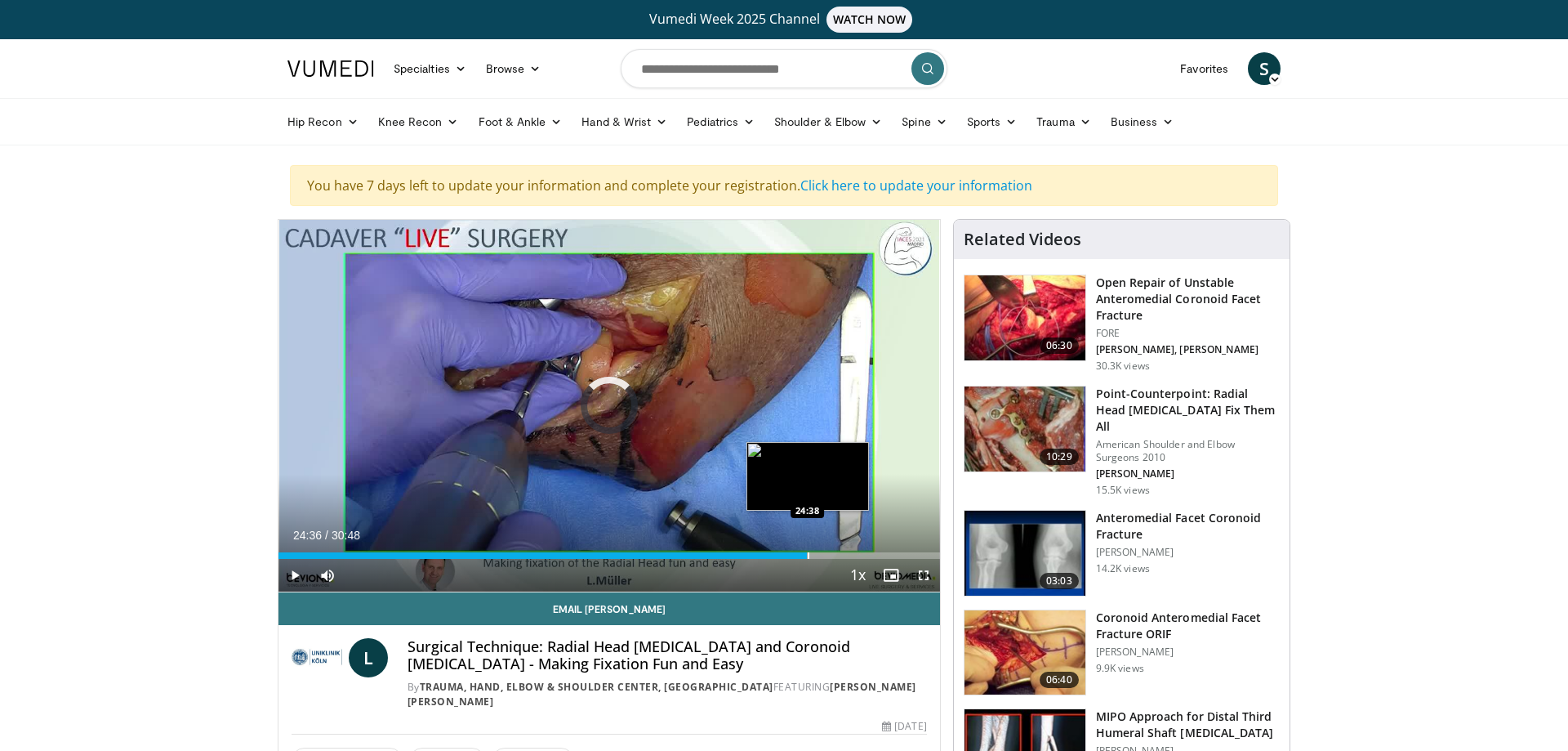
click at [806, 553] on div "Loaded : 76.21% 24:36 24:38" at bounding box center [609, 555] width 661 height 7
click at [796, 553] on div "Progress Bar" at bounding box center [797, 555] width 2 height 7
click at [787, 554] on div "Progress Bar" at bounding box center [788, 555] width 2 height 7
click at [777, 557] on div "Progress Bar" at bounding box center [778, 555] width 2 height 7
click at [765, 555] on div "Progress Bar" at bounding box center [766, 555] width 2 height 7
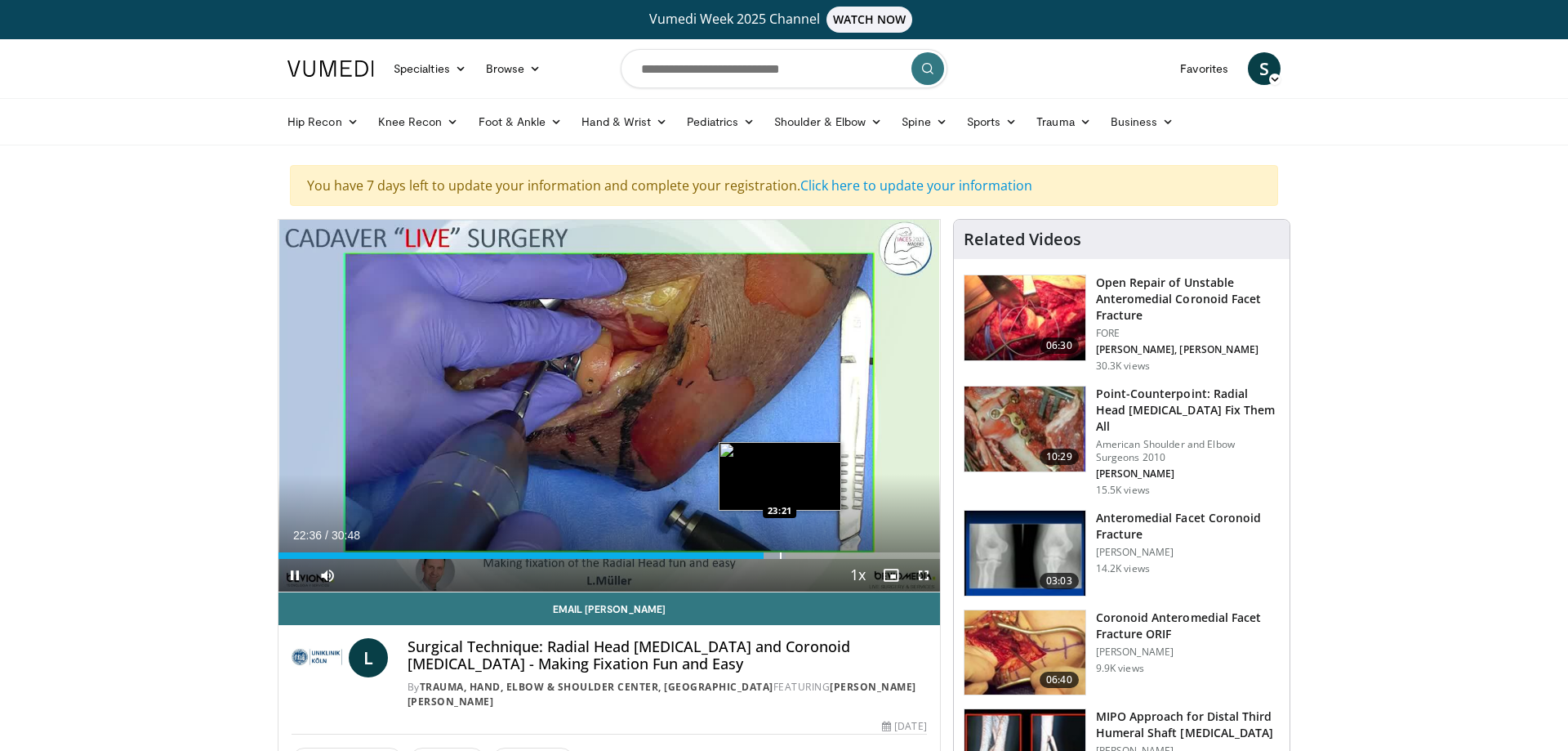
click at [780, 556] on div "Progress Bar" at bounding box center [780, 555] width 2 height 7
click at [797, 556] on div "Progress Bar" at bounding box center [798, 555] width 2 height 7
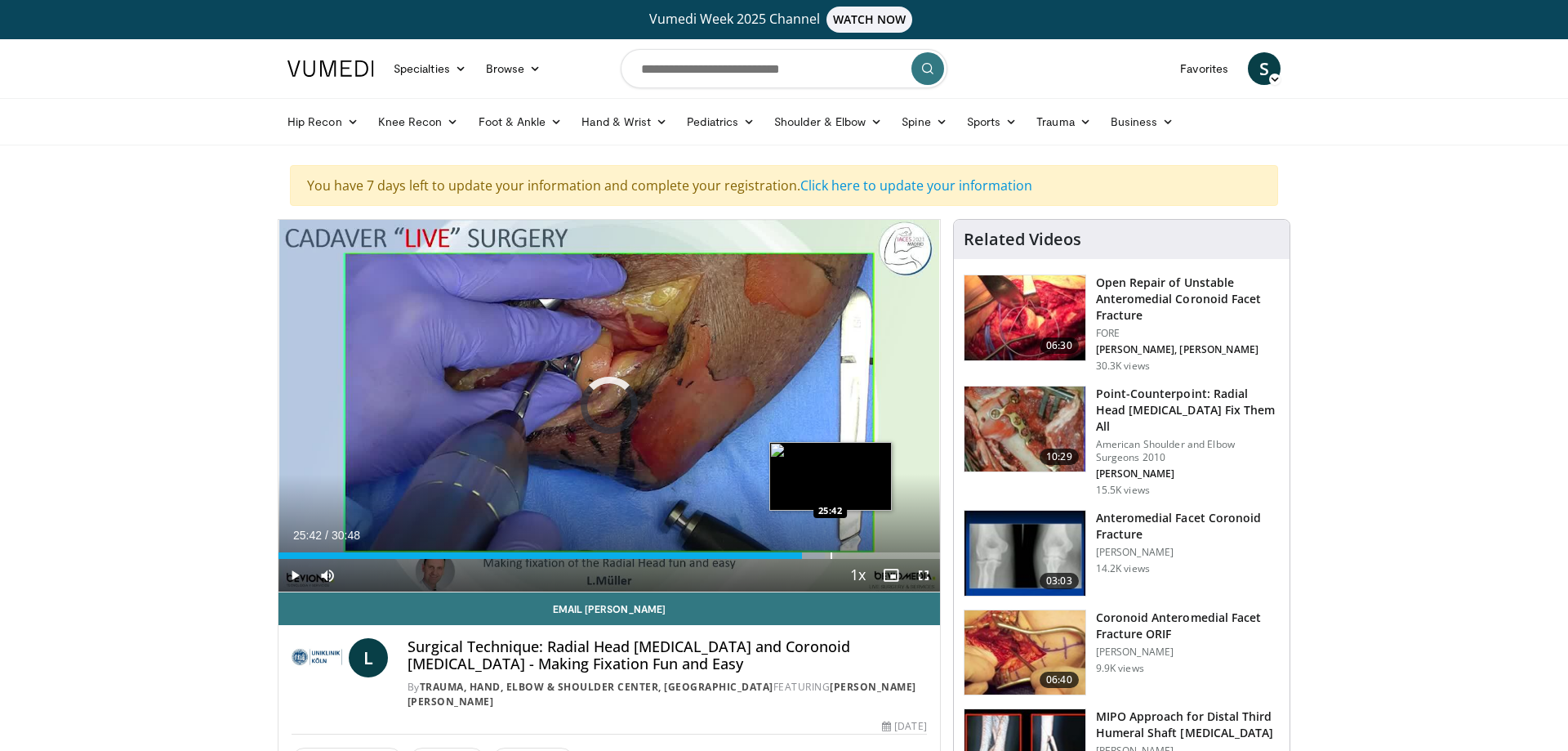
click at [831, 552] on div "Progress Bar" at bounding box center [832, 555] width 2 height 7
click at [801, 553] on div "Progress Bar" at bounding box center [802, 555] width 2 height 7
click at [789, 551] on div "Loaded : 82.65% 24:22 23:48" at bounding box center [609, 551] width 661 height 15
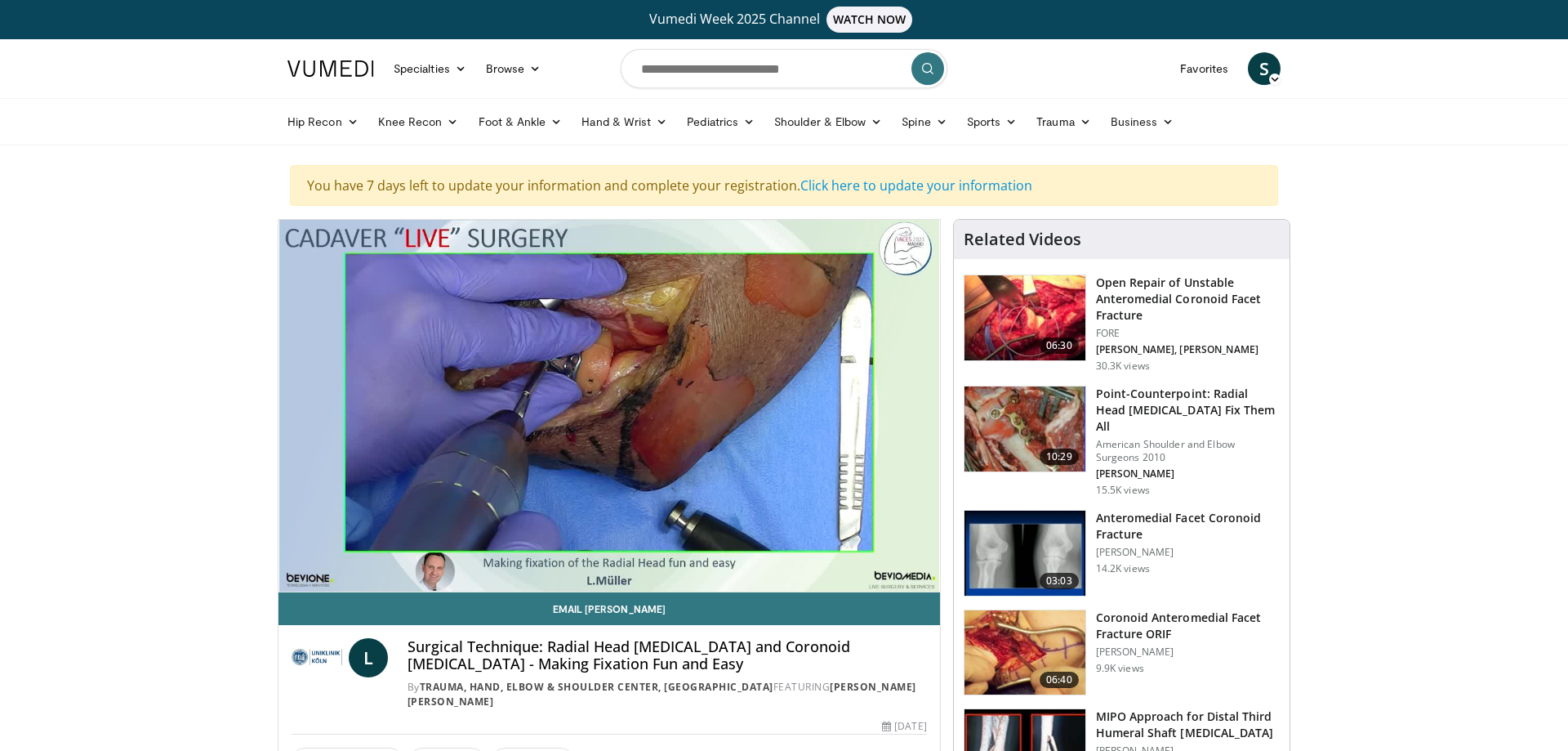
scroll to position [84, 0]
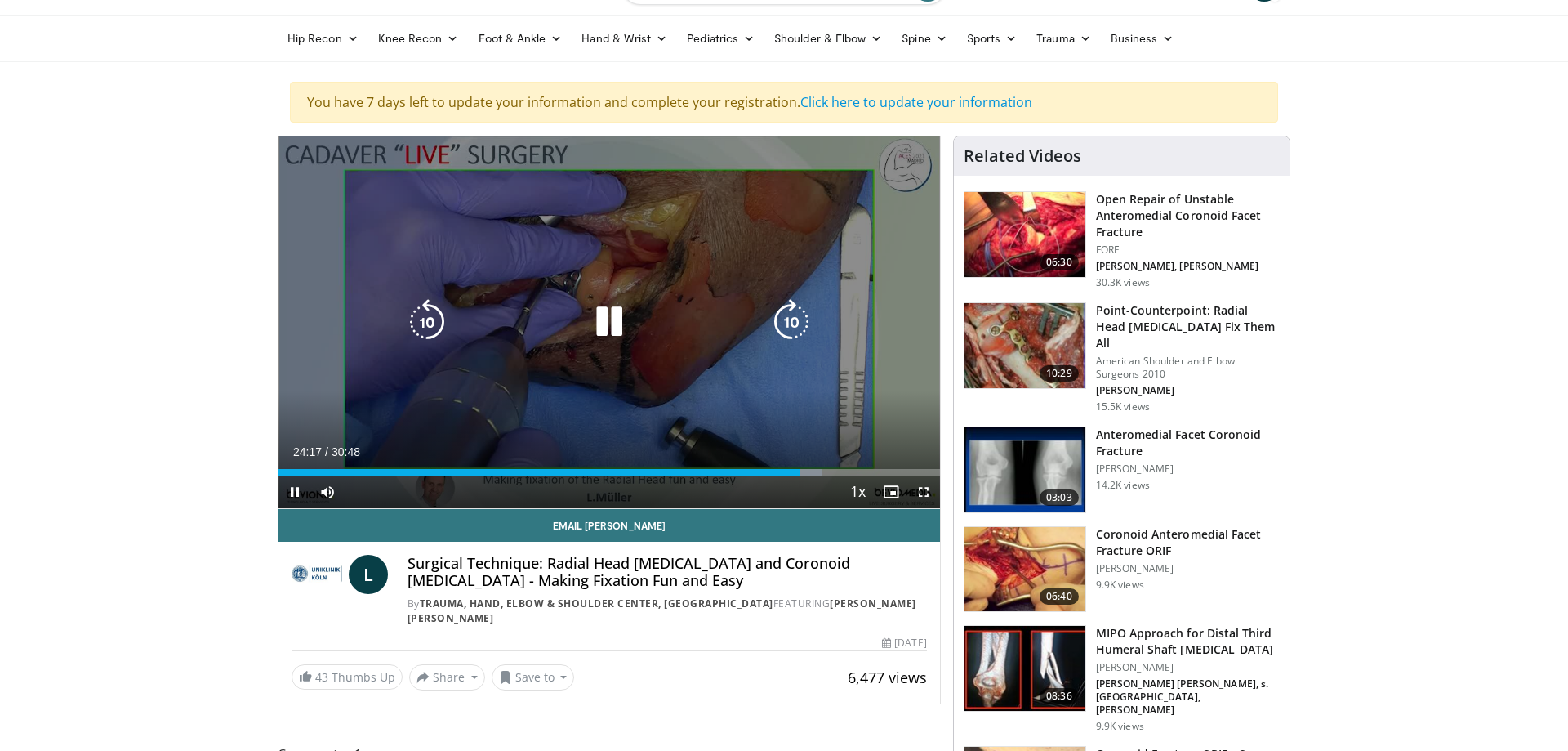
click at [608, 327] on icon "Video Player" at bounding box center [609, 321] width 46 height 46
